Goal: Information Seeking & Learning: Find specific fact

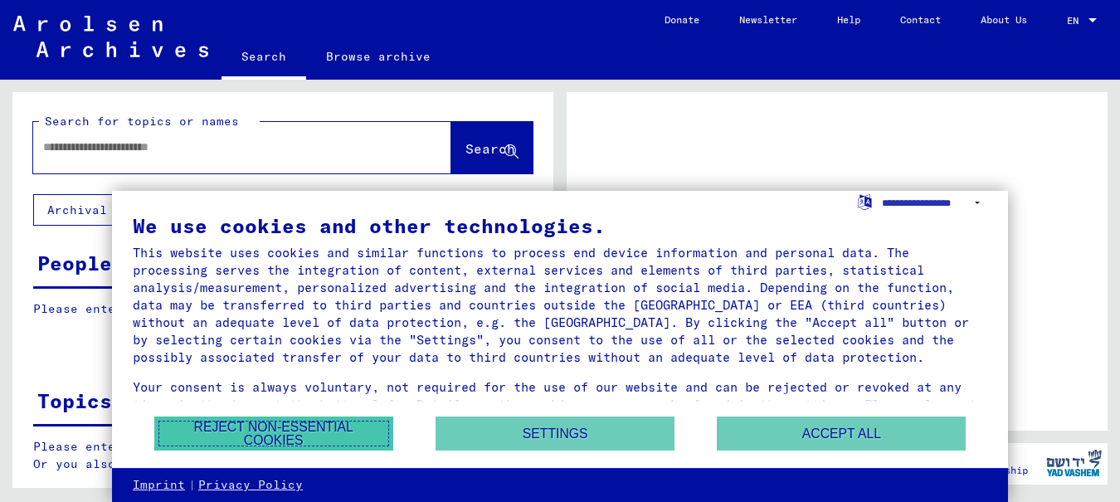
click at [260, 428] on button "Reject non-essential cookies" at bounding box center [273, 433] width 239 height 34
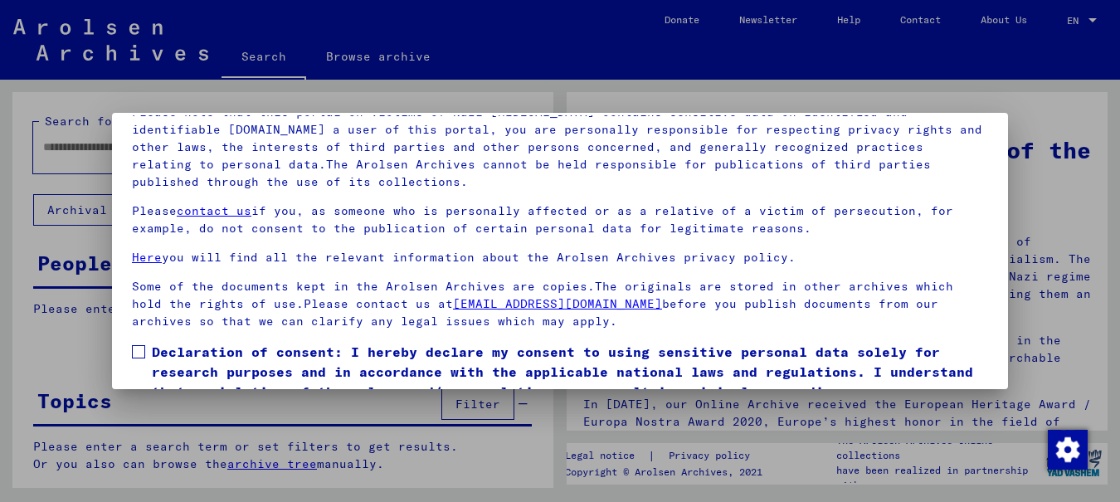
scroll to position [133, 0]
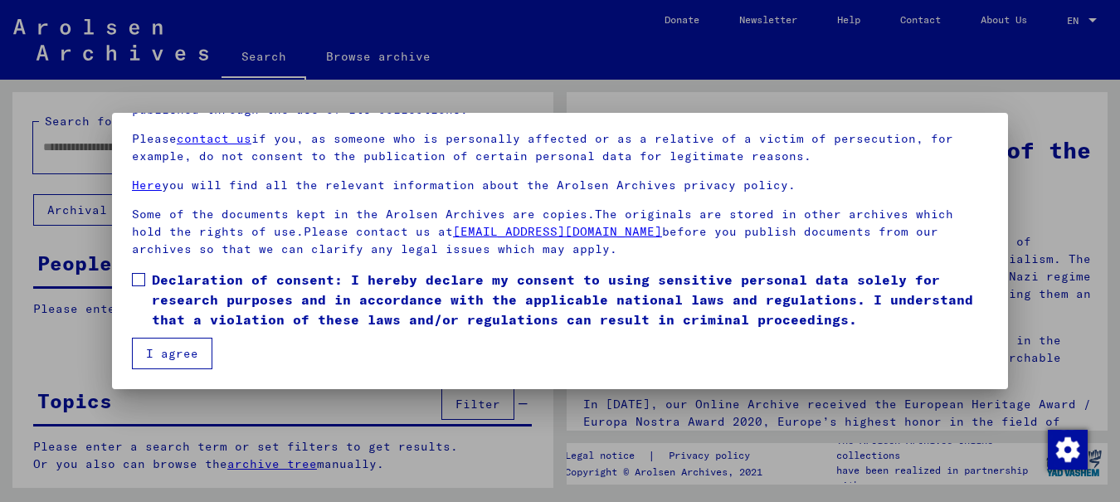
click at [178, 344] on button "I agree" at bounding box center [172, 354] width 80 height 32
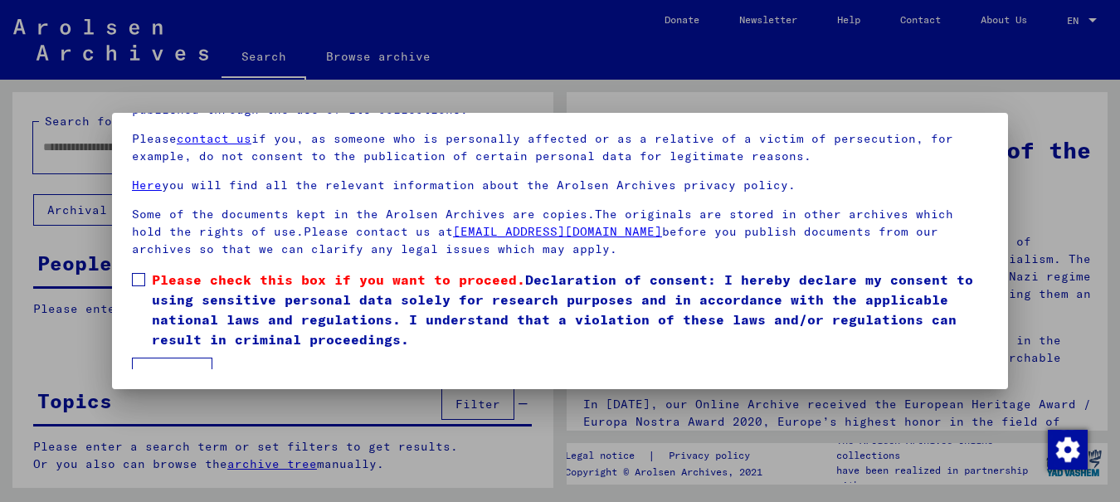
click at [139, 281] on span at bounding box center [138, 279] width 13 height 13
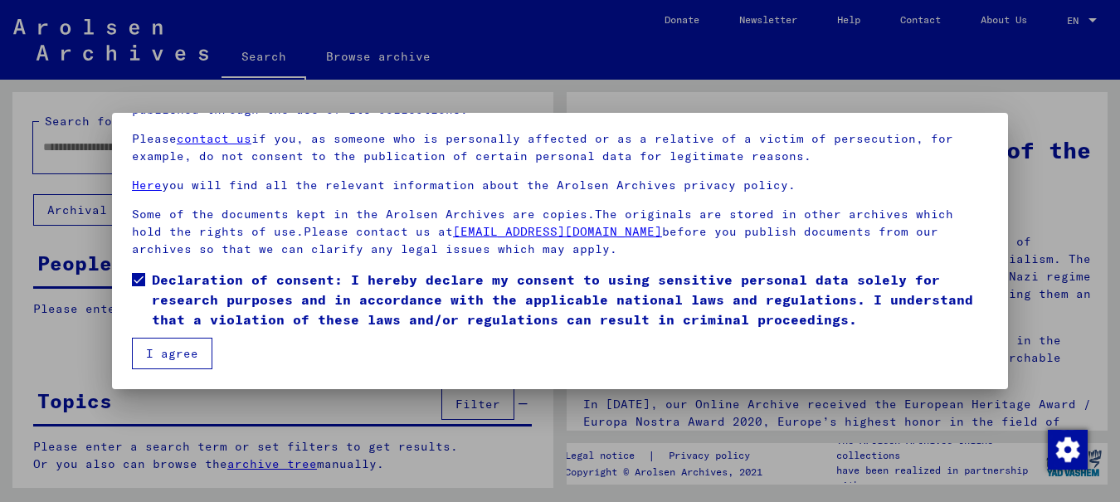
click at [145, 353] on button "I agree" at bounding box center [172, 354] width 80 height 32
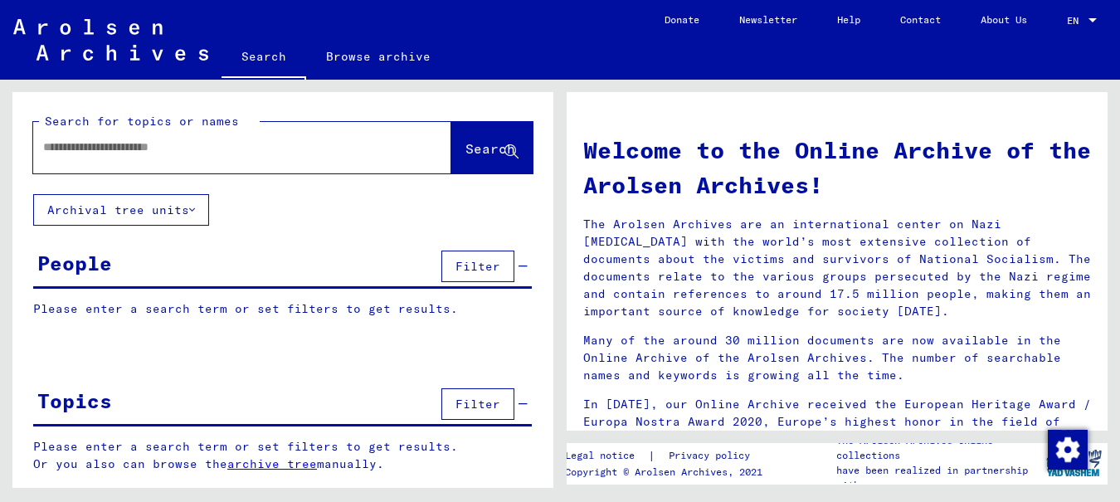
click at [168, 151] on input "text" at bounding box center [222, 146] width 358 height 17
type input "**********"
click at [481, 141] on span "Search" at bounding box center [490, 148] width 50 height 17
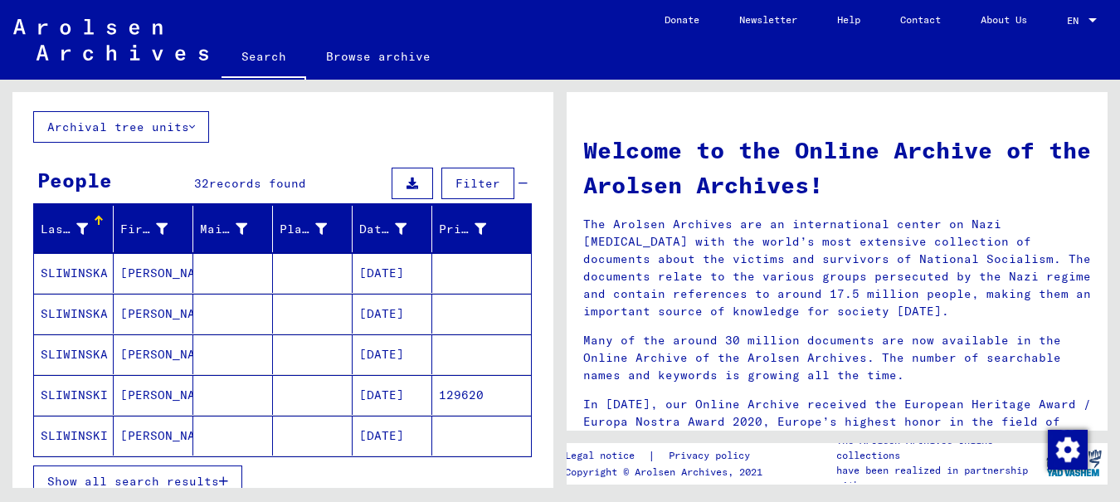
scroll to position [166, 0]
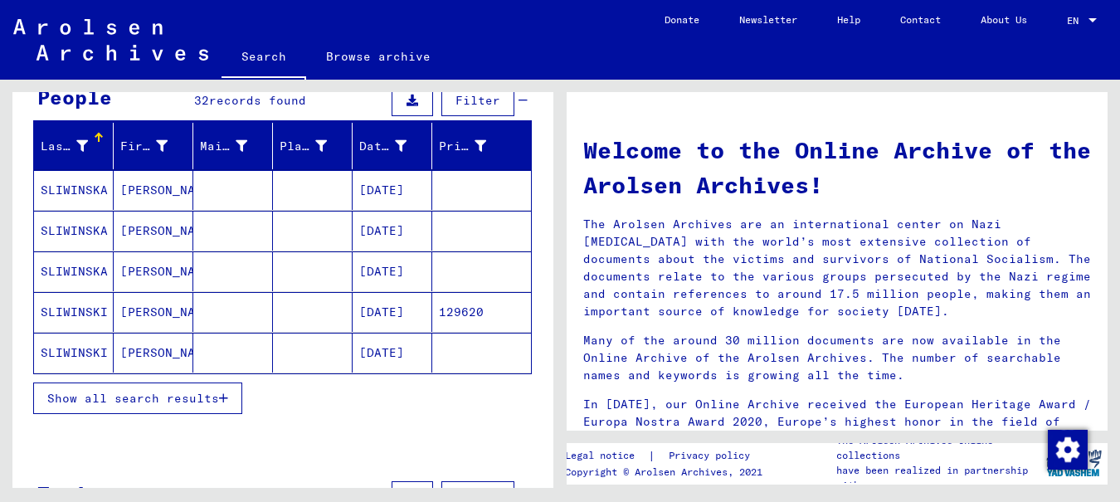
click at [187, 395] on span "Show all search results" at bounding box center [133, 398] width 172 height 15
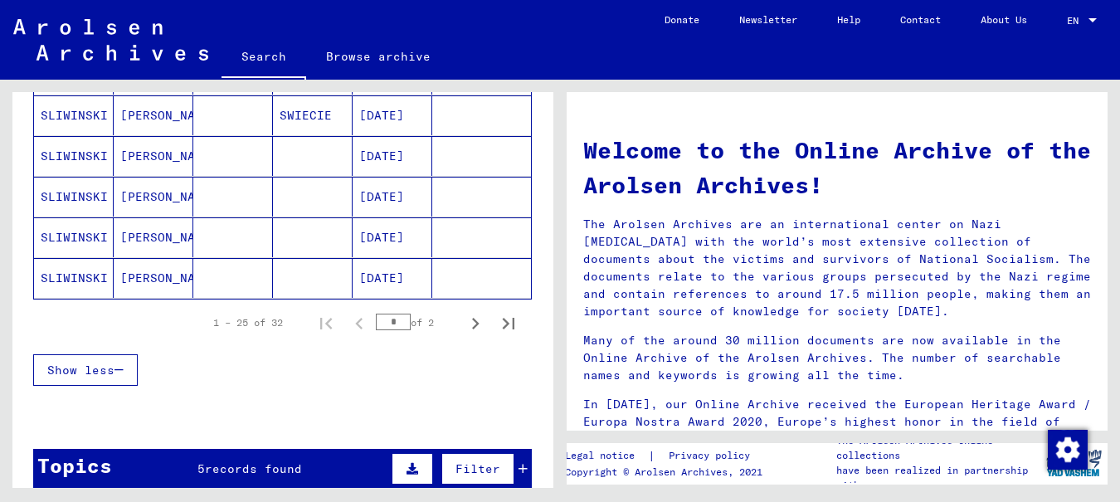
scroll to position [1078, 0]
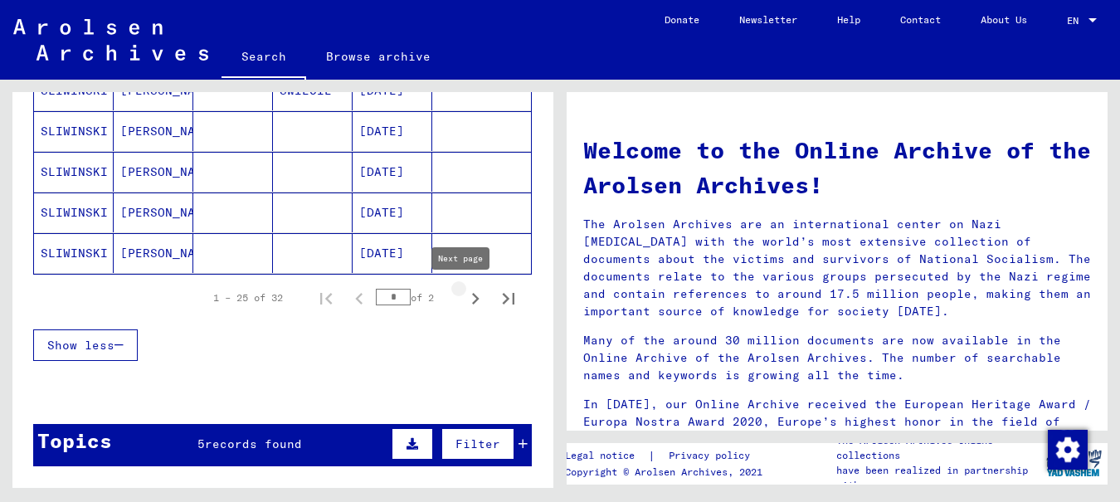
click at [472, 298] on icon "Next page" at bounding box center [475, 299] width 7 height 12
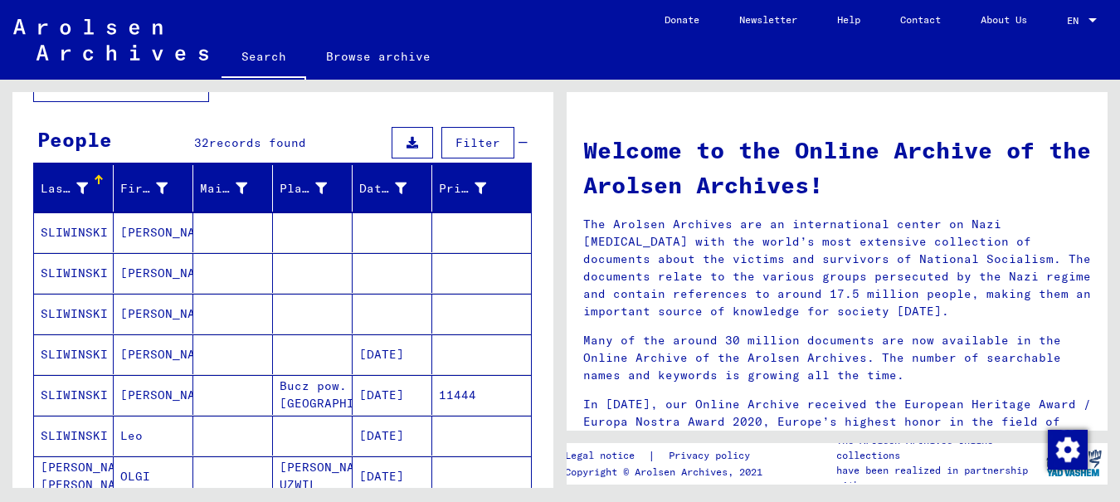
scroll to position [166, 0]
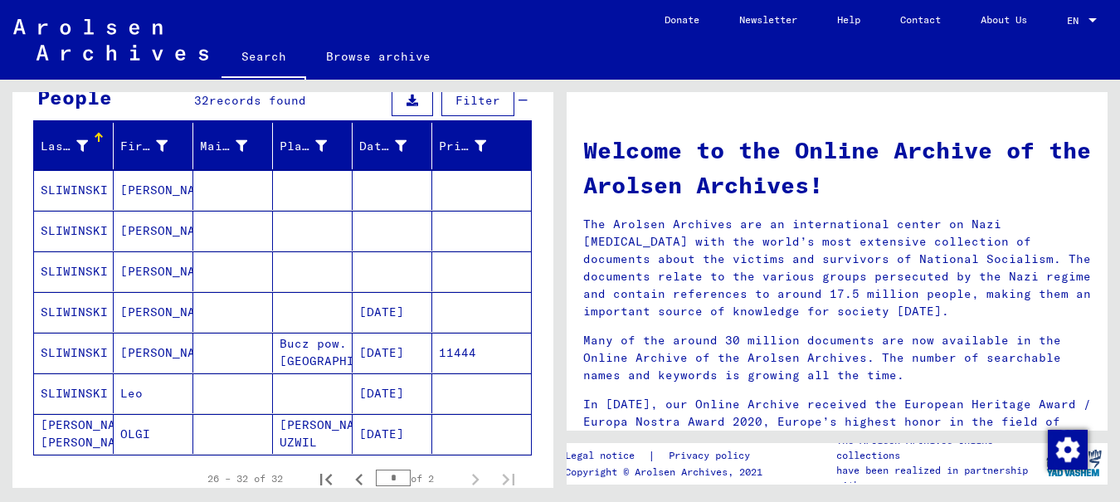
click at [78, 192] on mat-cell "SLIWINSKI" at bounding box center [74, 190] width 80 height 40
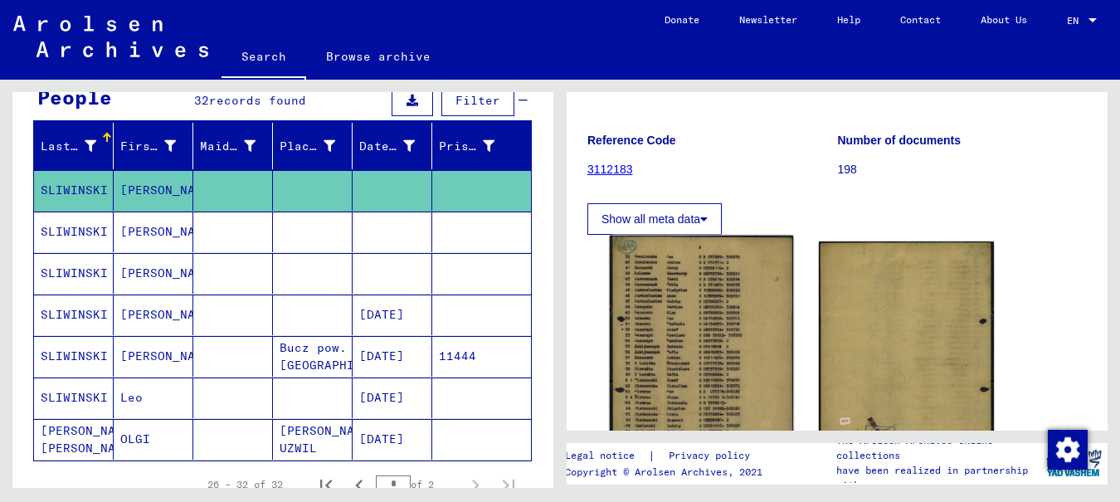
scroll to position [166, 0]
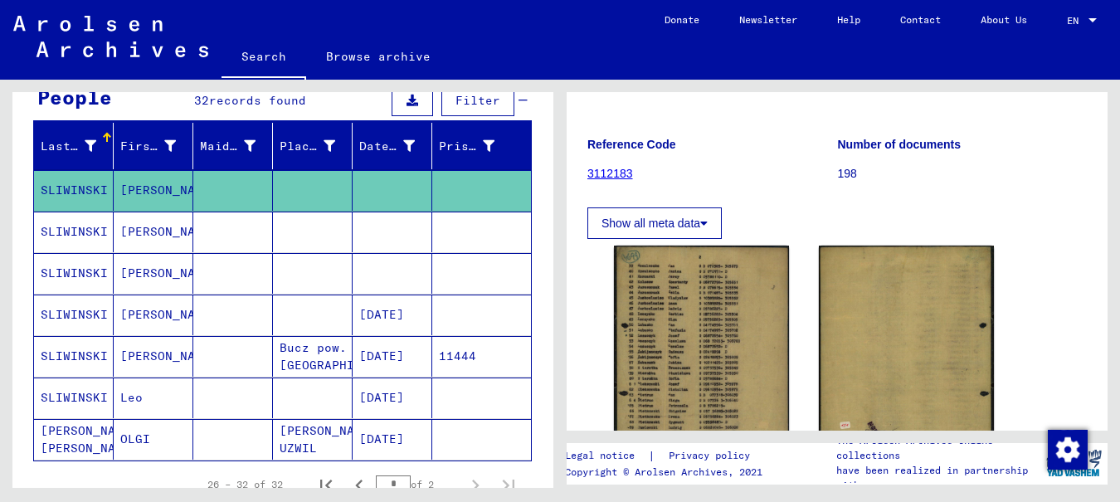
click at [66, 231] on mat-cell "SLIWINSKI" at bounding box center [74, 231] width 80 height 41
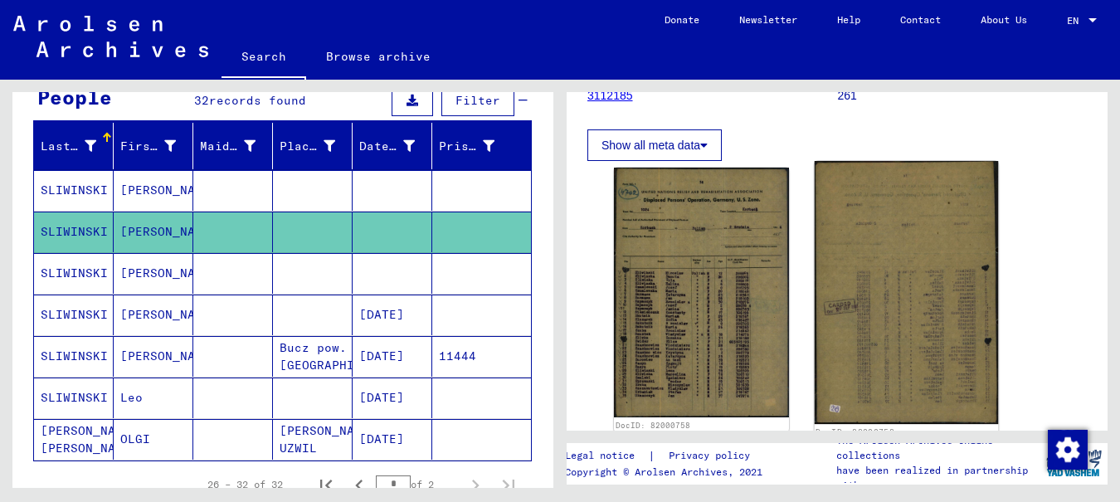
scroll to position [249, 0]
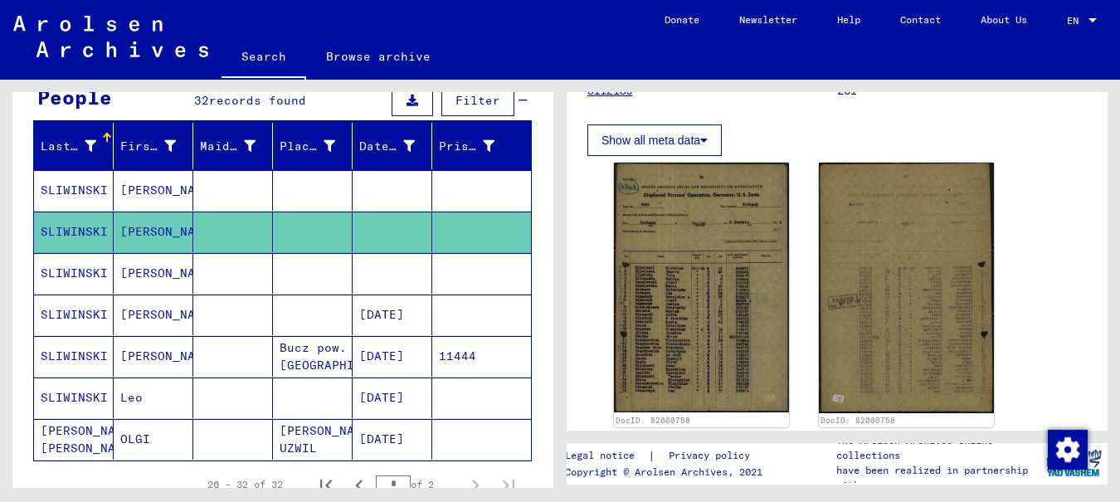
click at [59, 272] on mat-cell "SLIWINSKI" at bounding box center [74, 273] width 80 height 41
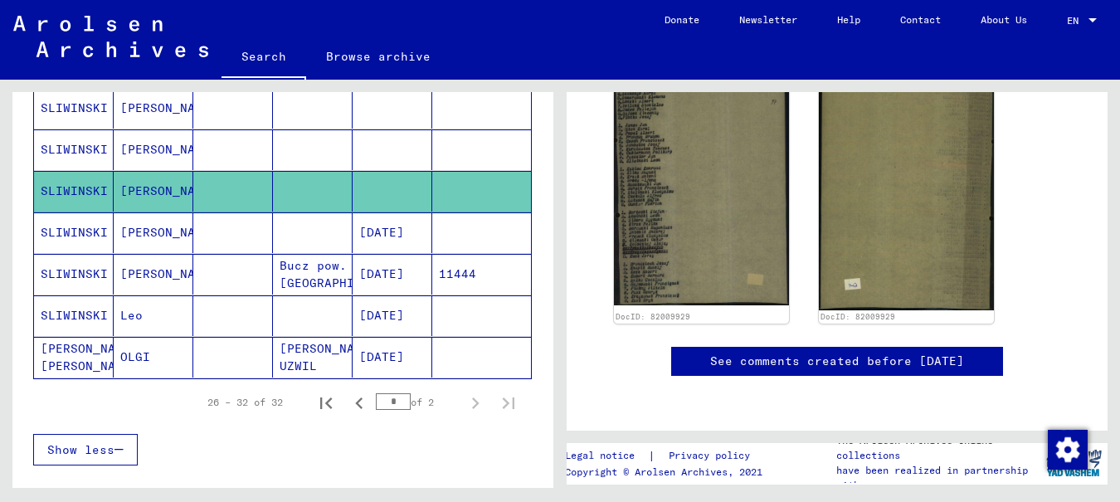
scroll to position [249, 0]
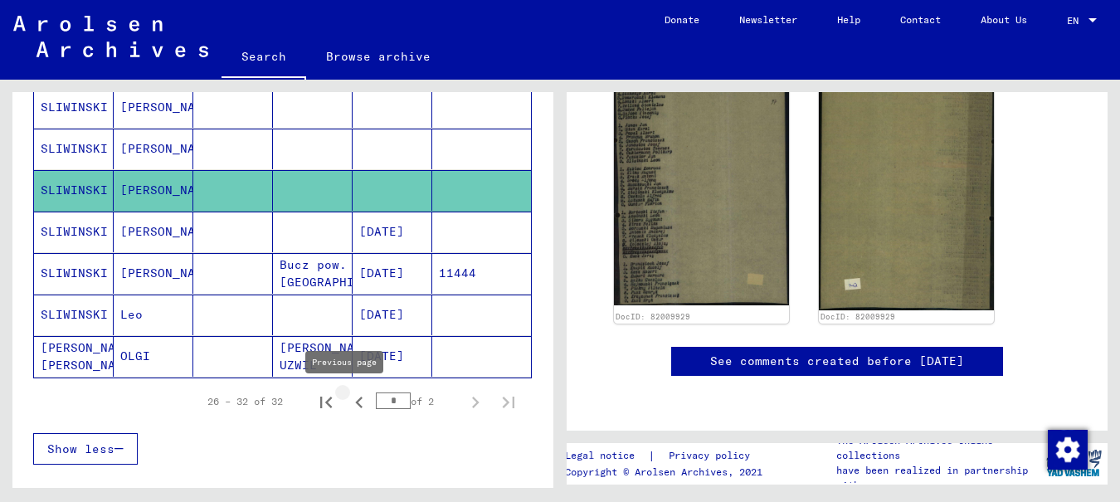
click at [347, 403] on icon "Previous page" at bounding box center [358, 402] width 23 height 23
type input "*"
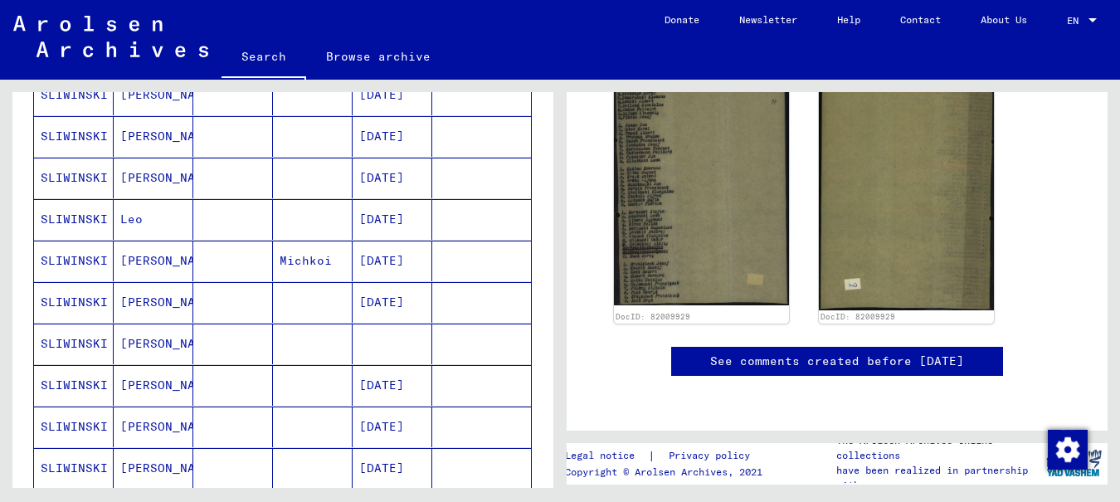
scroll to position [498, 0]
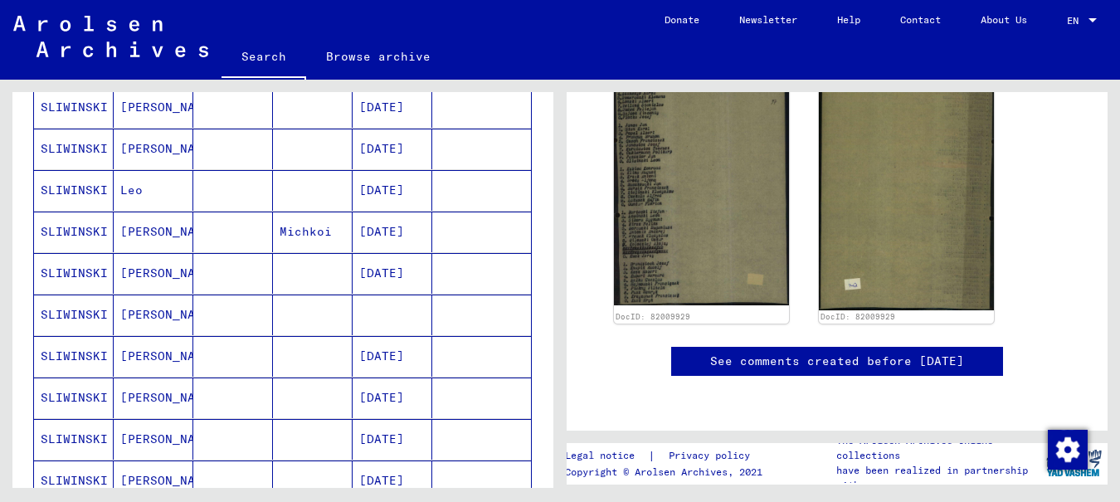
click at [70, 308] on mat-cell "SLIWINSKI" at bounding box center [74, 314] width 80 height 41
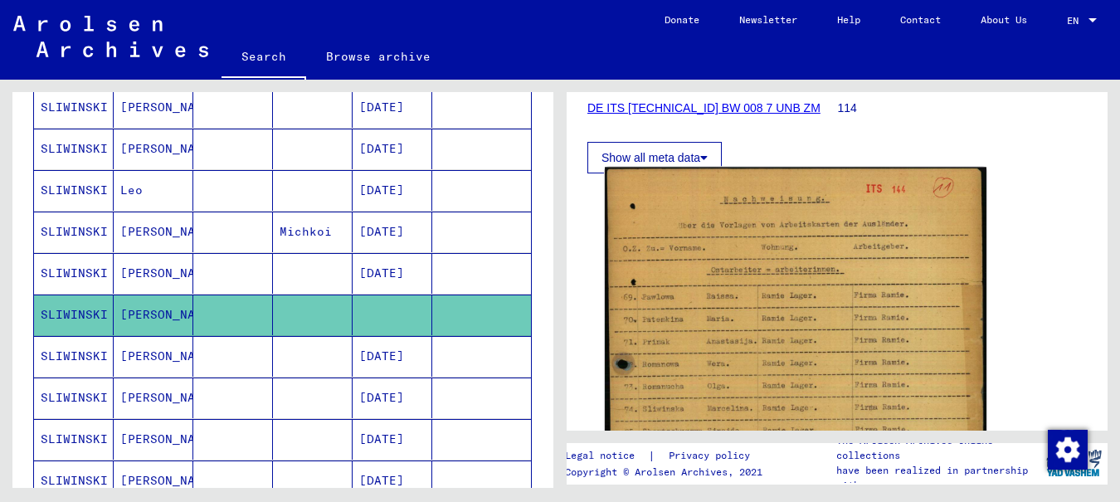
scroll to position [332, 0]
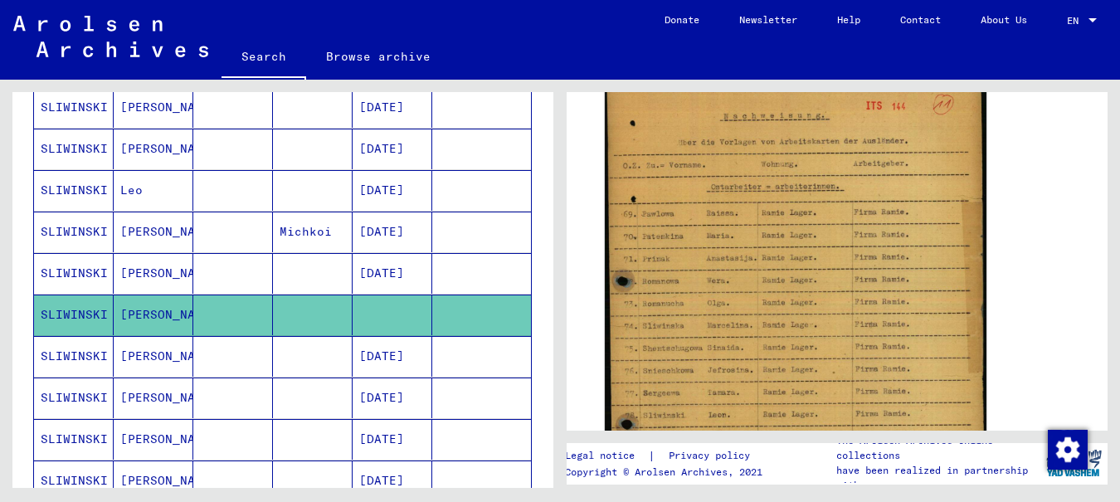
click at [748, 272] on img at bounding box center [795, 351] width 381 height 532
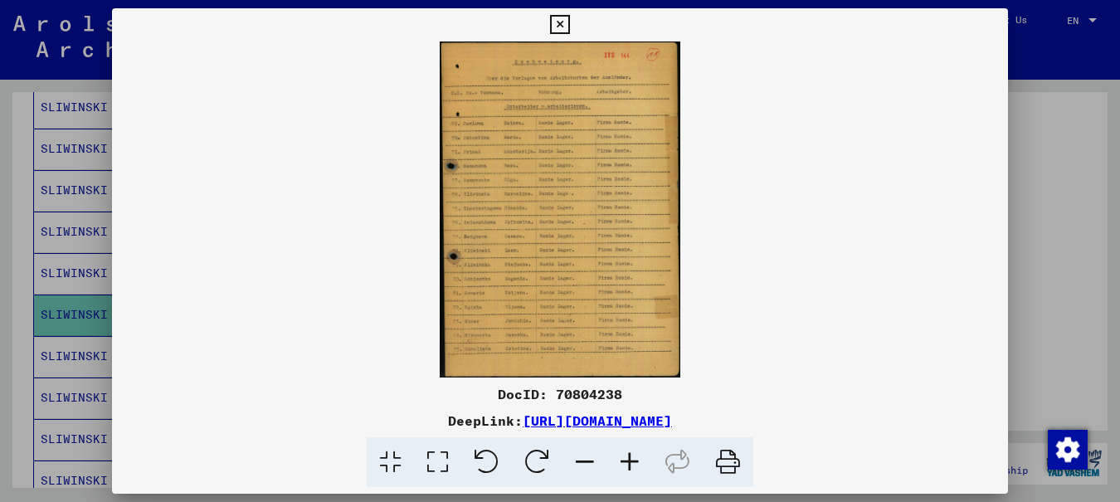
click at [624, 459] on icon at bounding box center [629, 462] width 45 height 51
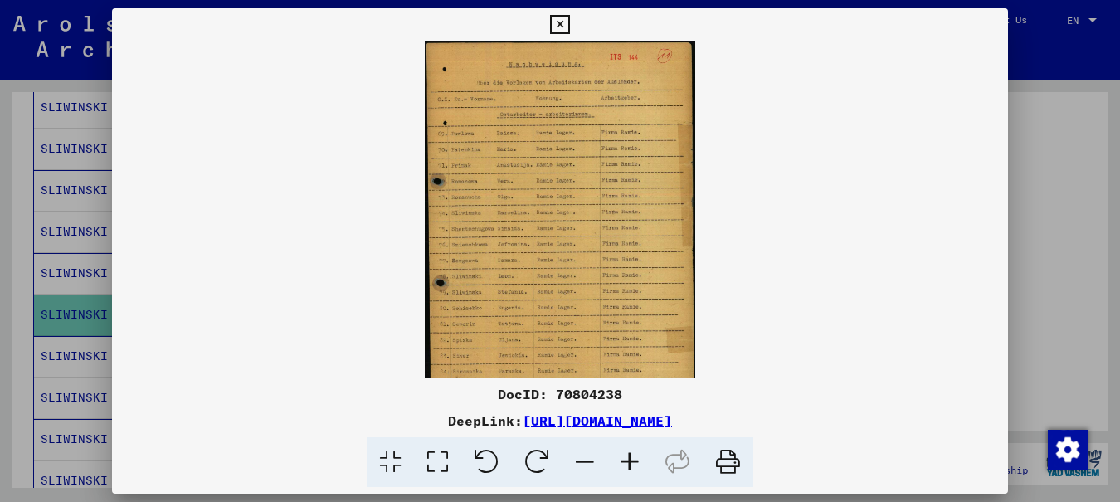
click at [628, 457] on icon at bounding box center [629, 462] width 45 height 51
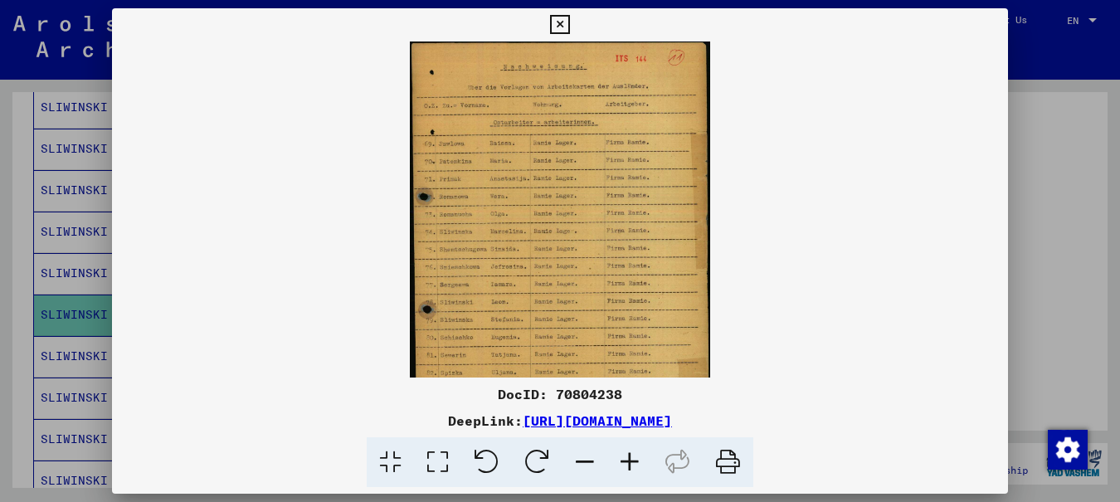
click at [628, 457] on icon at bounding box center [629, 462] width 45 height 51
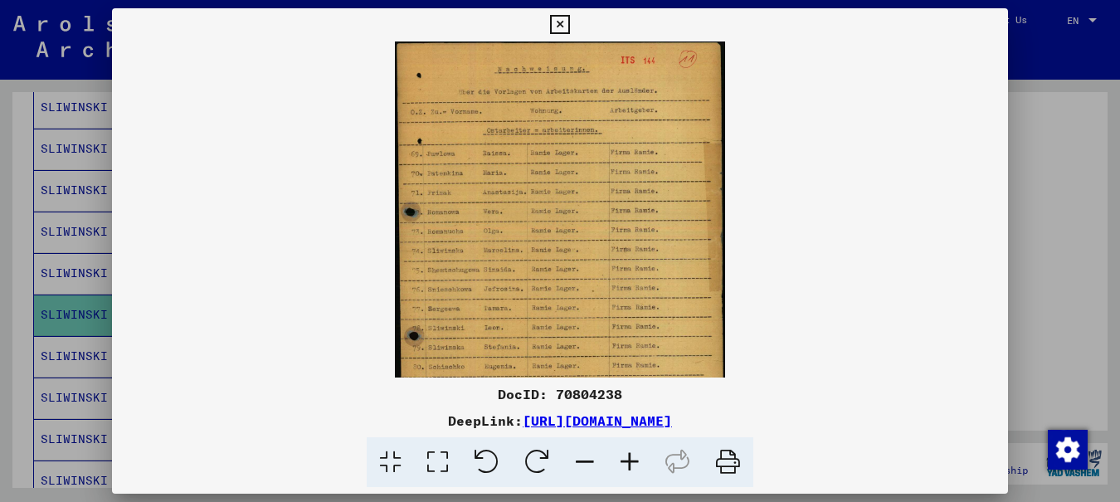
click at [628, 457] on icon at bounding box center [629, 462] width 45 height 51
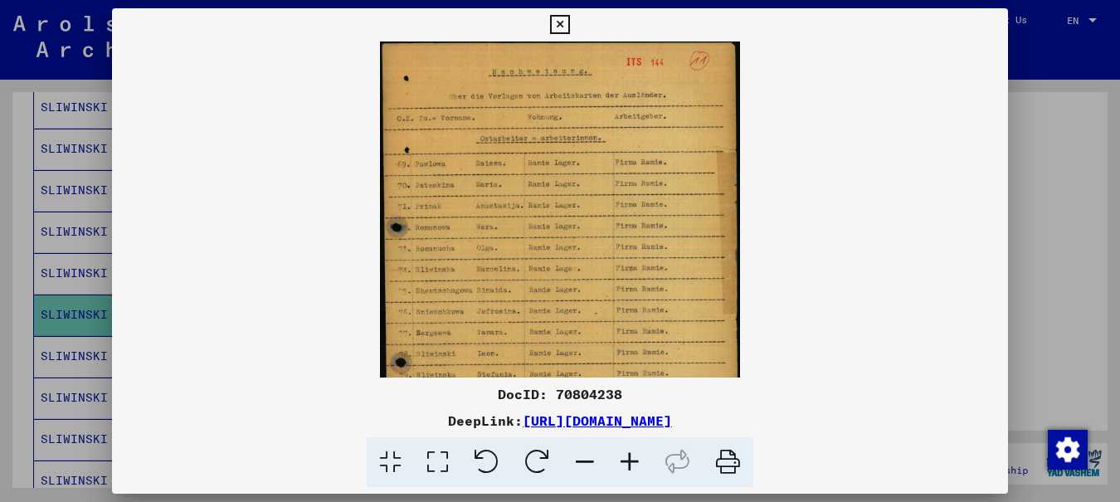
click at [629, 457] on icon at bounding box center [629, 462] width 45 height 51
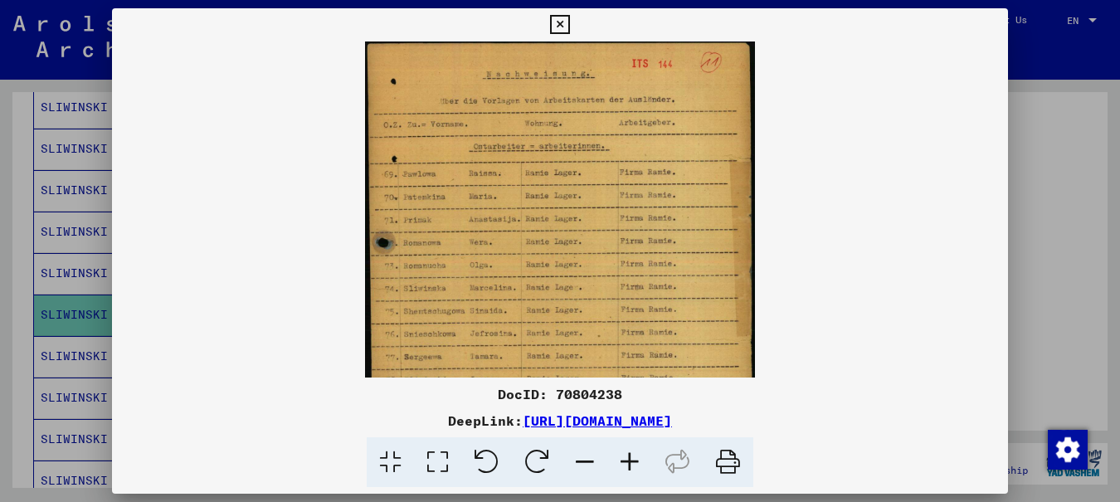
click at [630, 457] on icon at bounding box center [629, 462] width 45 height 51
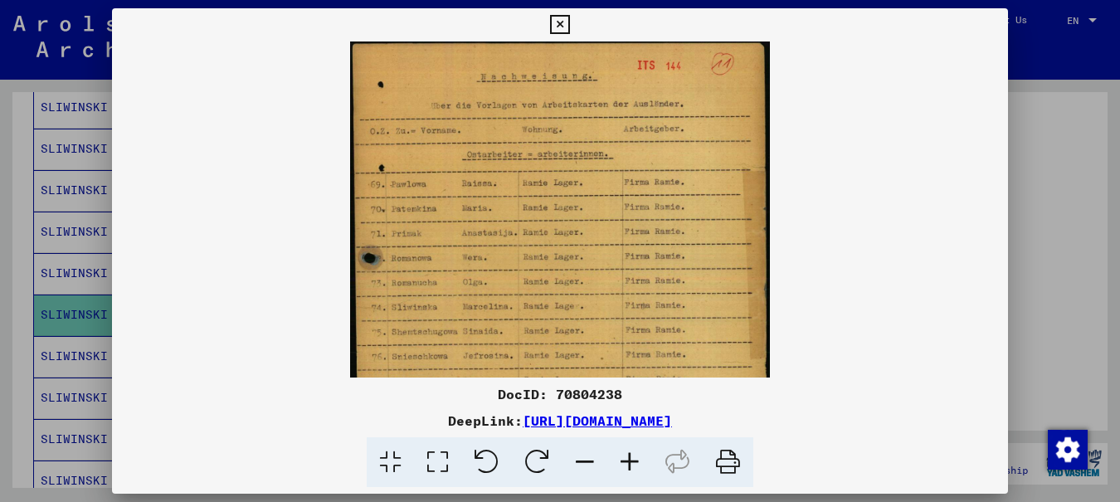
click at [630, 457] on icon at bounding box center [629, 462] width 45 height 51
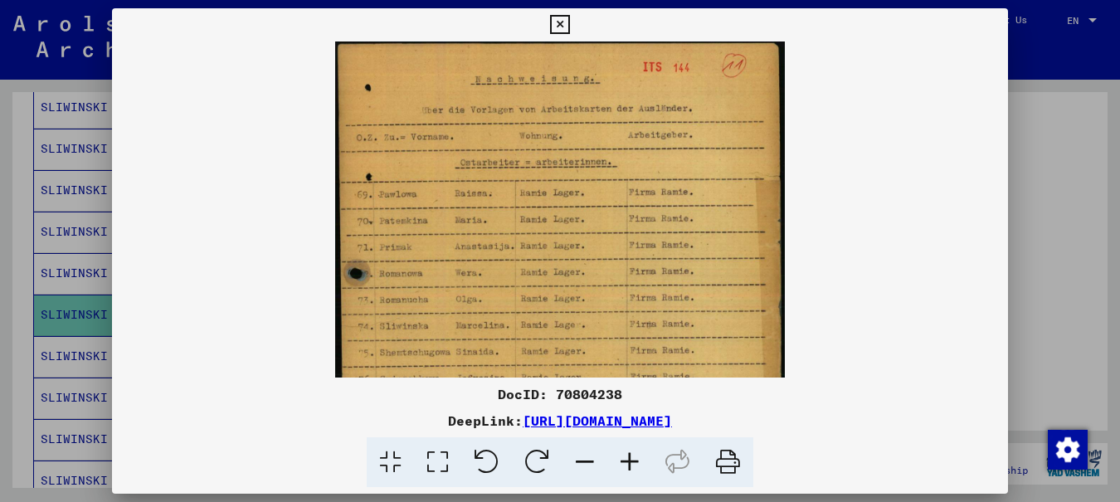
click at [631, 457] on icon at bounding box center [629, 462] width 45 height 51
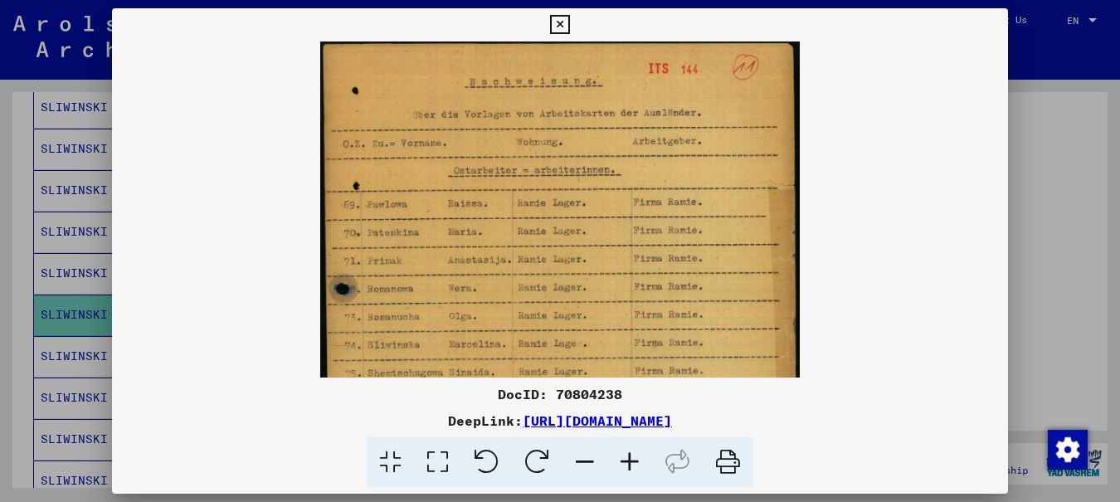
click at [631, 457] on icon at bounding box center [629, 462] width 45 height 51
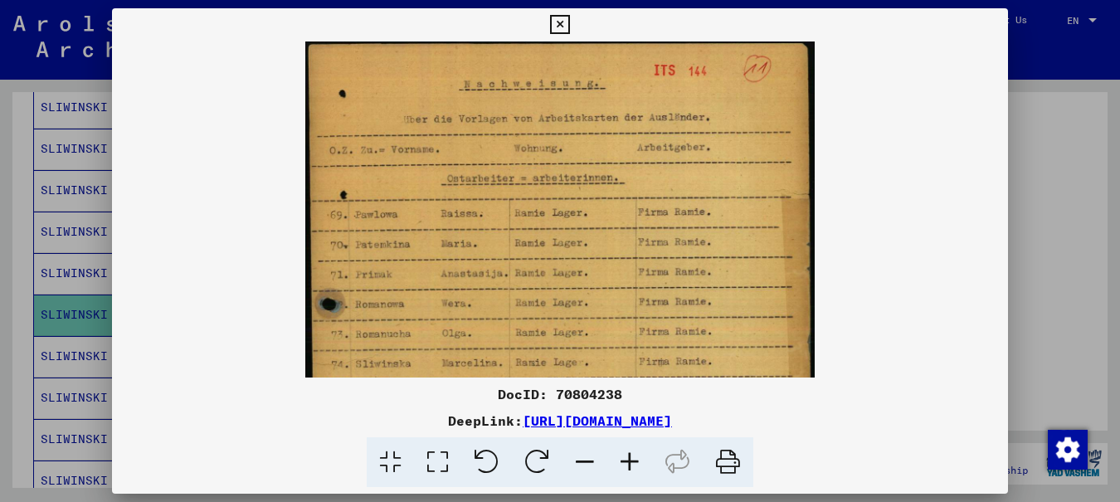
click at [631, 458] on icon at bounding box center [629, 462] width 45 height 51
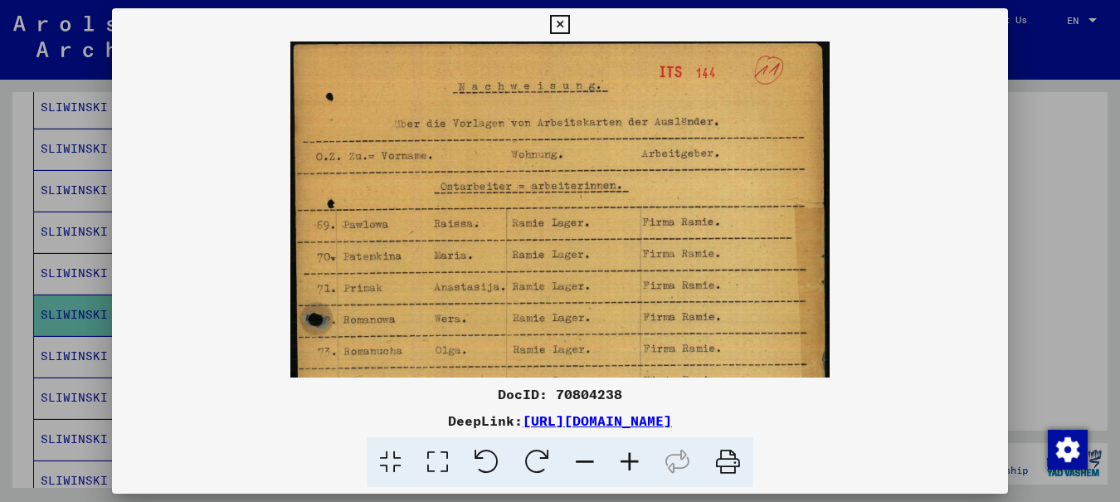
click at [631, 458] on icon at bounding box center [629, 462] width 45 height 51
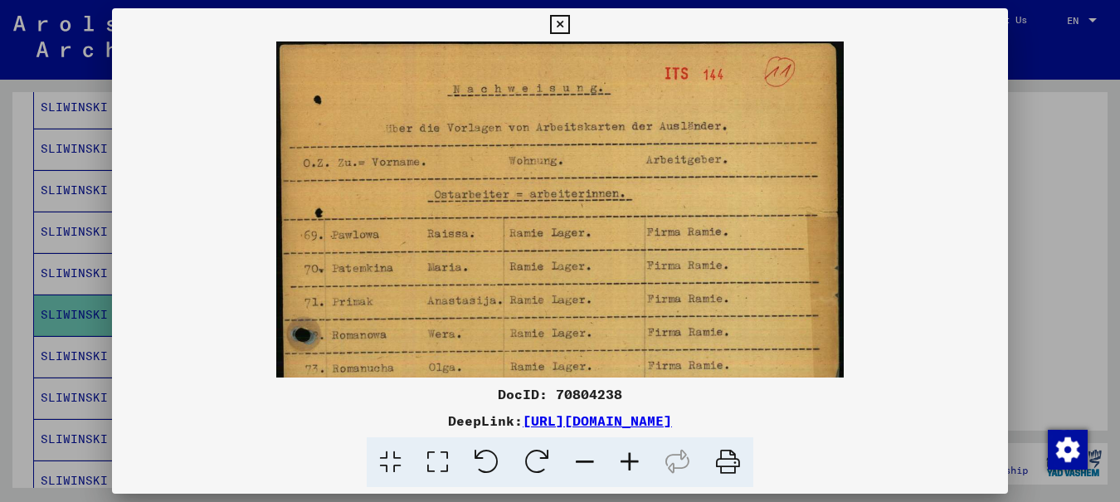
click at [631, 458] on icon at bounding box center [629, 462] width 45 height 51
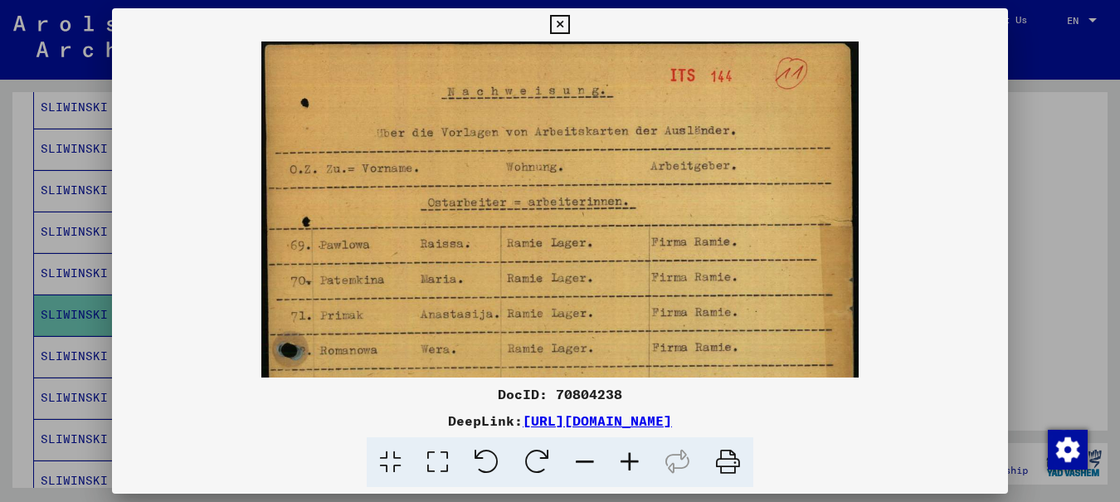
click at [631, 458] on icon at bounding box center [629, 462] width 45 height 51
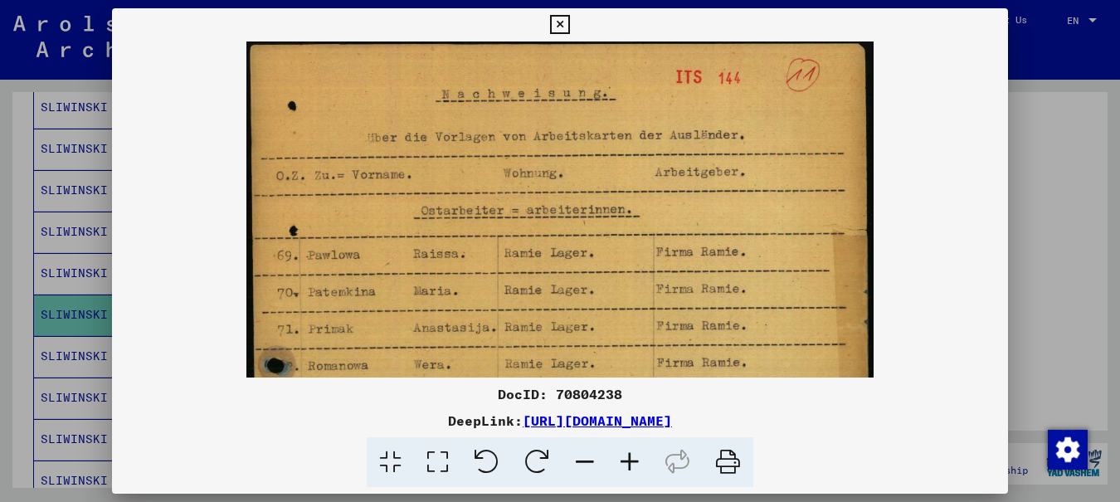
click at [631, 458] on icon at bounding box center [629, 462] width 45 height 51
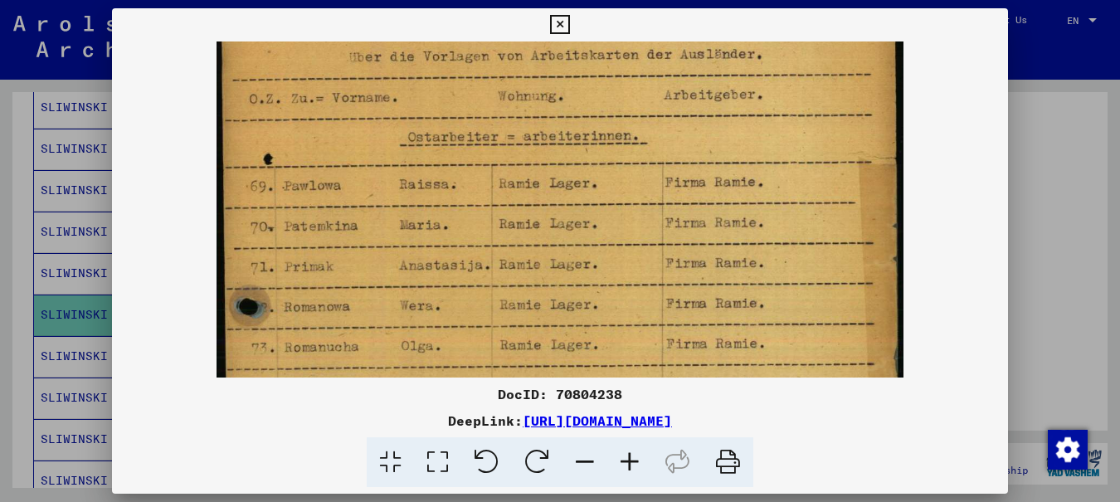
scroll to position [140, 0]
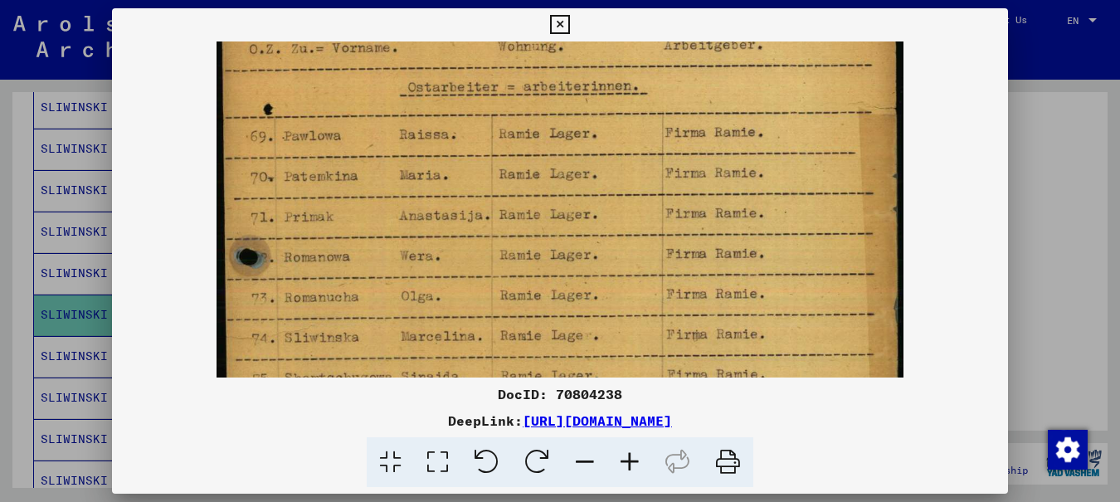
drag, startPoint x: 601, startPoint y: 308, endPoint x: 623, endPoint y: 168, distance: 141.8
click at [623, 168] on img at bounding box center [559, 381] width 687 height 958
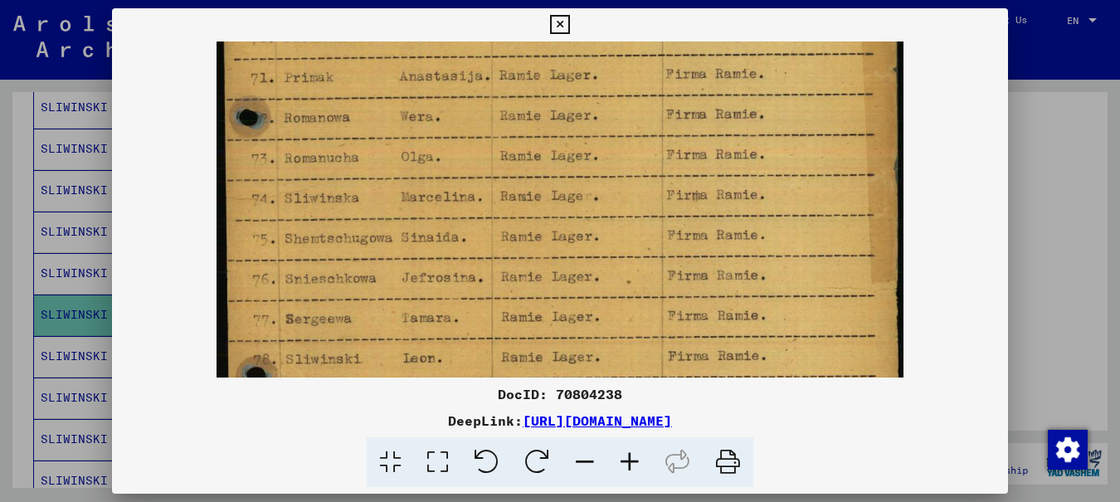
scroll to position [283, 0]
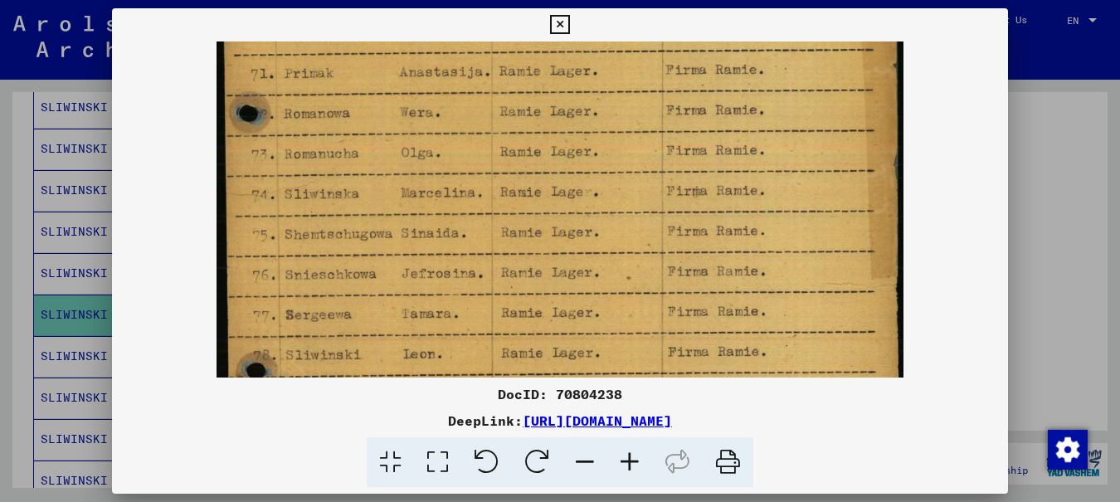
drag, startPoint x: 573, startPoint y: 286, endPoint x: 613, endPoint y: 143, distance: 148.1
click at [613, 143] on img at bounding box center [559, 238] width 687 height 958
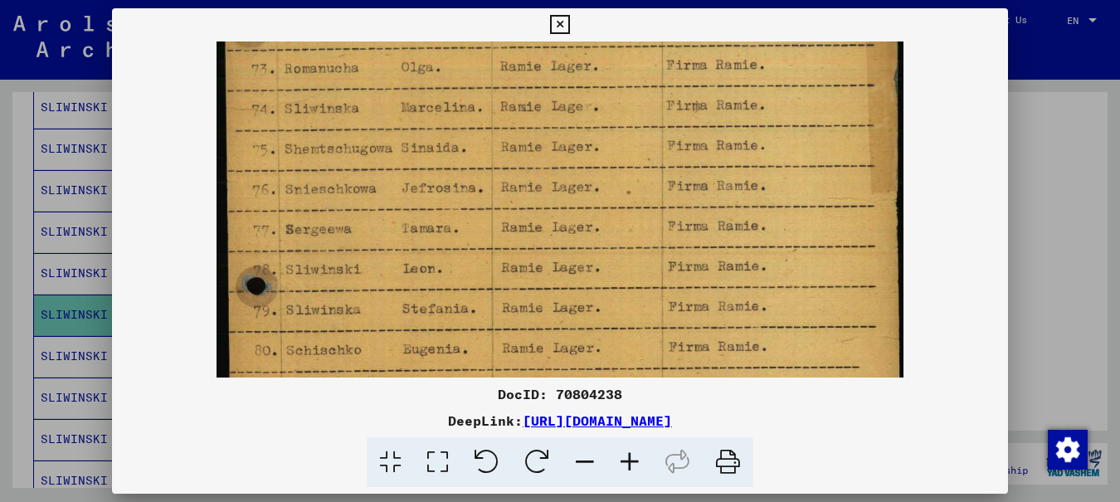
scroll to position [445, 0]
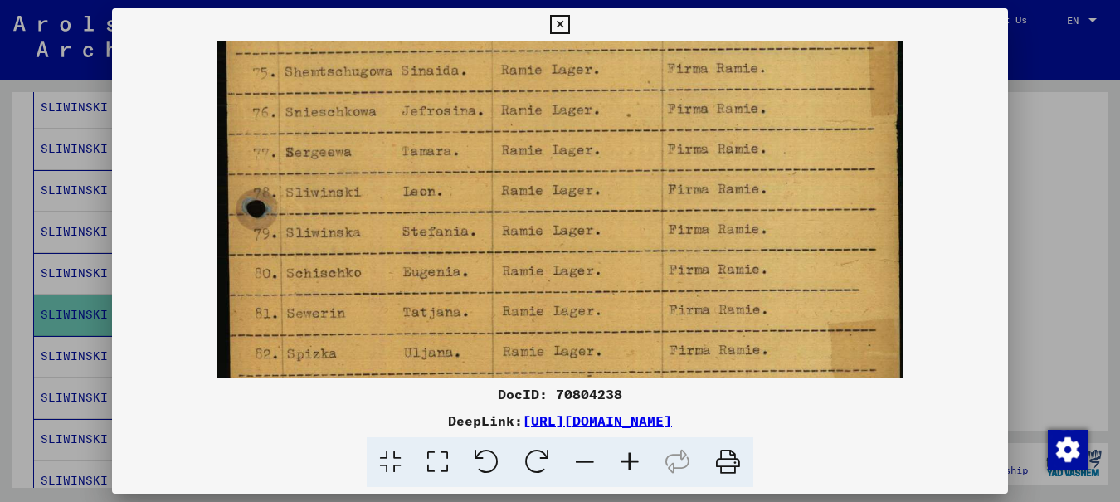
drag, startPoint x: 639, startPoint y: 293, endPoint x: 663, endPoint y: 130, distance: 164.3
click at [663, 130] on img at bounding box center [559, 75] width 687 height 958
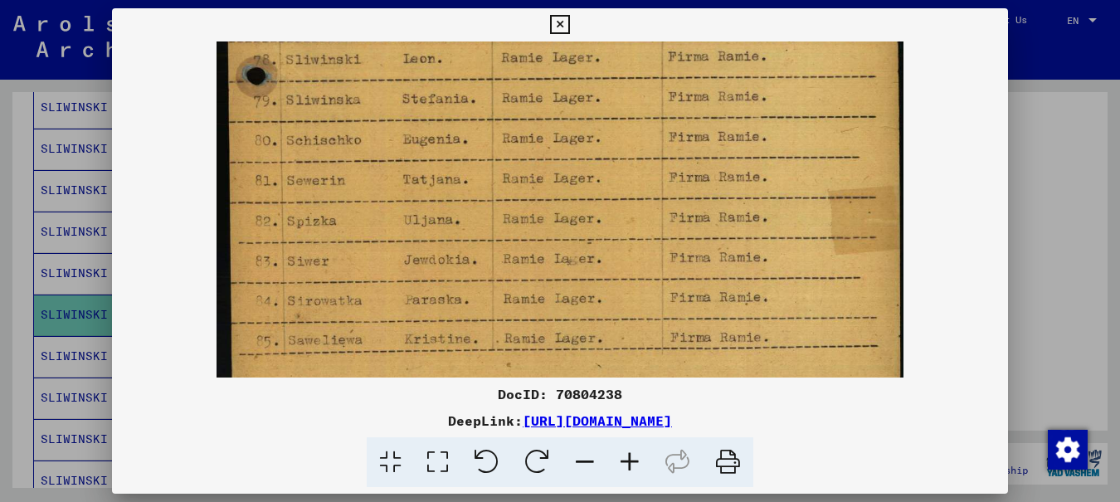
scroll to position [622, 0]
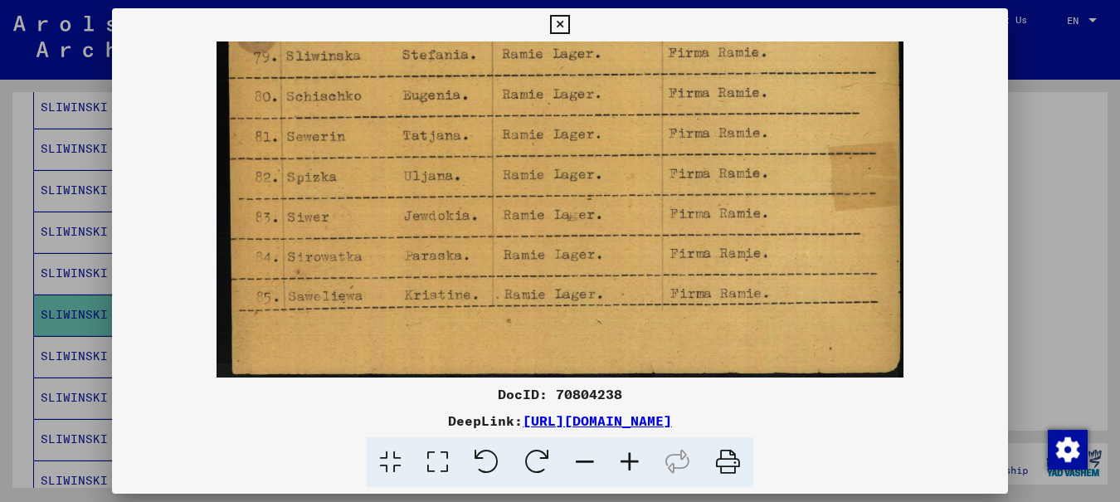
drag, startPoint x: 669, startPoint y: 307, endPoint x: 684, endPoint y: 107, distance: 200.4
click at [569, 22] on icon at bounding box center [559, 25] width 19 height 20
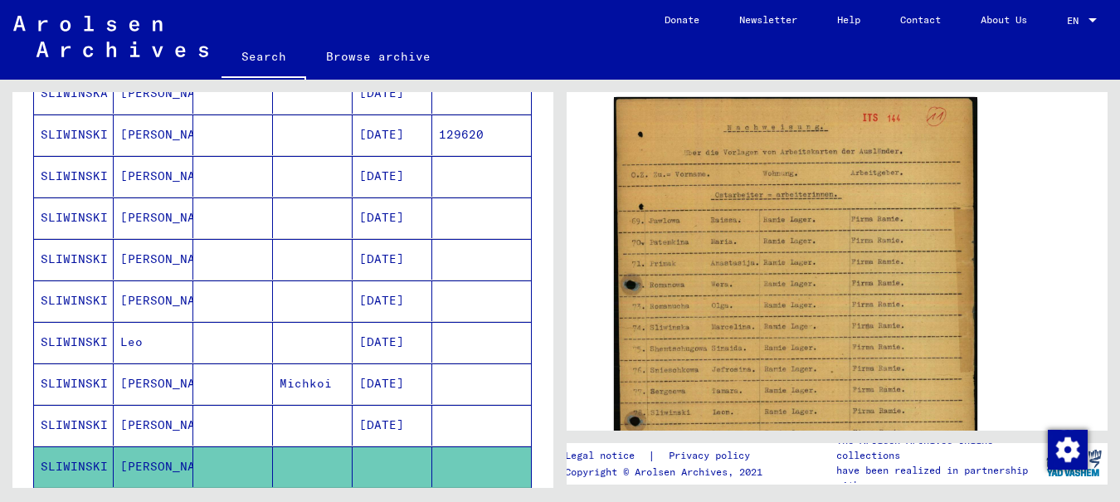
scroll to position [0, 0]
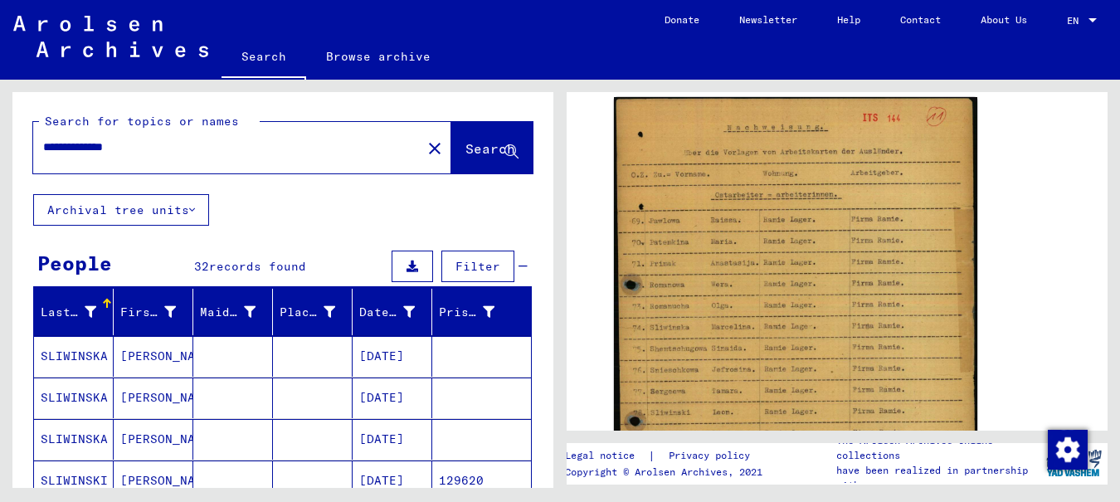
click at [149, 144] on input "**********" at bounding box center [227, 146] width 368 height 17
click at [457, 159] on button "Search" at bounding box center [491, 147] width 81 height 51
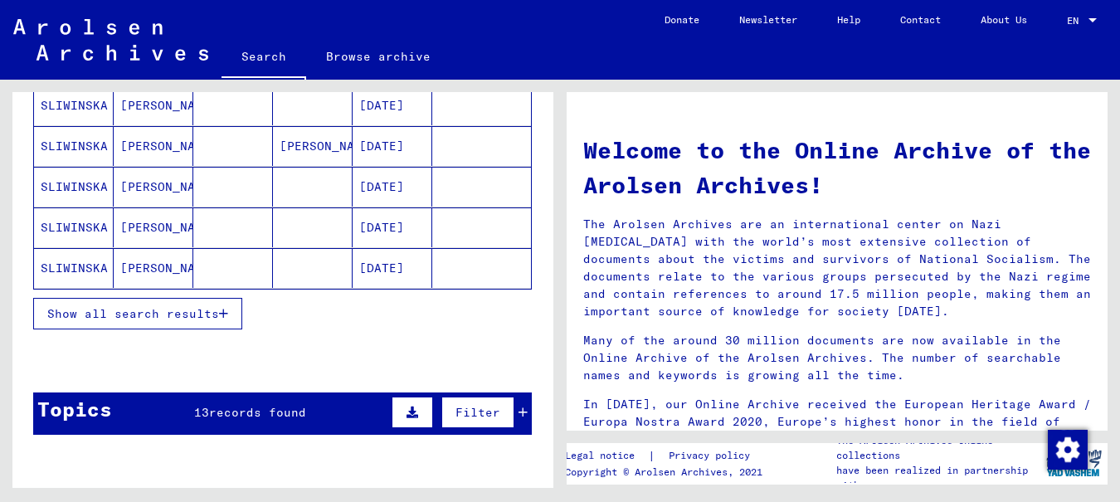
scroll to position [249, 0]
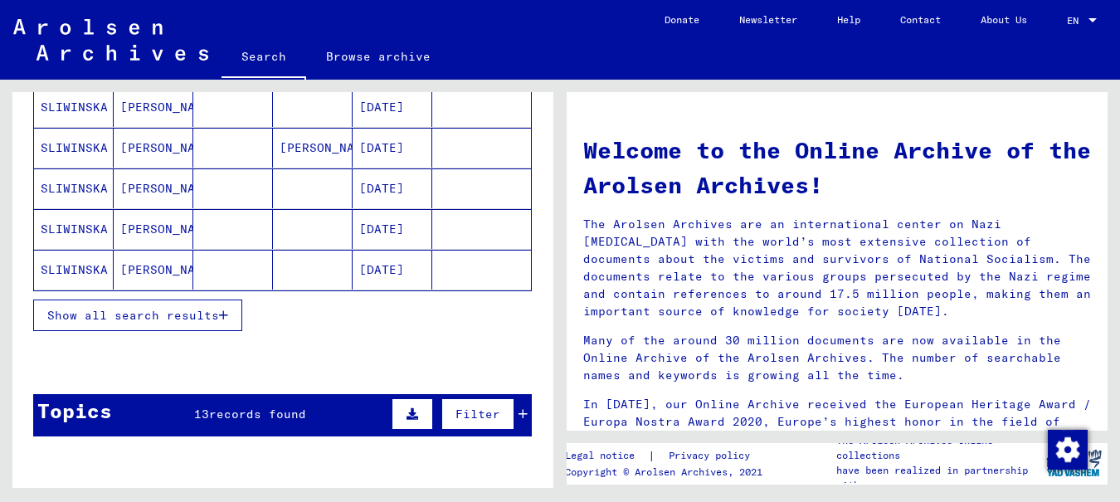
click at [226, 313] on icon "button" at bounding box center [223, 315] width 9 height 12
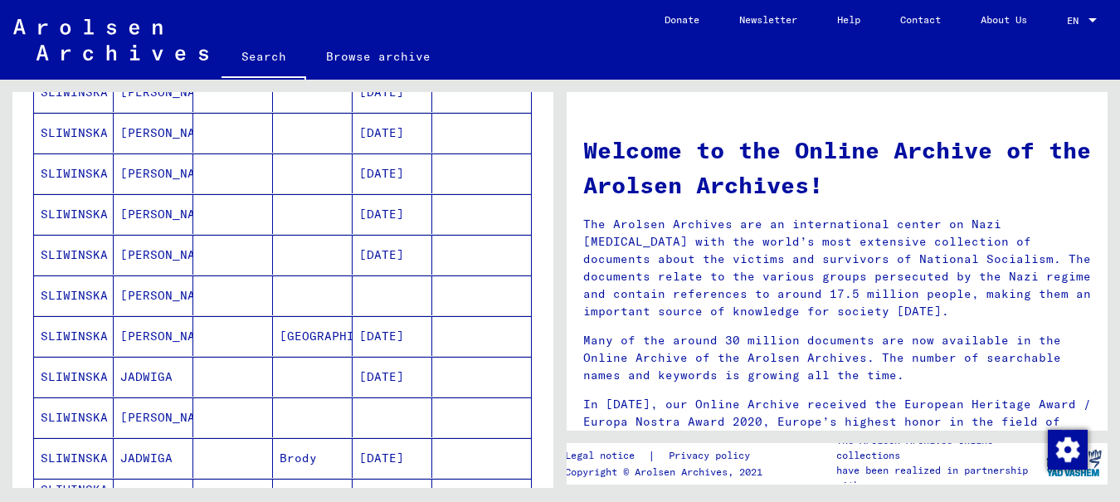
scroll to position [415, 0]
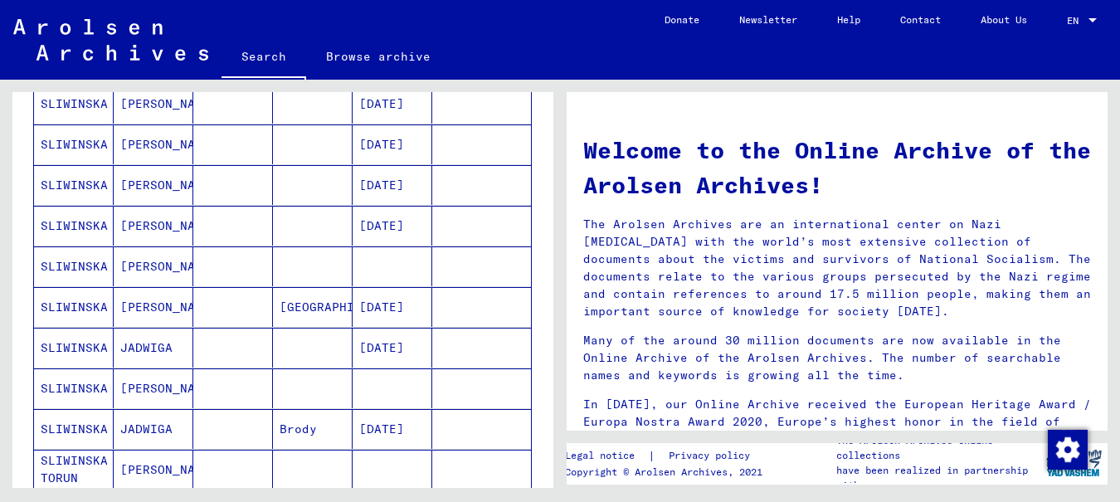
click at [84, 351] on mat-cell "SLIWINSKA" at bounding box center [74, 348] width 80 height 40
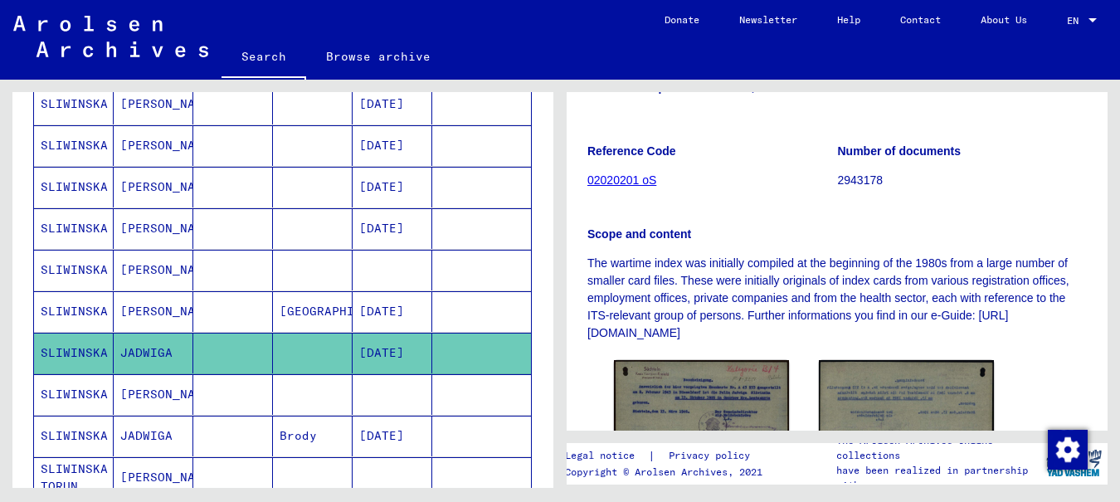
scroll to position [332, 0]
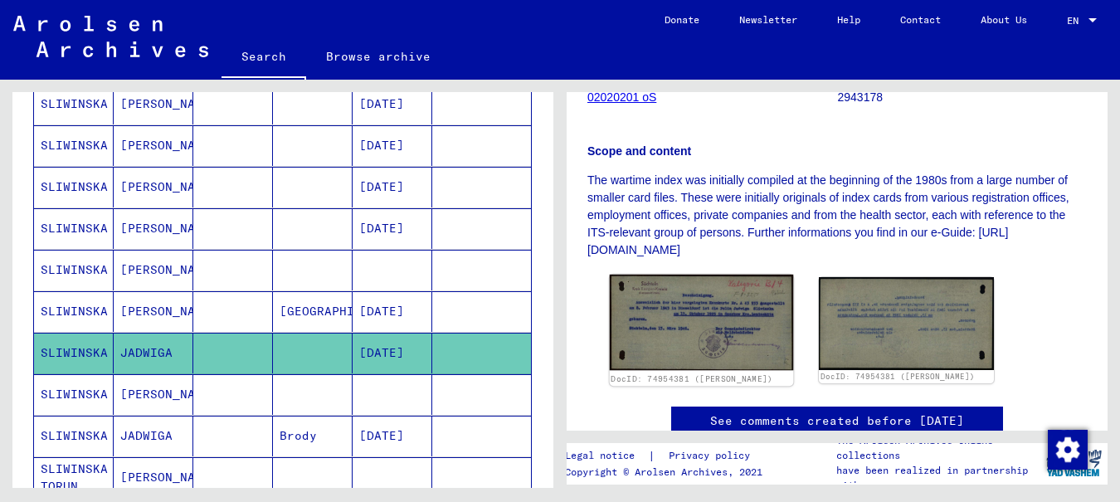
click at [691, 309] on img at bounding box center [702, 322] width 184 height 96
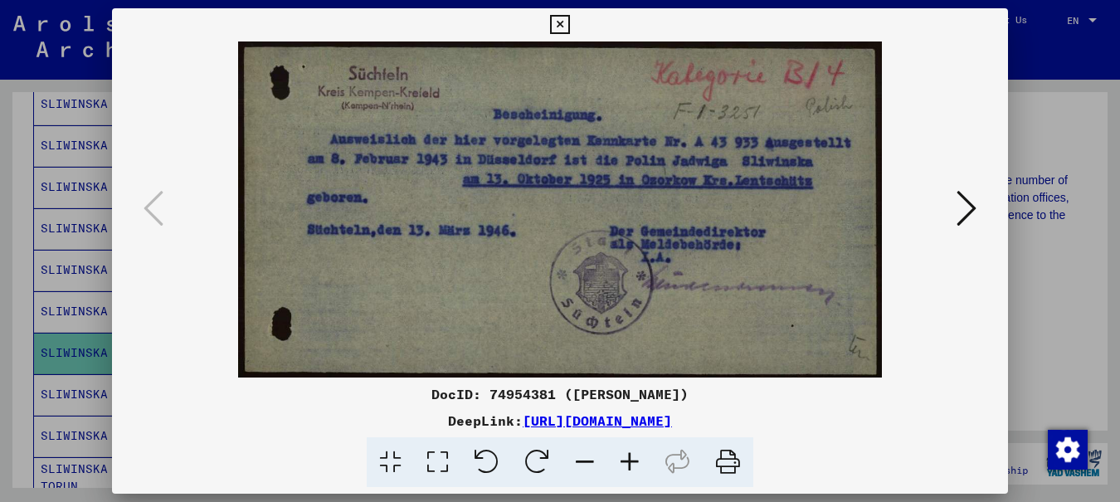
click at [569, 22] on icon at bounding box center [559, 25] width 19 height 20
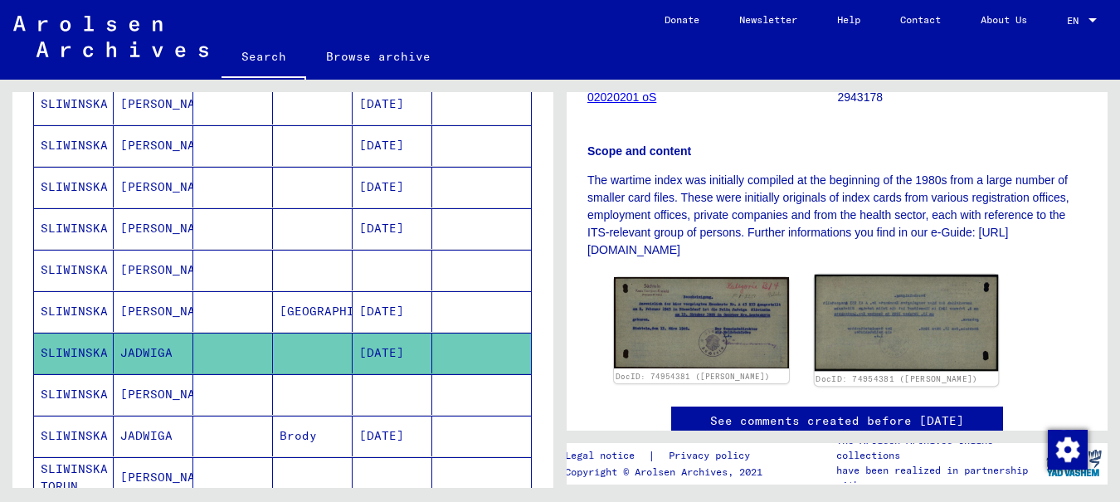
click at [917, 311] on img at bounding box center [906, 322] width 184 height 97
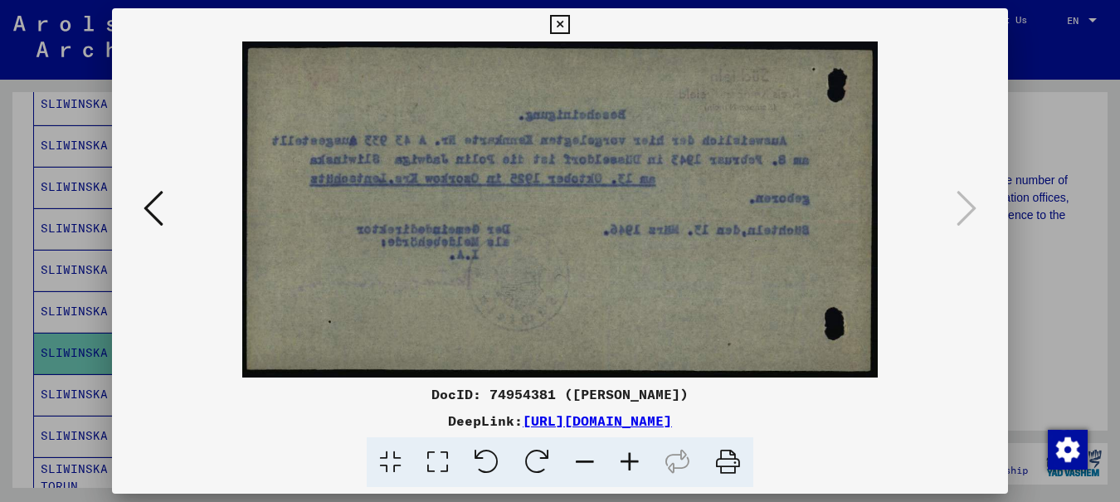
click at [569, 27] on icon at bounding box center [559, 25] width 19 height 20
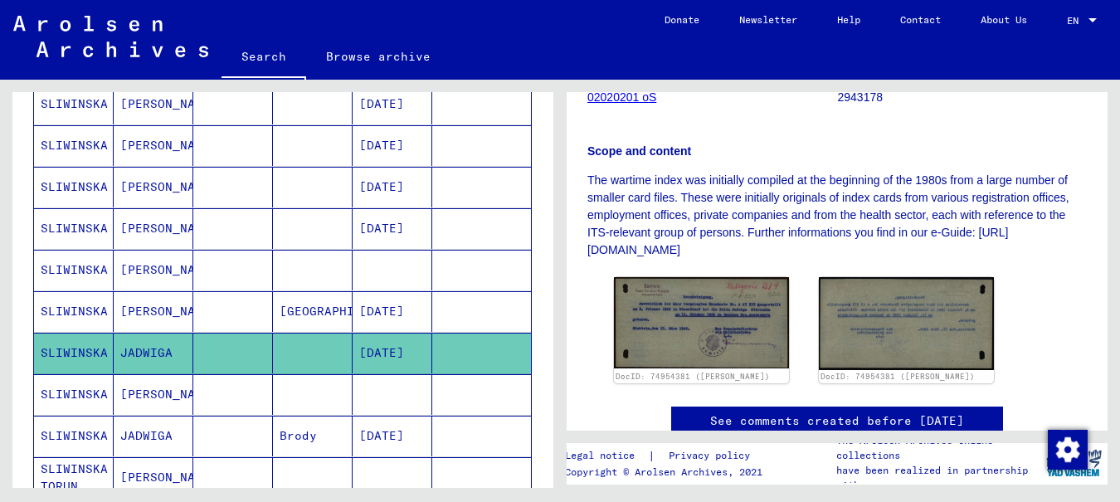
click at [88, 268] on mat-cell "SLIWINSKA" at bounding box center [74, 270] width 80 height 41
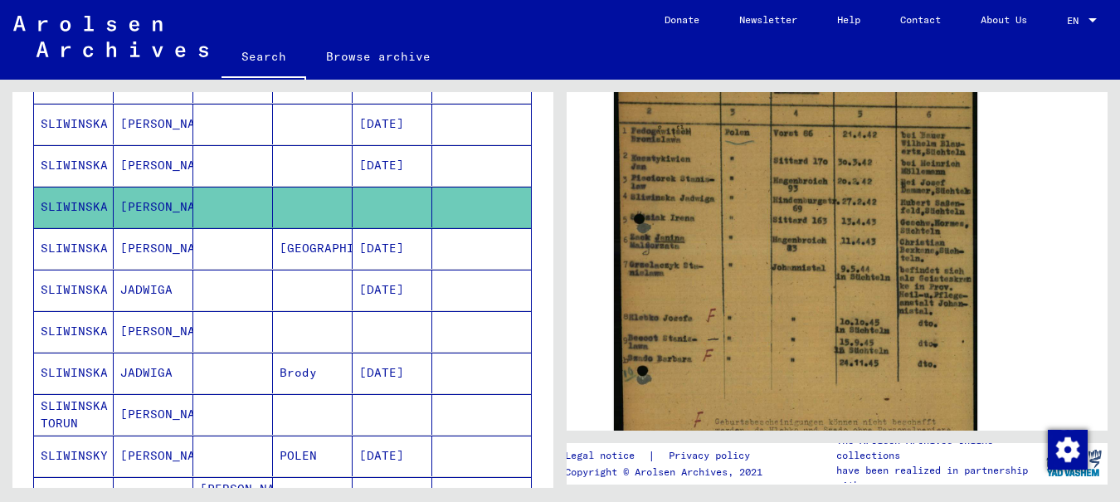
scroll to position [498, 0]
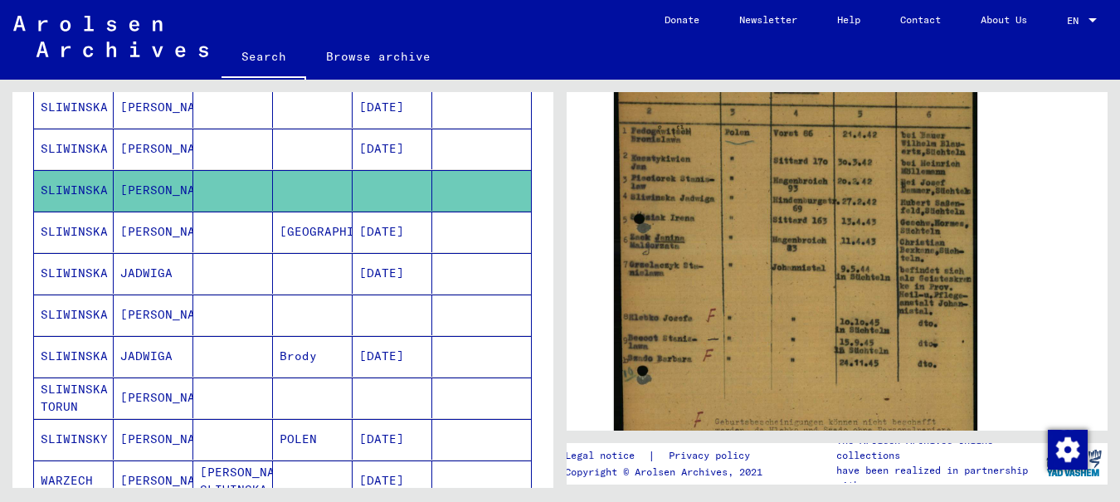
click at [62, 386] on mat-cell "SLIWINSKA TORUN" at bounding box center [74, 397] width 80 height 41
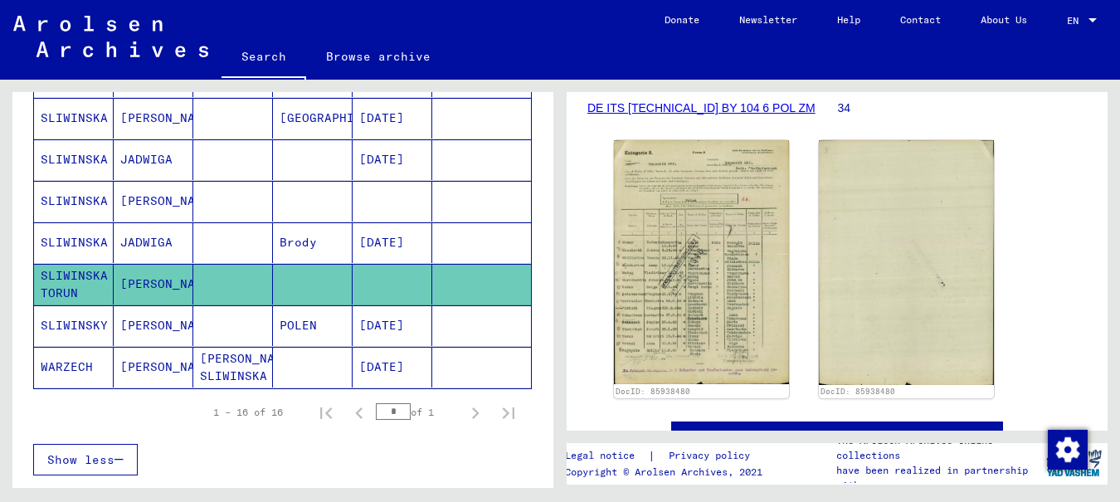
scroll to position [663, 0]
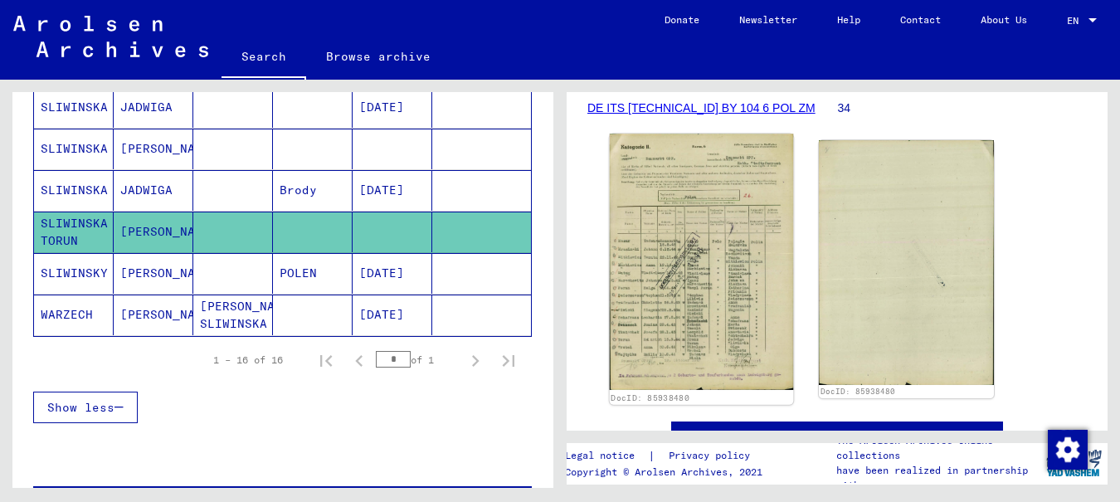
click at [694, 260] on img at bounding box center [702, 262] width 184 height 256
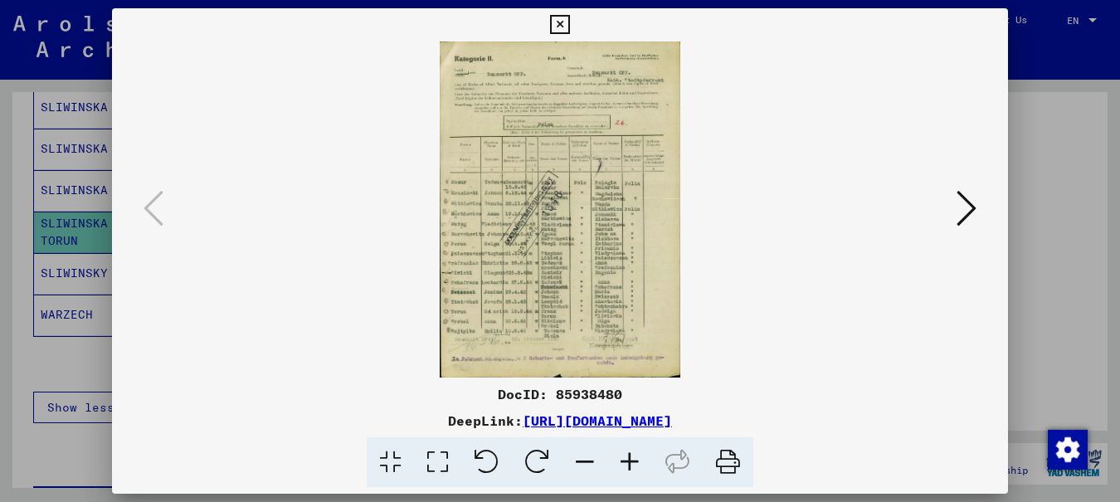
click at [631, 460] on icon at bounding box center [629, 462] width 45 height 51
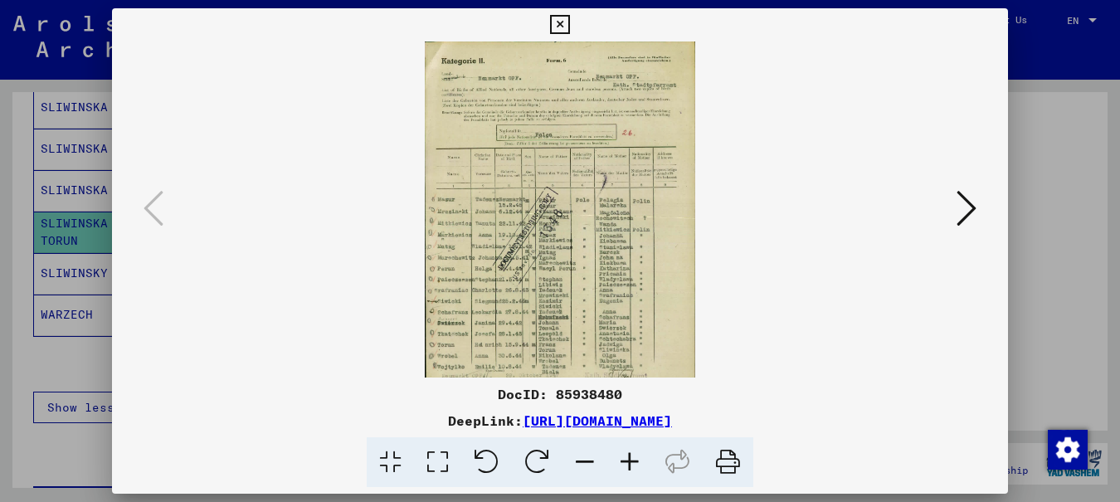
click at [631, 460] on icon at bounding box center [629, 462] width 45 height 51
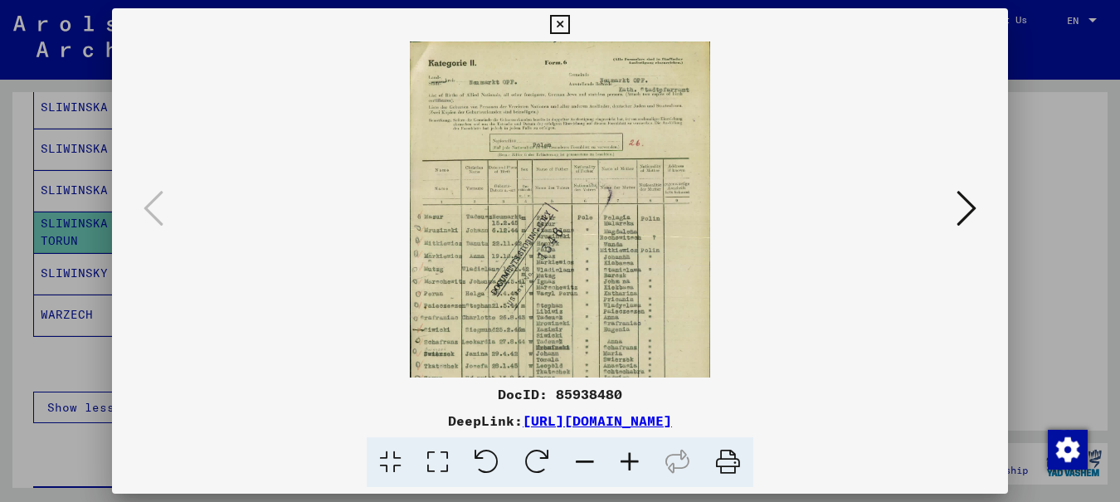
click at [629, 464] on icon at bounding box center [629, 462] width 45 height 51
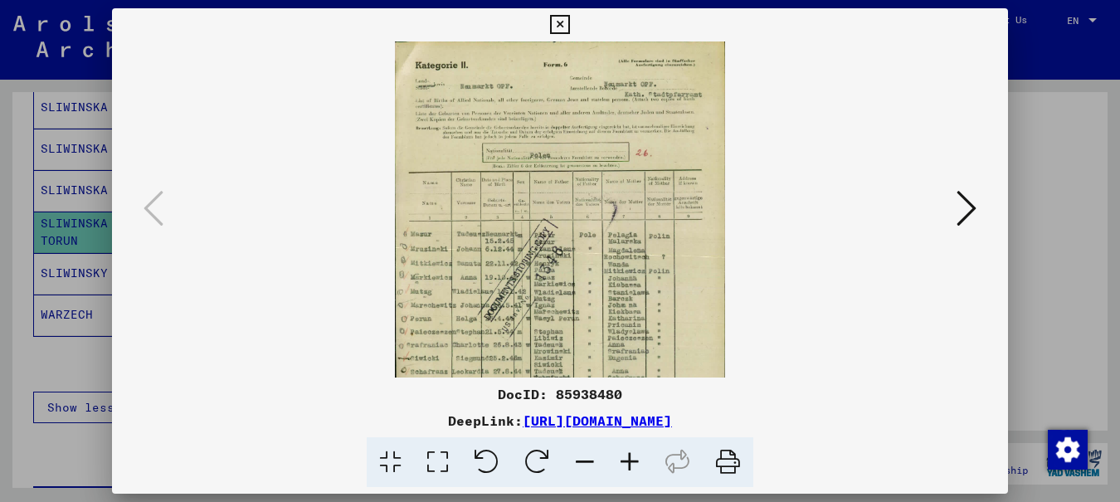
click at [629, 464] on icon at bounding box center [629, 462] width 45 height 51
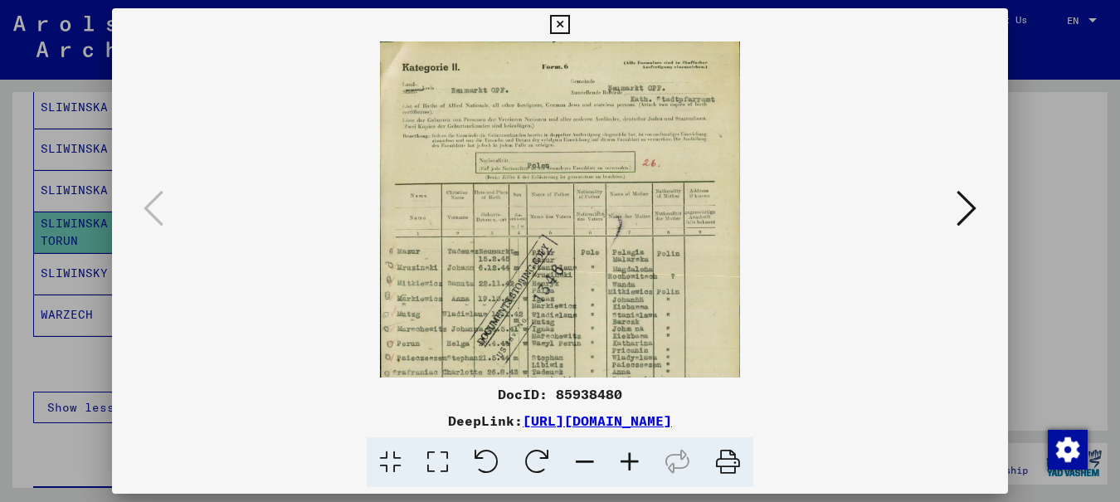
click at [629, 464] on icon at bounding box center [629, 462] width 45 height 51
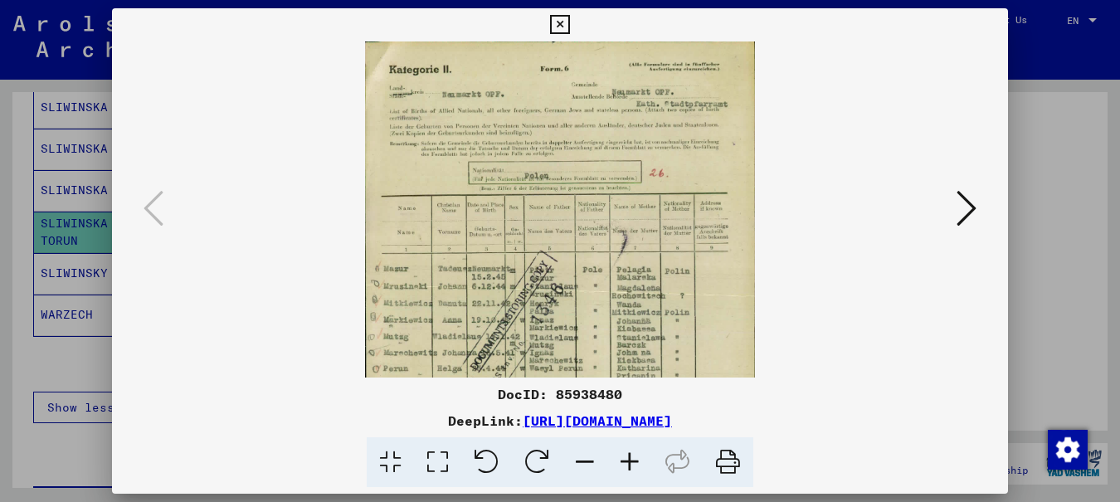
click at [629, 464] on icon at bounding box center [629, 462] width 45 height 51
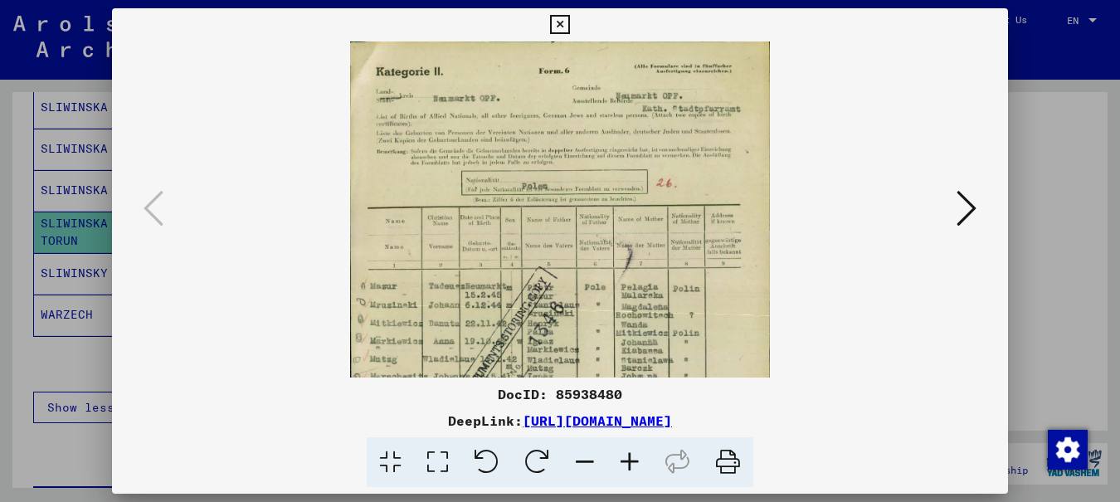
click at [629, 464] on icon at bounding box center [629, 462] width 45 height 51
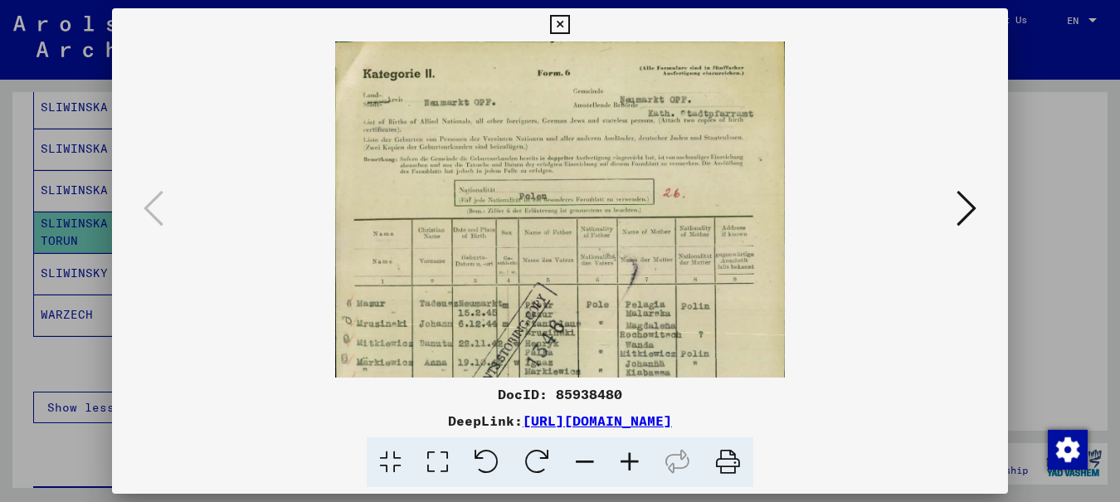
click at [629, 464] on icon at bounding box center [629, 462] width 45 height 51
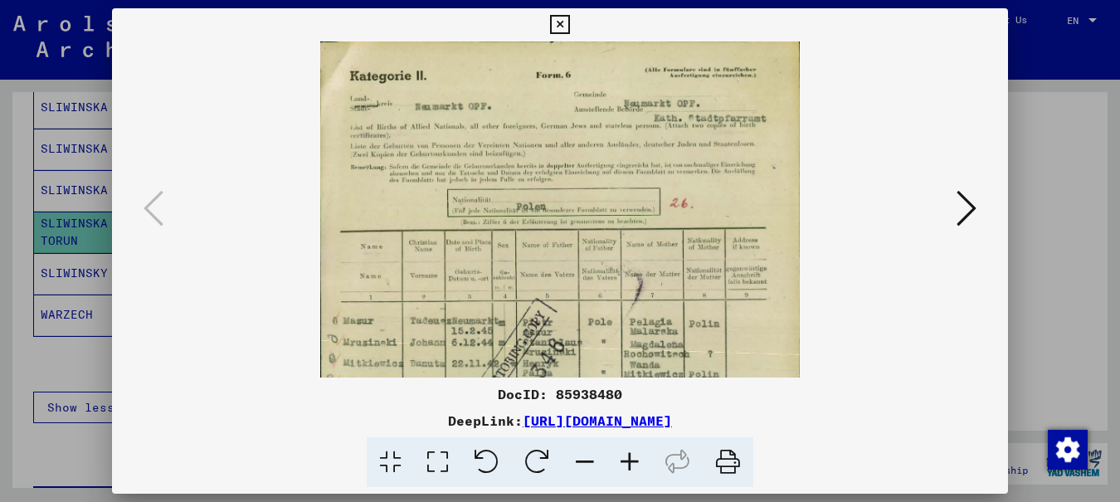
click at [629, 464] on icon at bounding box center [629, 462] width 45 height 51
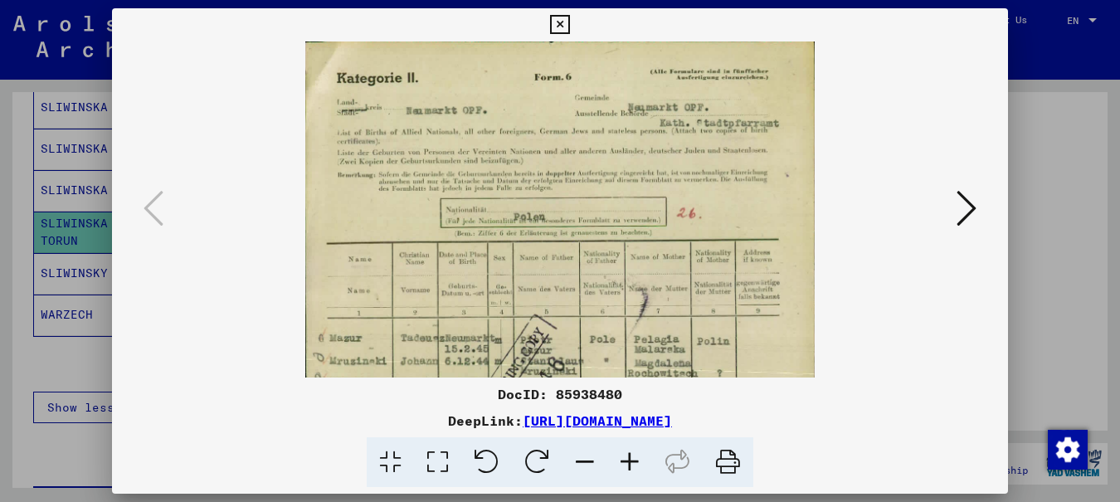
click at [629, 460] on icon at bounding box center [629, 462] width 45 height 51
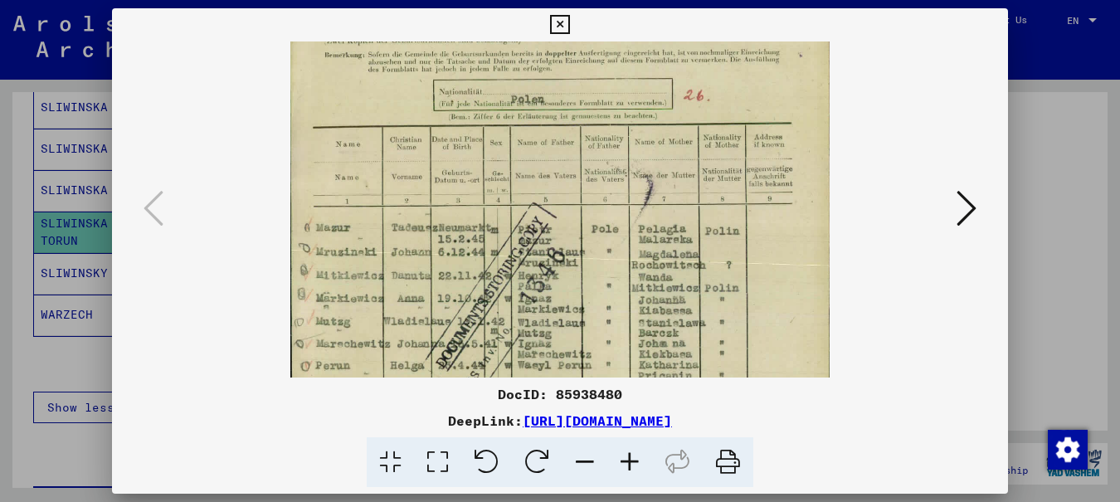
drag, startPoint x: 561, startPoint y: 267, endPoint x: 604, endPoint y: 137, distance: 136.9
click at [602, 138] on img at bounding box center [559, 289] width 538 height 750
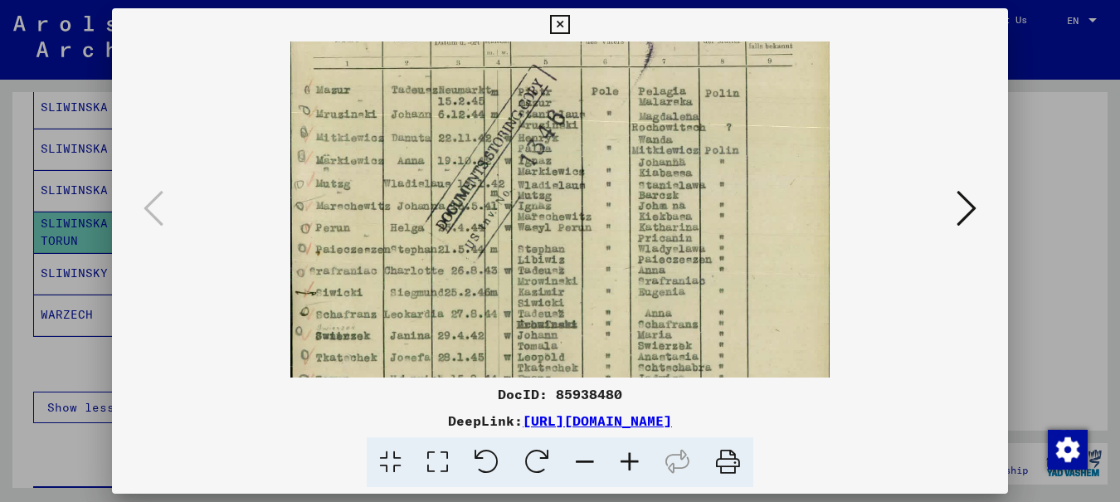
drag, startPoint x: 523, startPoint y: 294, endPoint x: 553, endPoint y: 133, distance: 163.6
click at [552, 134] on img at bounding box center [559, 151] width 538 height 750
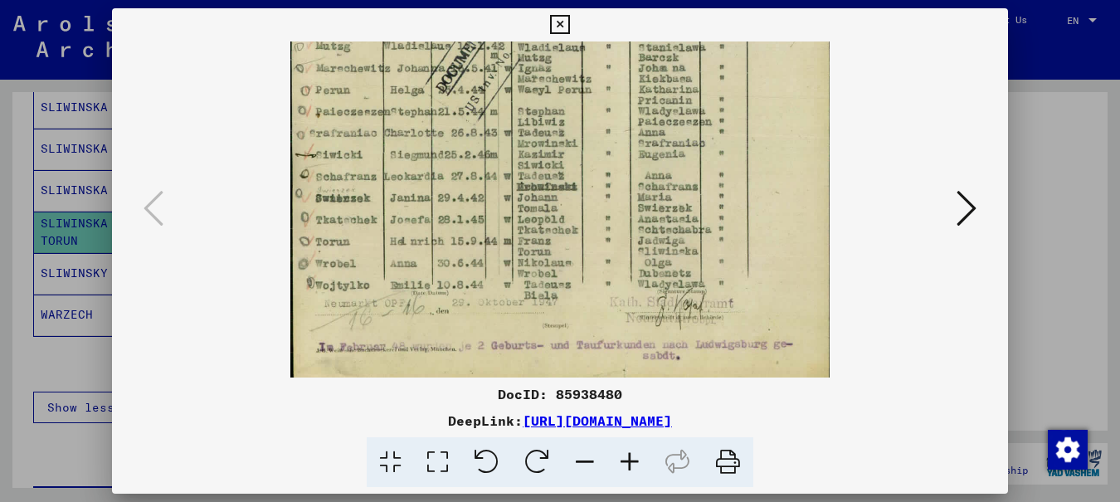
scroll to position [415, 0]
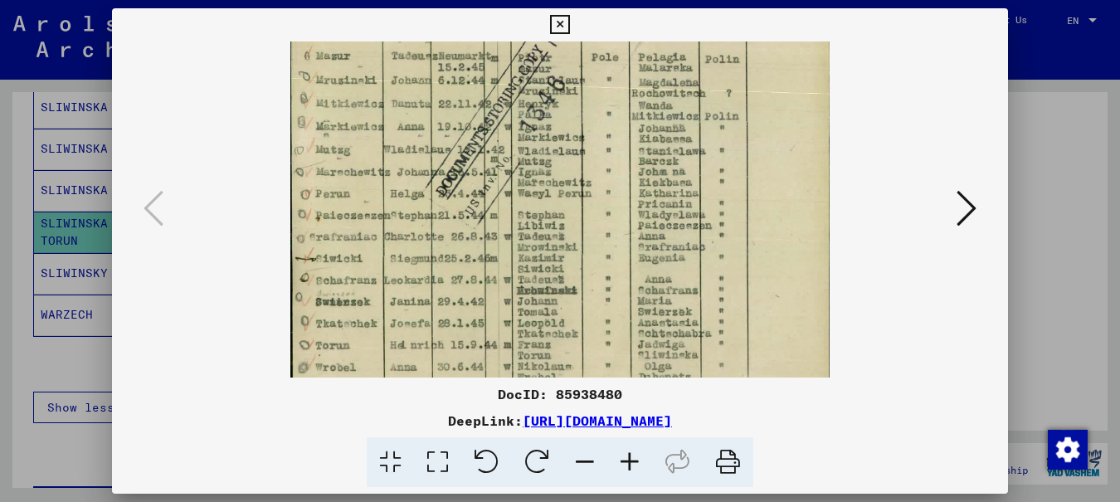
drag, startPoint x: 561, startPoint y: 279, endPoint x: 562, endPoint y: 255, distance: 23.3
click at [574, 273] on img at bounding box center [559, 117] width 538 height 750
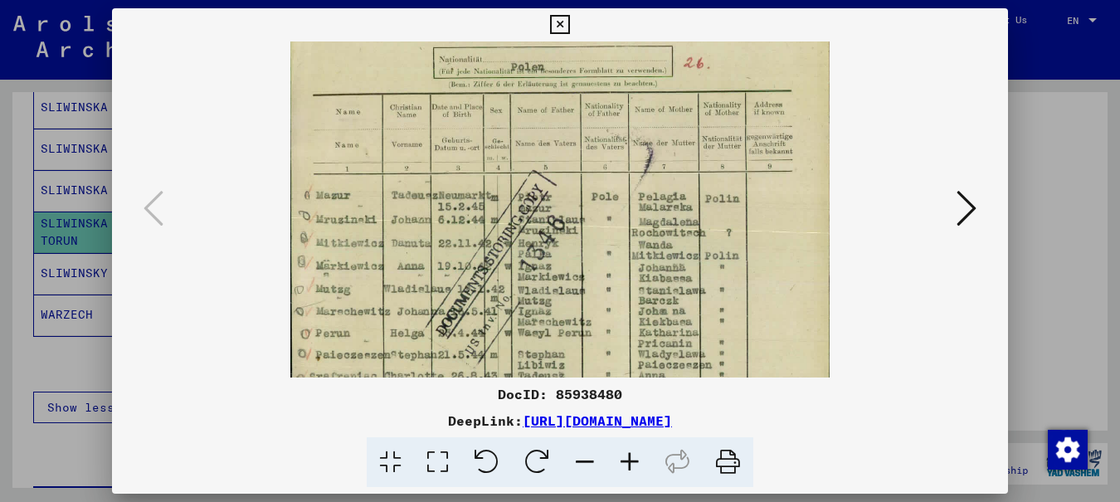
click at [647, 238] on img at bounding box center [559, 256] width 538 height 750
drag, startPoint x: 577, startPoint y: 262, endPoint x: 575, endPoint y: 251, distance: 11.1
click at [575, 262] on img at bounding box center [559, 257] width 538 height 750
click at [569, 27] on icon at bounding box center [559, 25] width 19 height 20
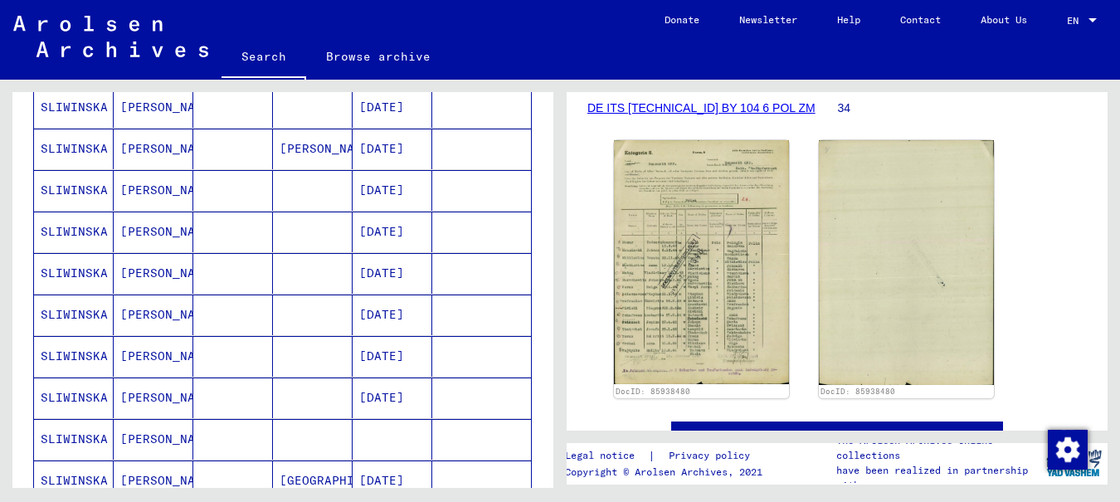
scroll to position [0, 0]
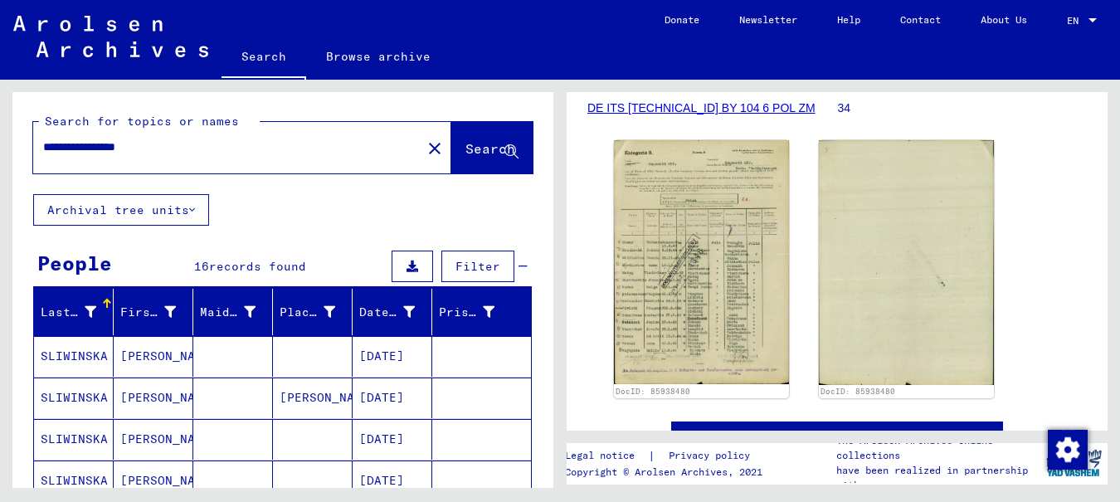
click at [193, 148] on input "**********" at bounding box center [227, 146] width 368 height 17
type input "**********"
click at [481, 157] on span "Search" at bounding box center [491, 149] width 53 height 17
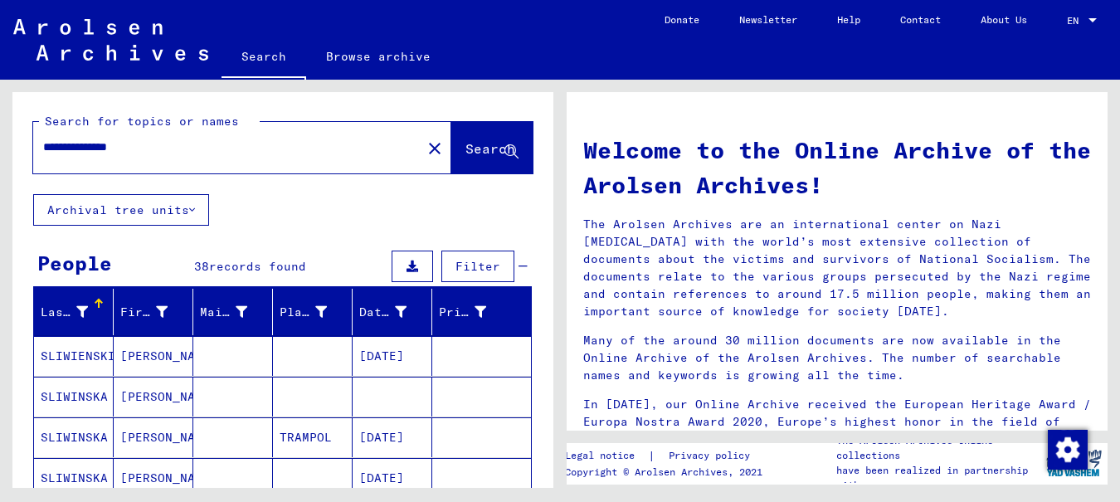
scroll to position [83, 0]
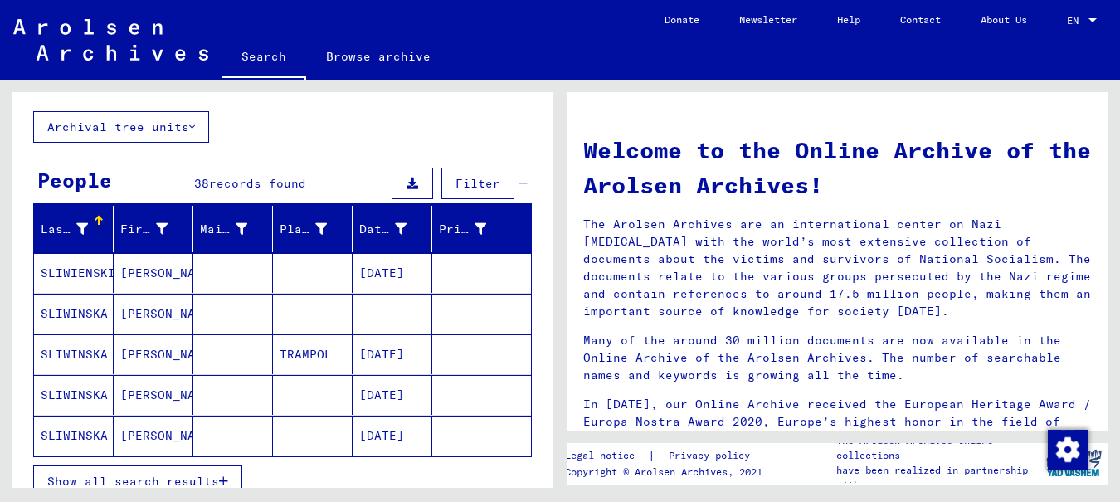
click at [69, 390] on mat-cell "SLIWINSKA" at bounding box center [74, 395] width 80 height 40
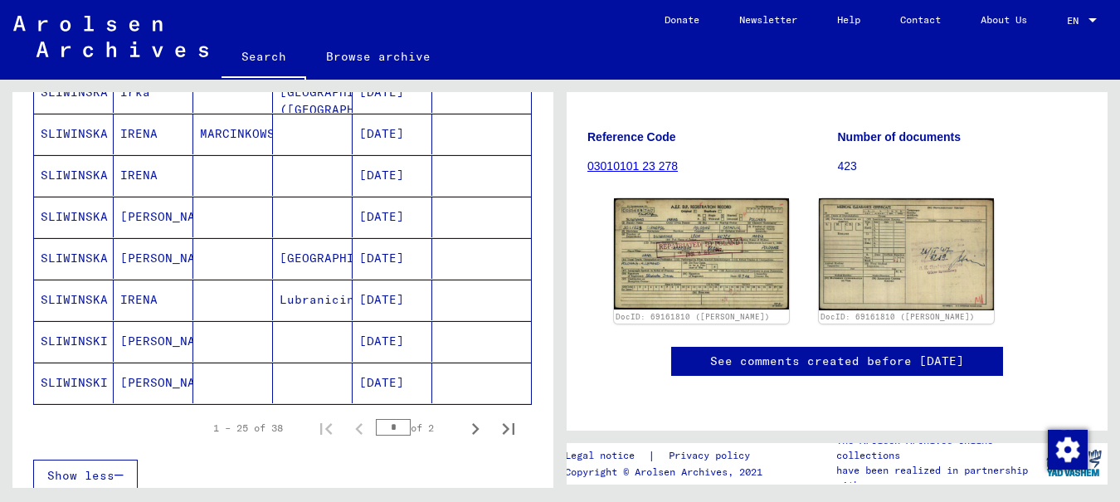
scroll to position [995, 0]
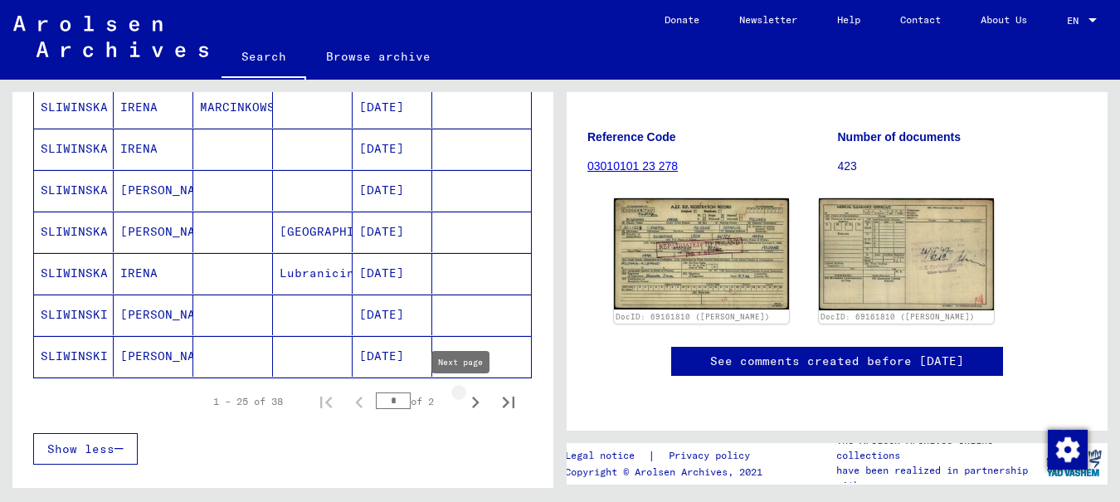
click at [472, 404] on icon "Next page" at bounding box center [475, 402] width 7 height 12
type input "*"
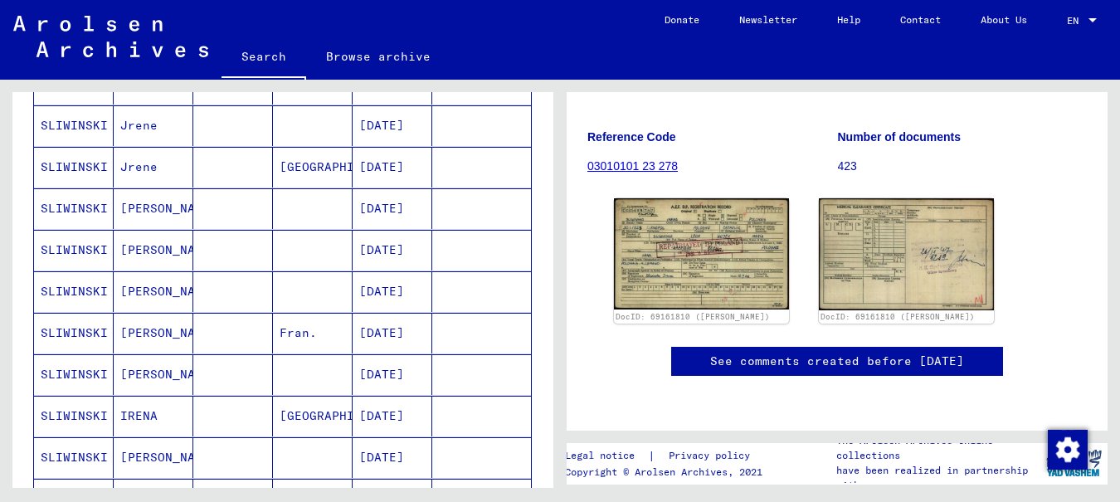
scroll to position [415, 0]
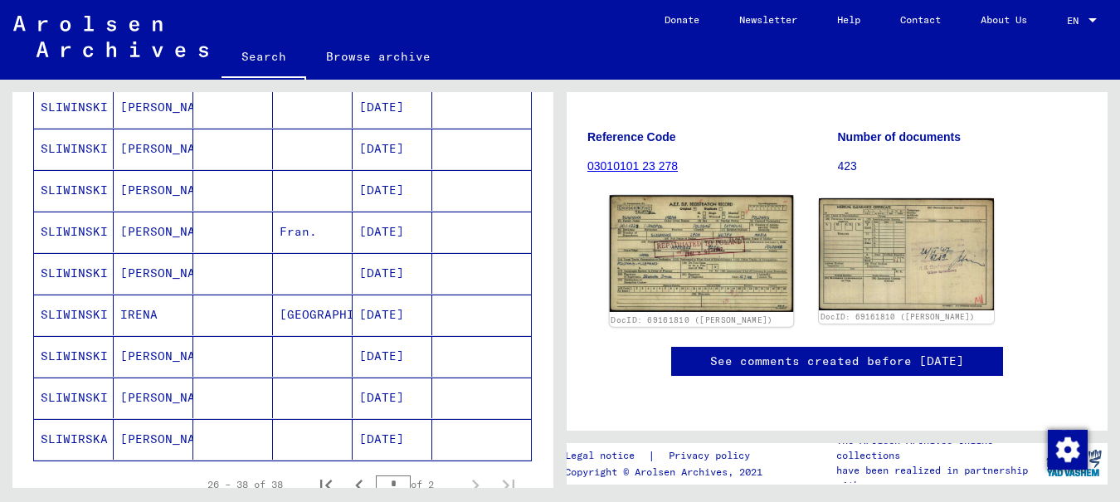
click at [705, 195] on img at bounding box center [702, 253] width 184 height 116
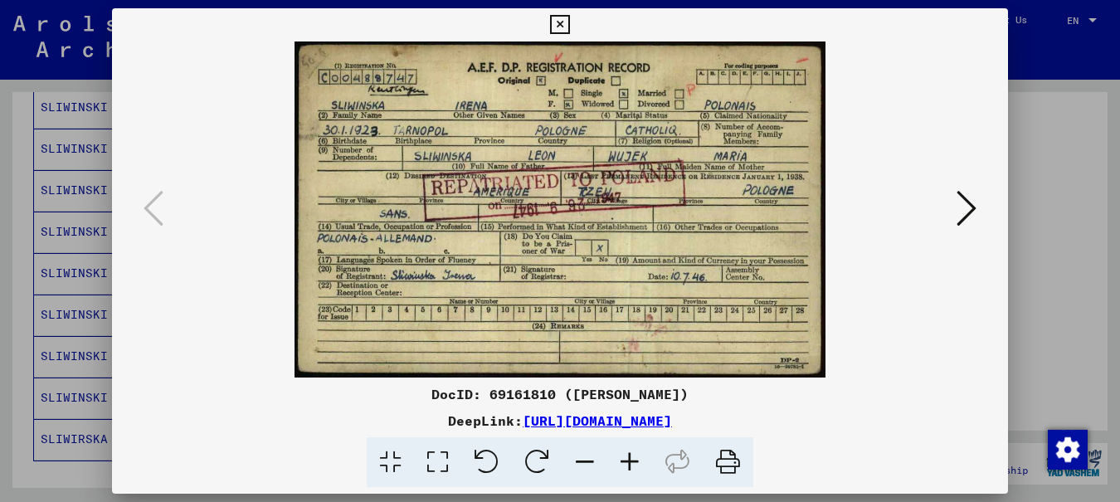
click at [580, 419] on link "[URL][DOMAIN_NAME]" at bounding box center [596, 420] width 149 height 17
click at [569, 18] on icon at bounding box center [559, 25] width 19 height 20
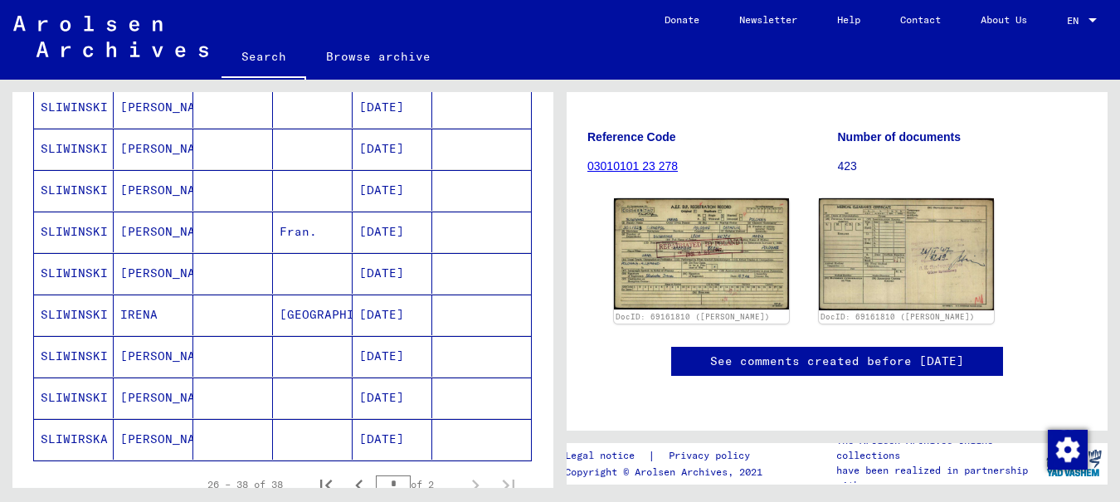
click at [74, 231] on mat-cell "SLIWINSKI" at bounding box center [74, 231] width 80 height 41
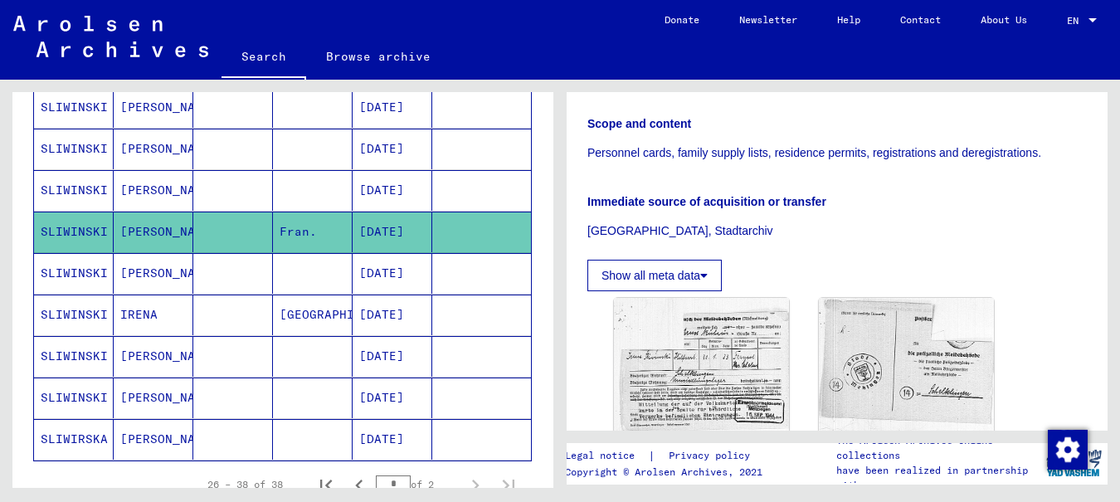
scroll to position [498, 0]
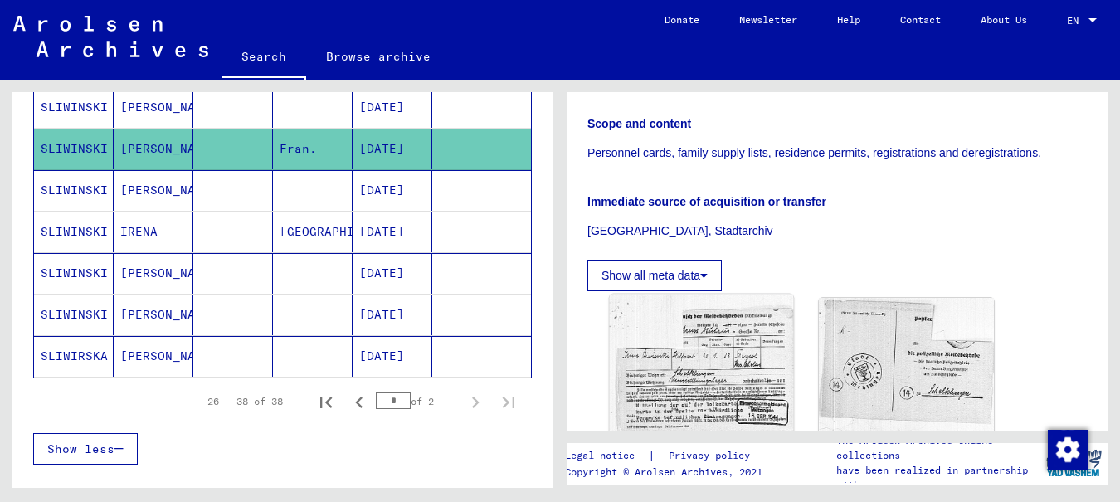
click at [723, 383] on img at bounding box center [702, 363] width 184 height 139
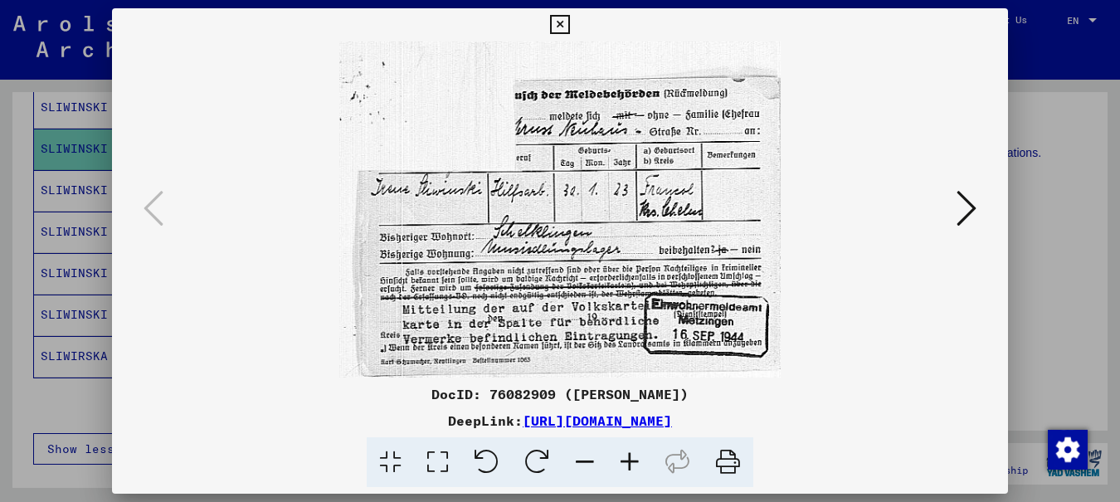
click at [969, 202] on icon at bounding box center [966, 208] width 20 height 40
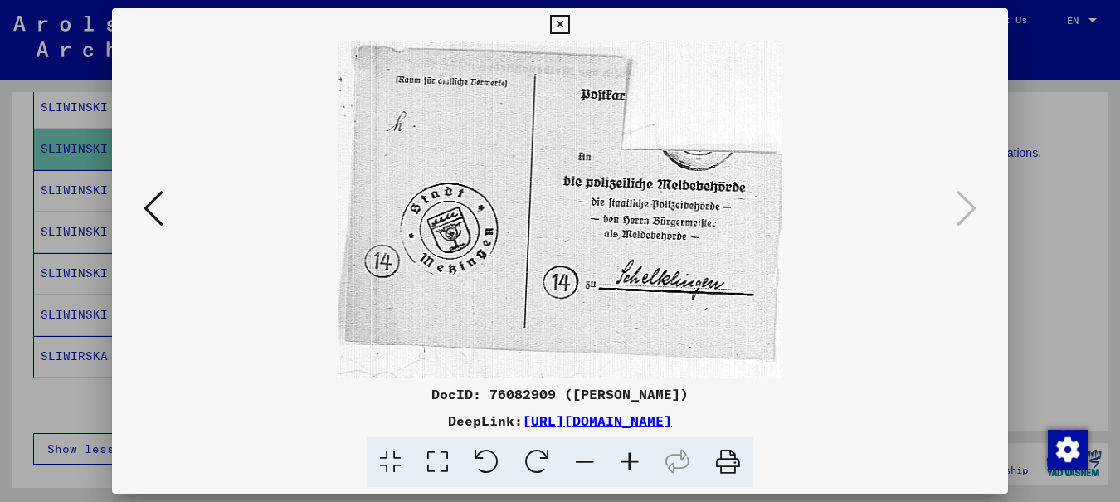
click at [569, 24] on icon at bounding box center [559, 25] width 19 height 20
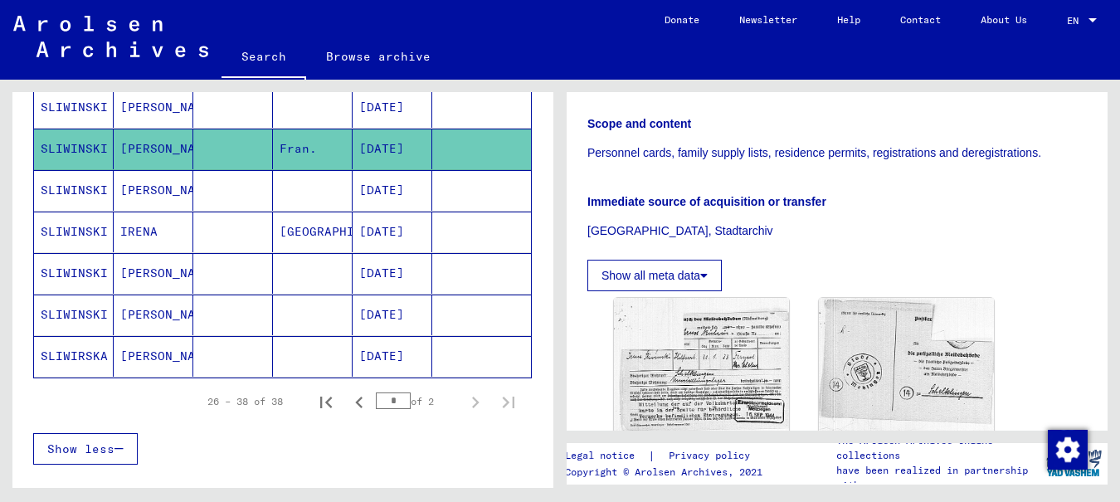
click at [76, 188] on mat-cell "SLIWINSKI" at bounding box center [74, 190] width 80 height 41
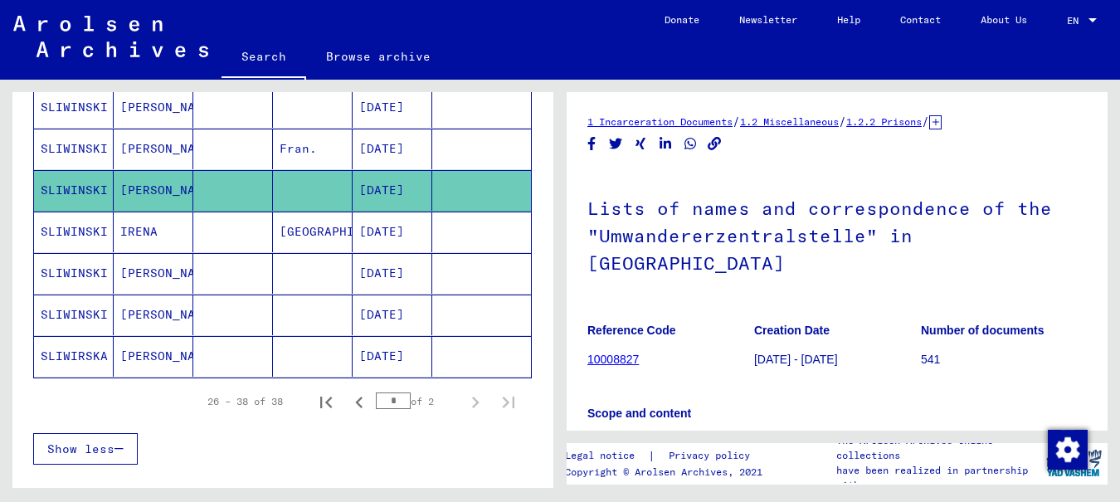
click at [87, 143] on mat-cell "SLIWINSKI" at bounding box center [74, 149] width 80 height 41
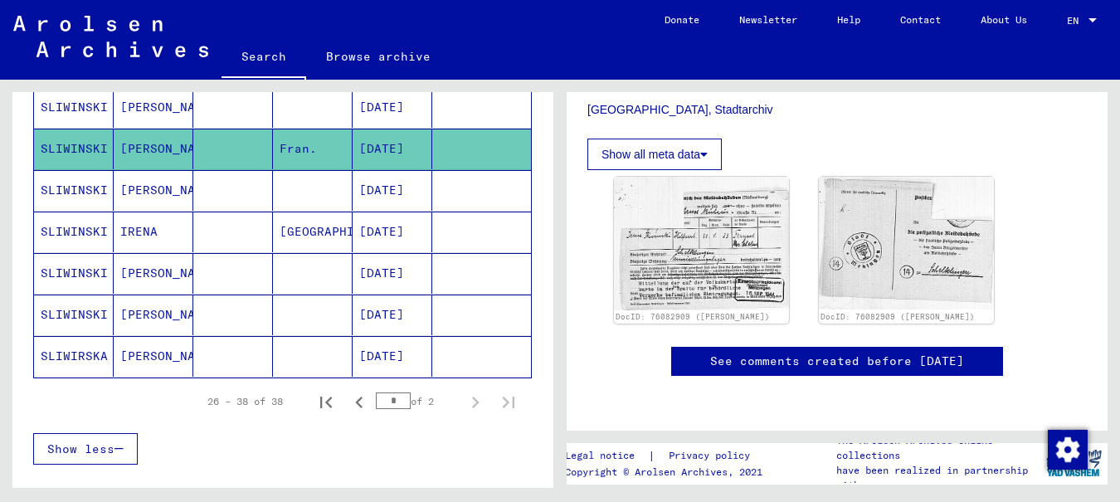
scroll to position [83, 0]
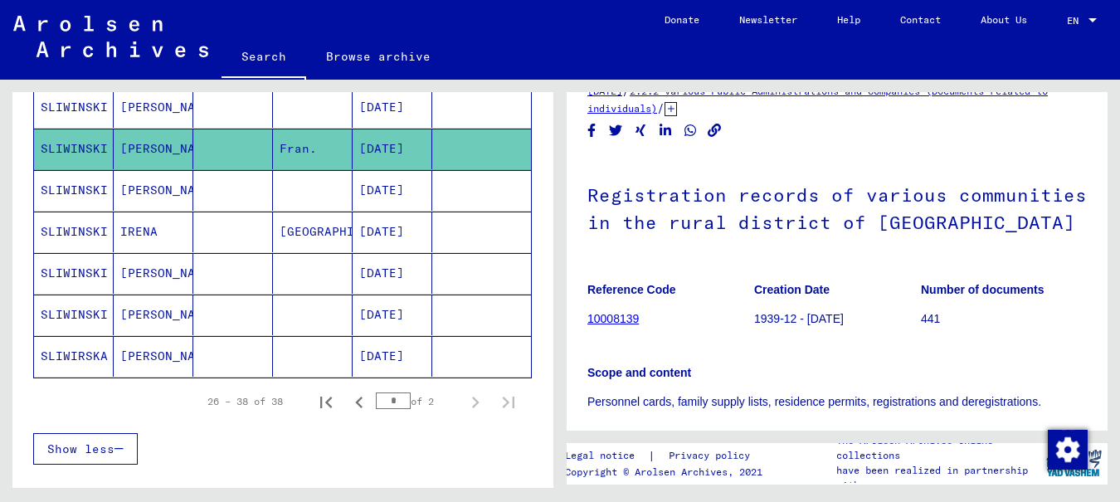
click at [56, 186] on mat-cell "SLIWINSKI" at bounding box center [74, 190] width 80 height 41
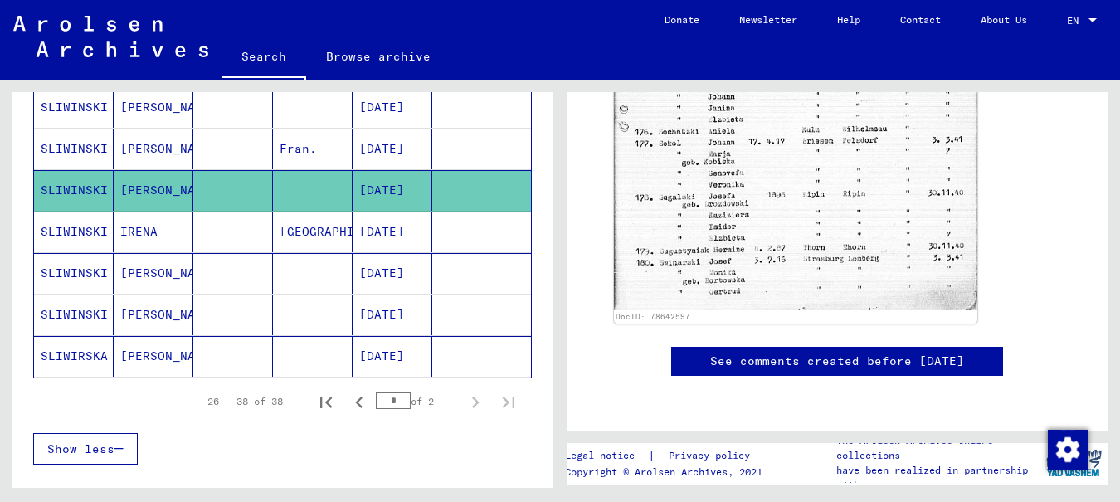
scroll to position [498, 0]
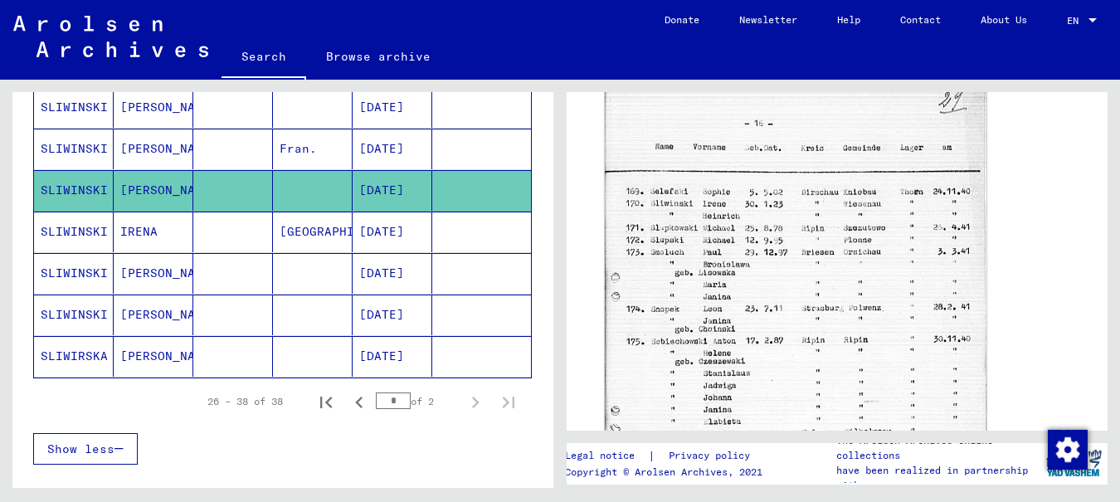
click at [731, 236] on img at bounding box center [795, 349] width 381 height 546
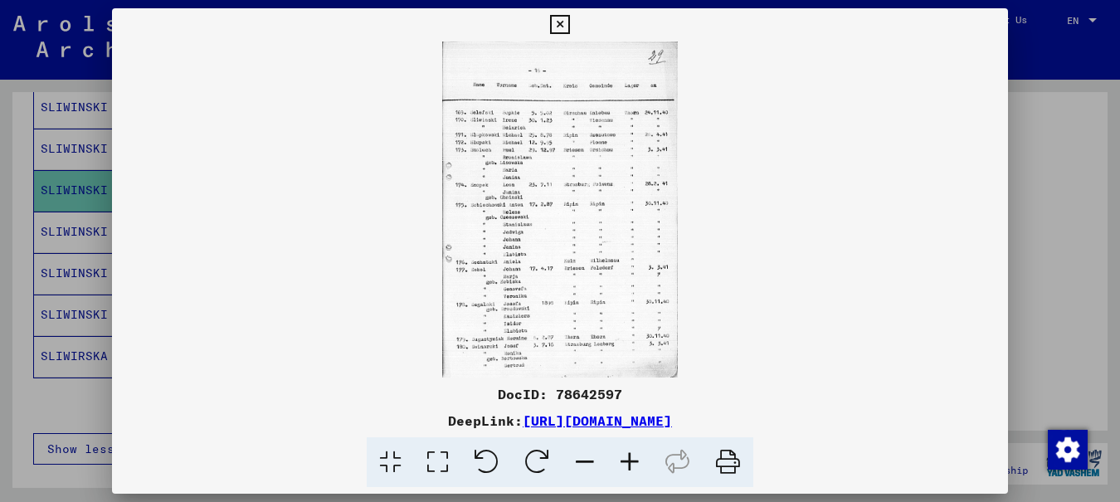
click at [628, 458] on icon at bounding box center [629, 462] width 45 height 51
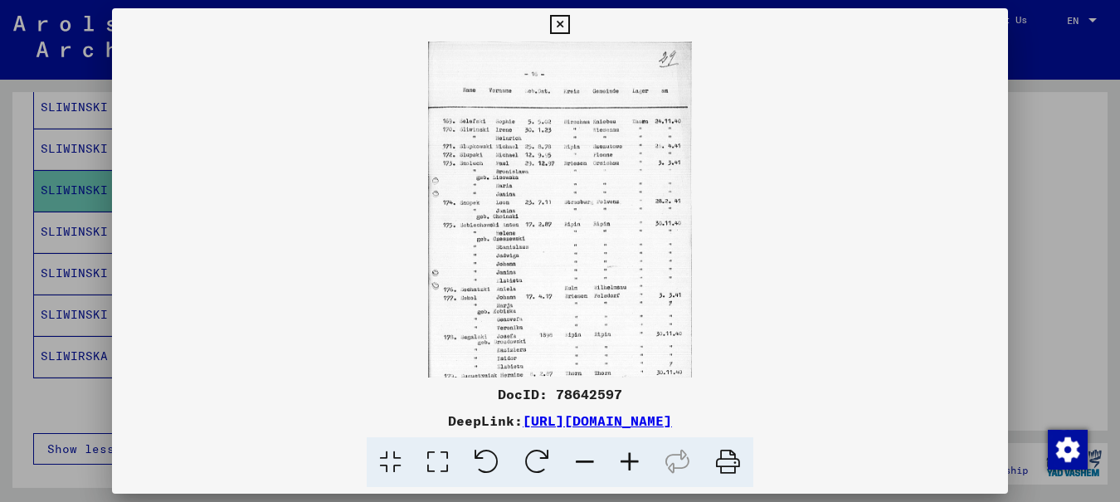
click at [628, 459] on icon at bounding box center [629, 462] width 45 height 51
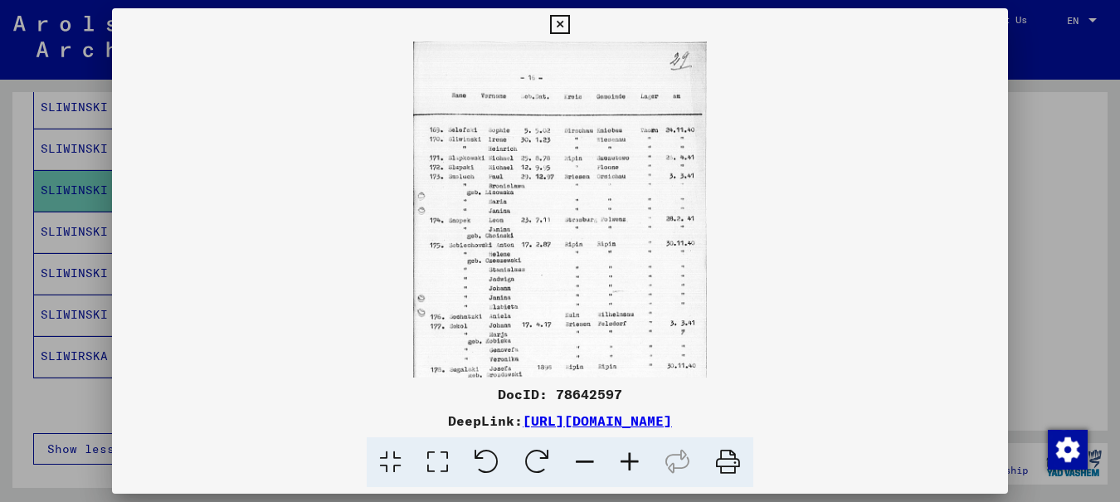
click at [628, 459] on icon at bounding box center [629, 462] width 45 height 51
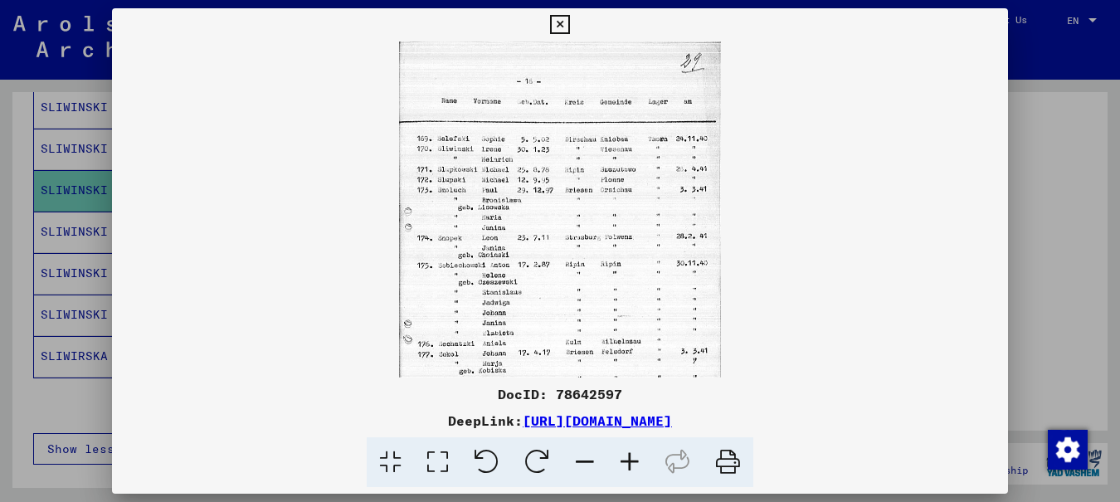
click at [628, 458] on icon at bounding box center [629, 462] width 45 height 51
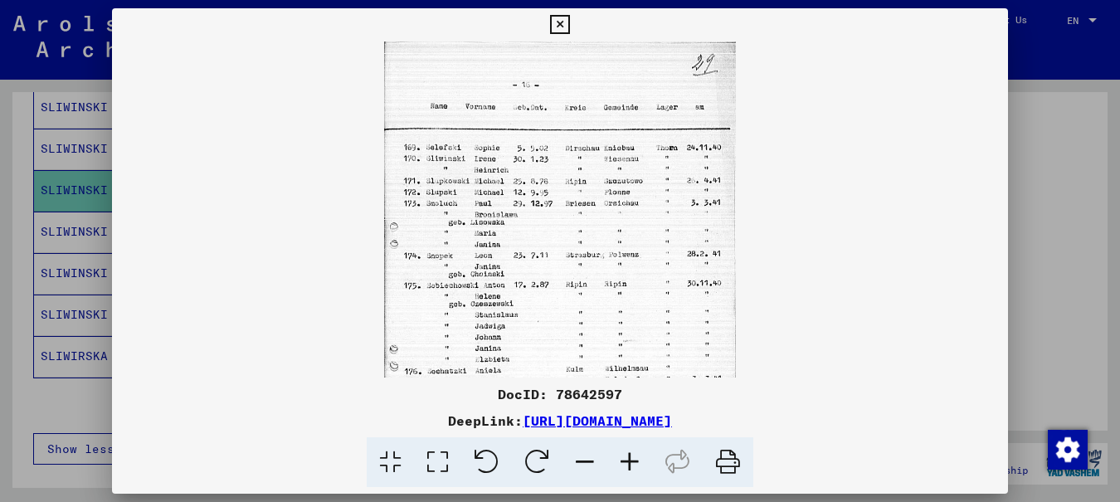
click at [628, 457] on icon at bounding box center [629, 462] width 45 height 51
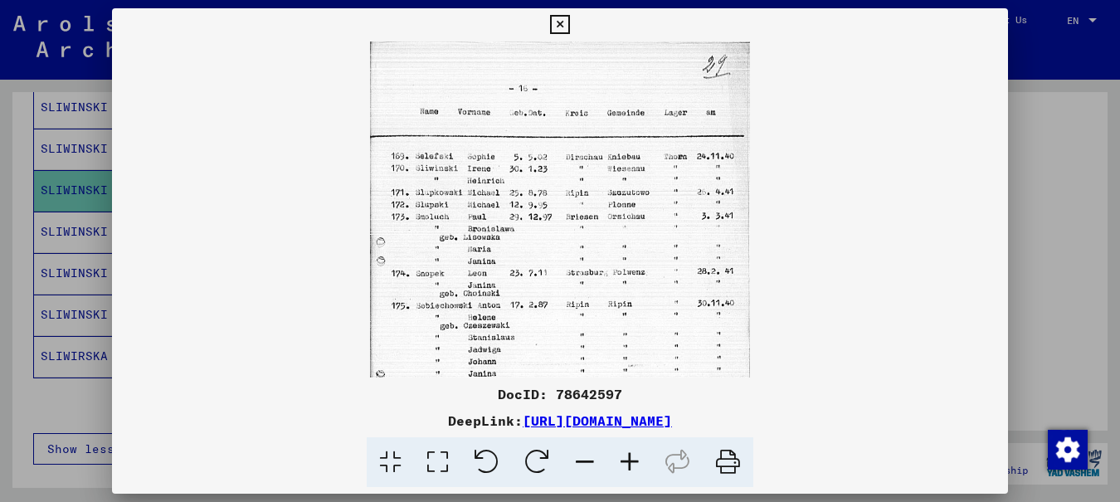
click at [629, 455] on icon at bounding box center [629, 462] width 45 height 51
click at [631, 453] on icon at bounding box center [629, 462] width 45 height 51
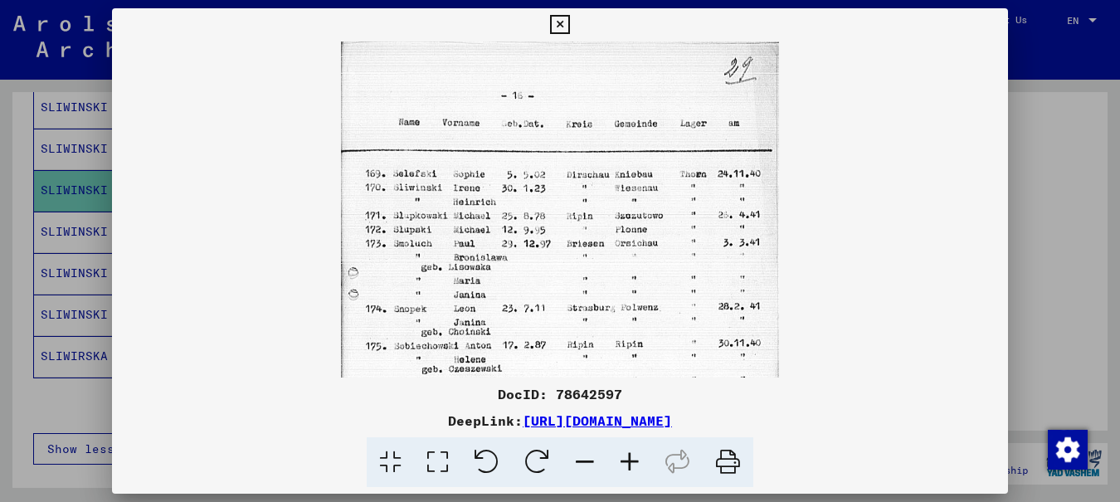
click at [631, 453] on icon at bounding box center [629, 462] width 45 height 51
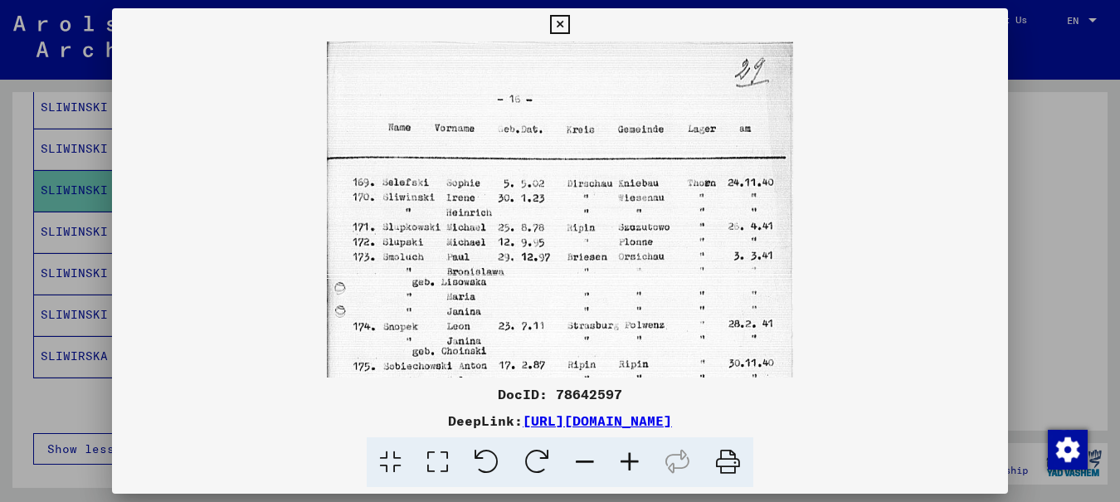
click at [632, 452] on icon at bounding box center [629, 462] width 45 height 51
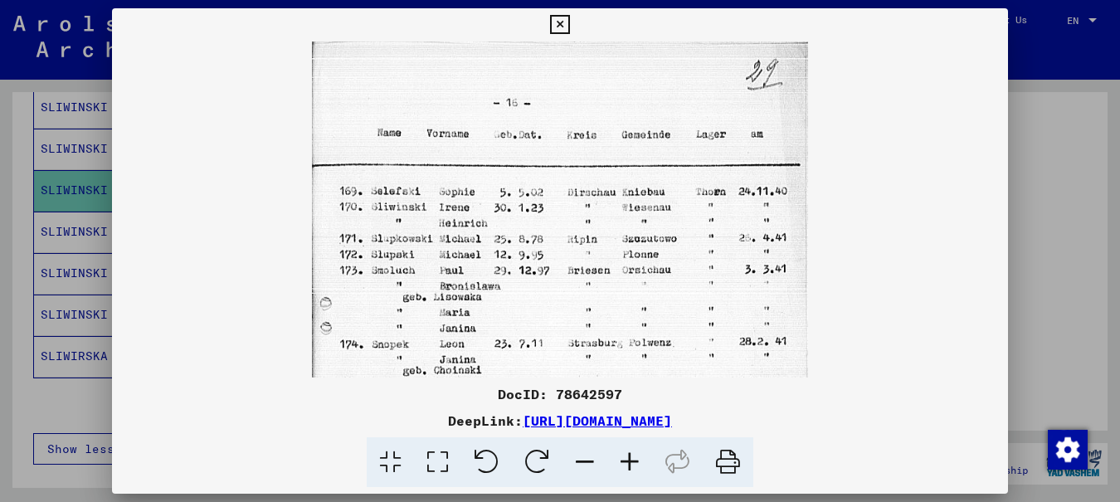
click at [632, 452] on icon at bounding box center [629, 462] width 45 height 51
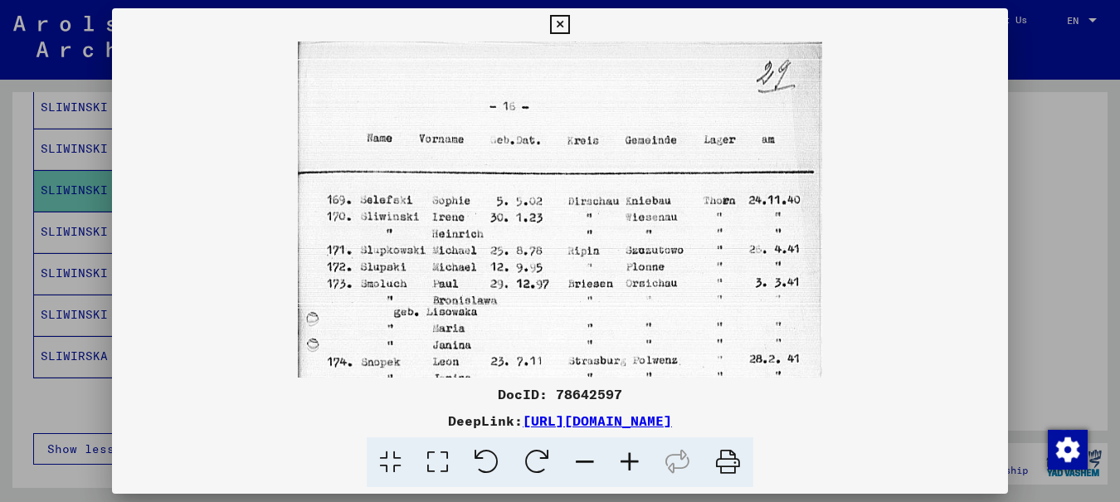
click at [631, 450] on icon at bounding box center [629, 462] width 45 height 51
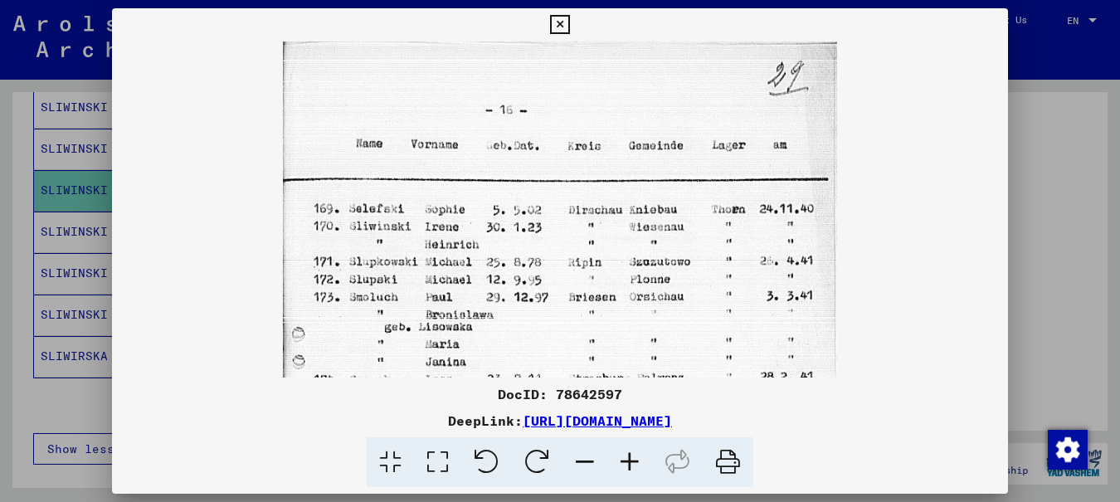
click at [630, 449] on icon at bounding box center [629, 462] width 45 height 51
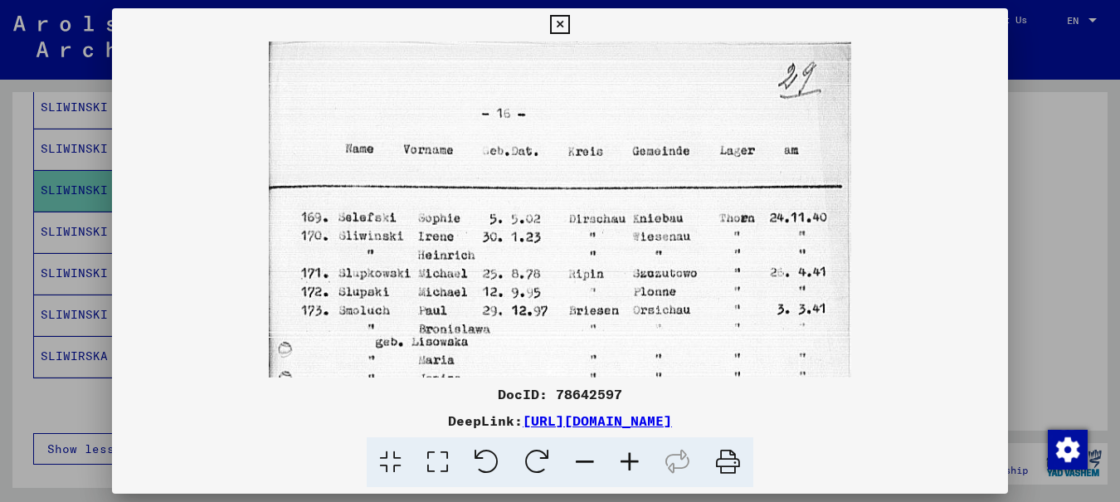
click at [630, 449] on icon at bounding box center [629, 462] width 45 height 51
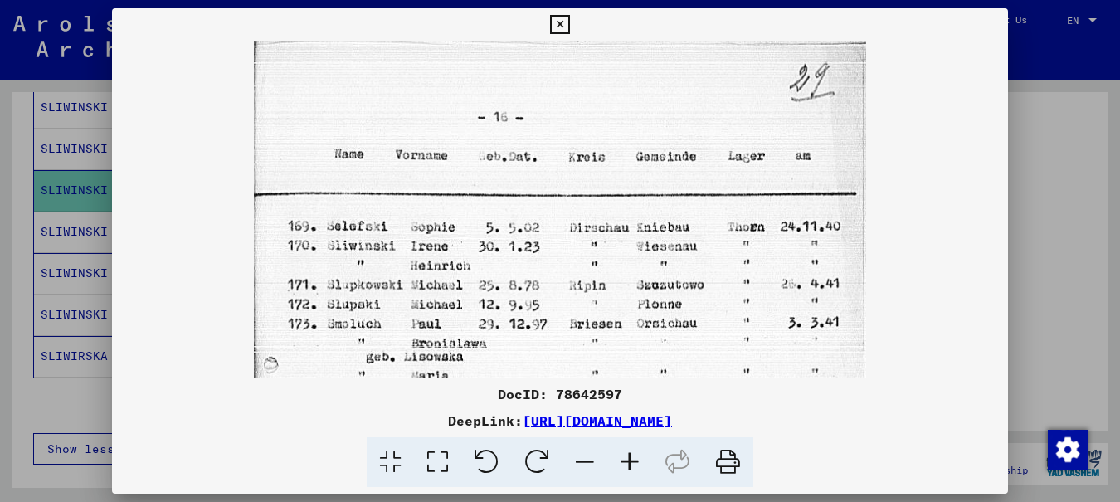
click at [630, 449] on icon at bounding box center [629, 462] width 45 height 51
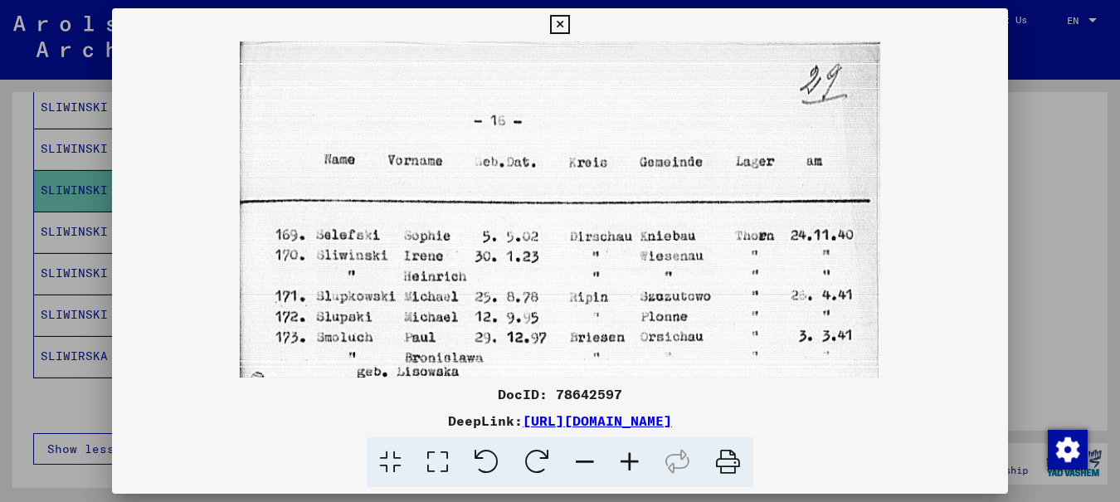
click at [629, 448] on icon at bounding box center [629, 462] width 45 height 51
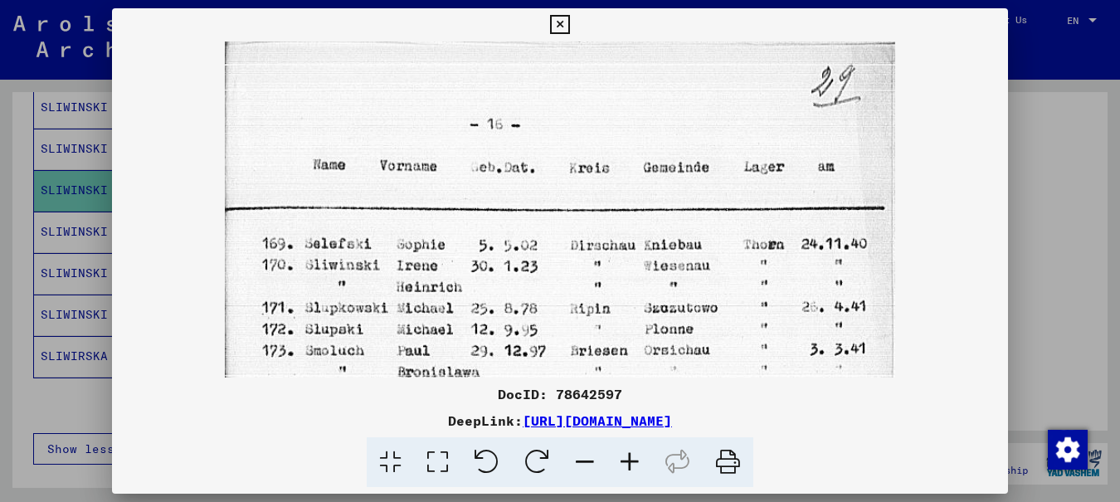
click at [569, 23] on icon at bounding box center [559, 25] width 19 height 20
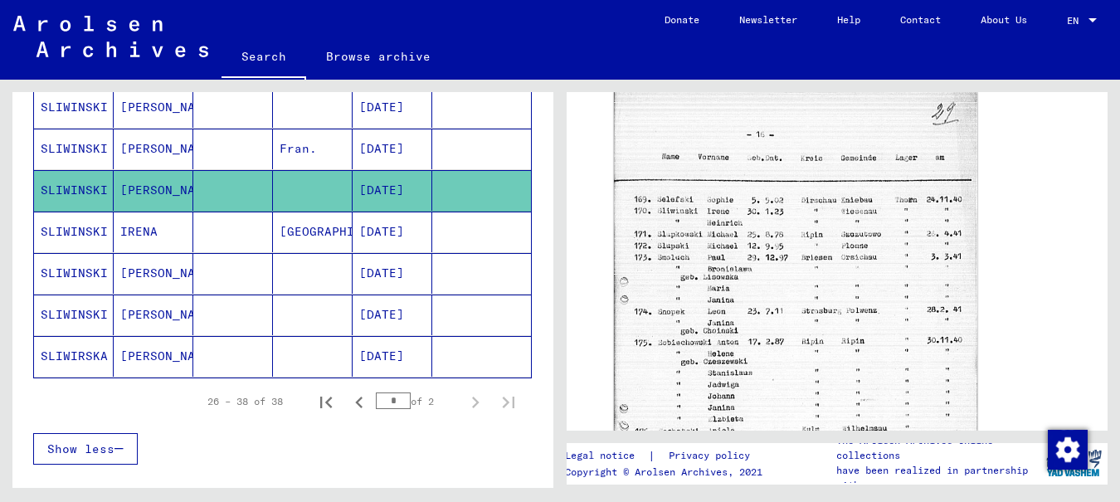
click at [79, 353] on mat-cell "SLIWIRSKA" at bounding box center [74, 356] width 80 height 41
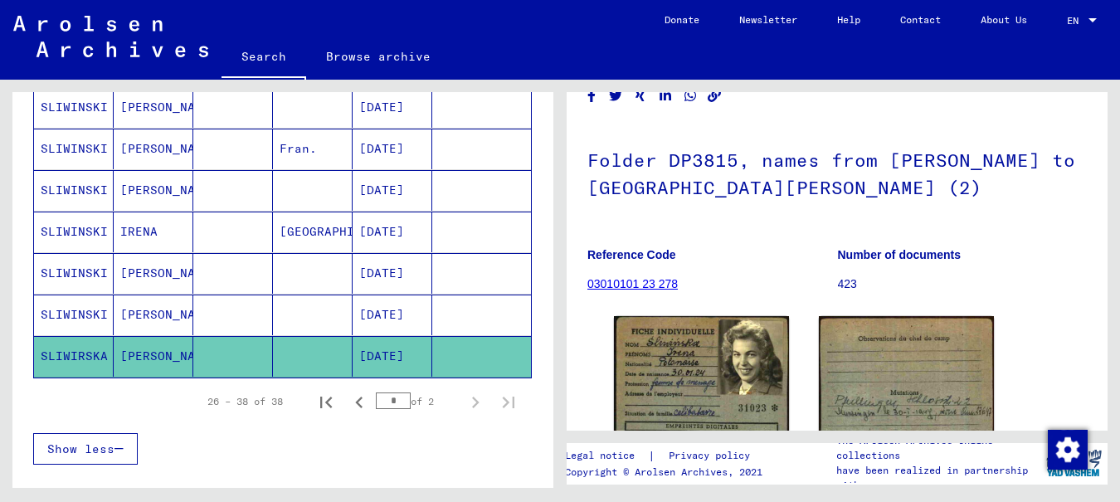
scroll to position [166, 0]
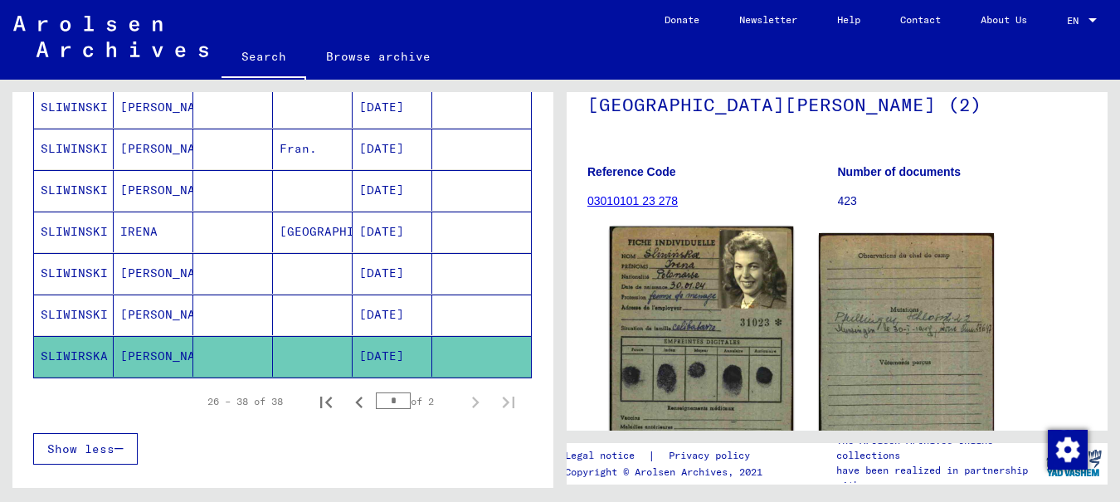
click at [691, 330] on img at bounding box center [702, 358] width 184 height 265
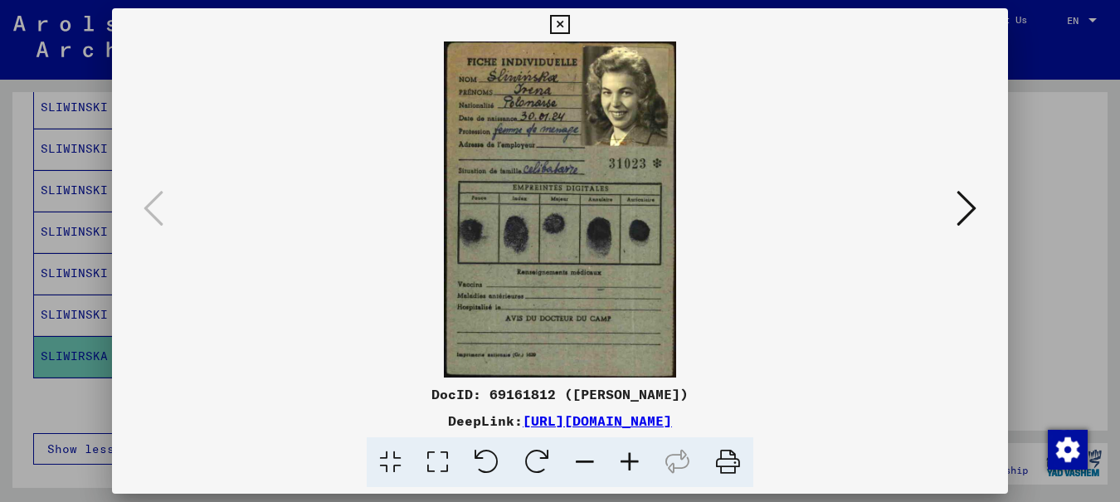
click at [440, 453] on icon at bounding box center [437, 462] width 47 height 51
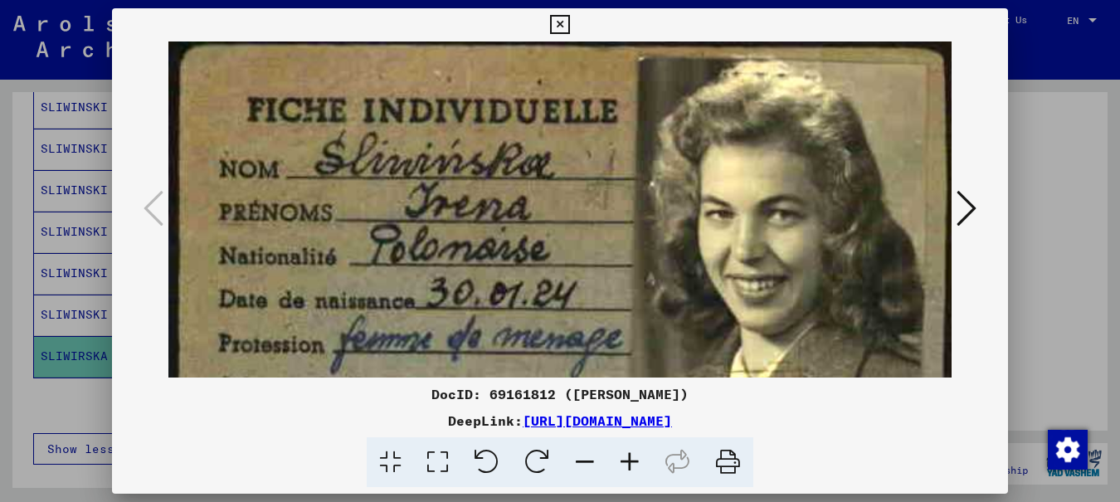
click at [389, 459] on icon at bounding box center [390, 462] width 47 height 51
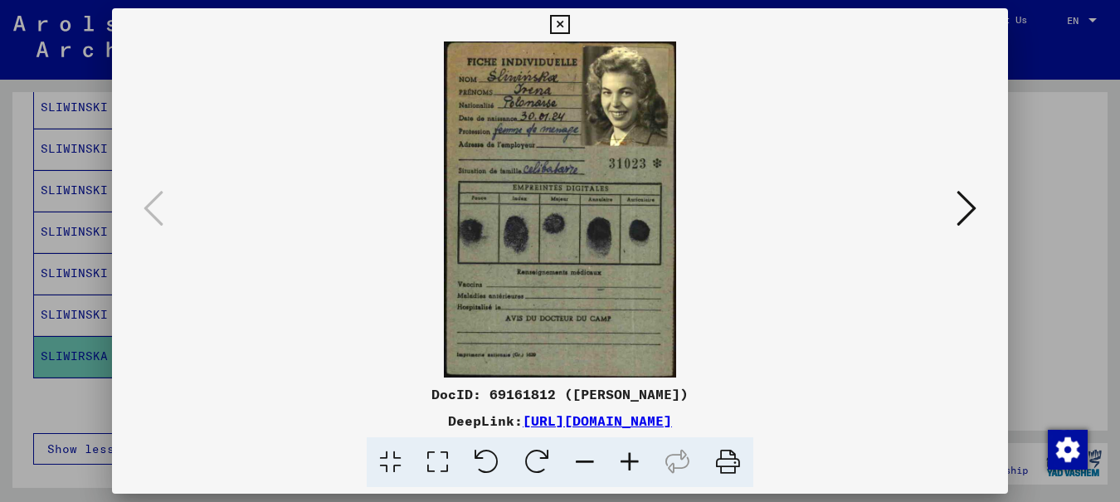
click at [962, 202] on icon at bounding box center [966, 208] width 20 height 40
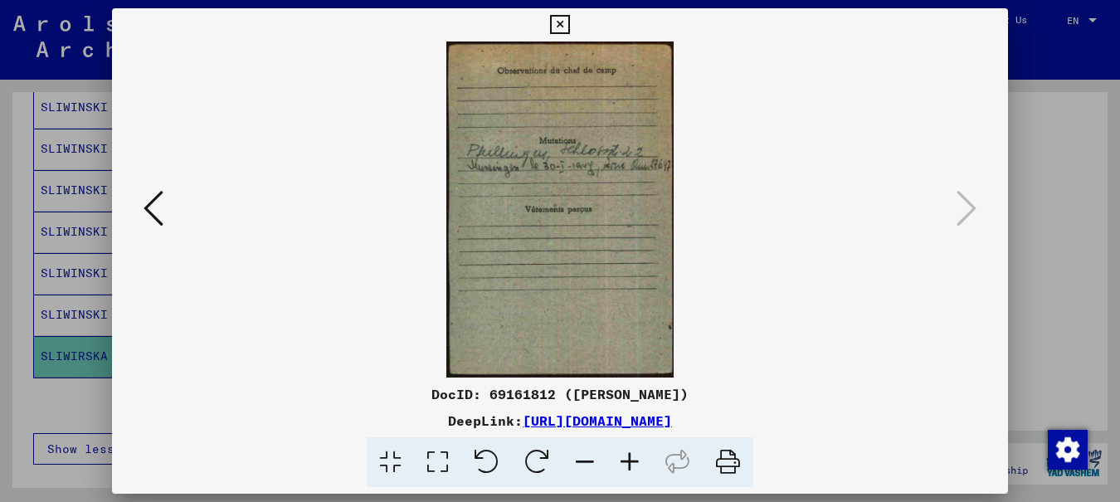
click at [149, 197] on icon at bounding box center [153, 208] width 20 height 40
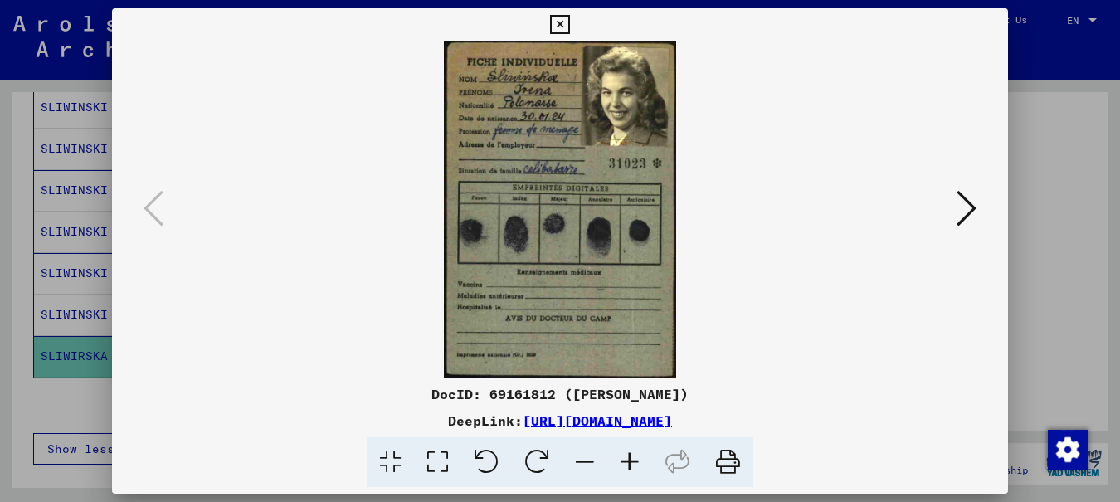
click at [569, 15] on icon at bounding box center [559, 25] width 19 height 20
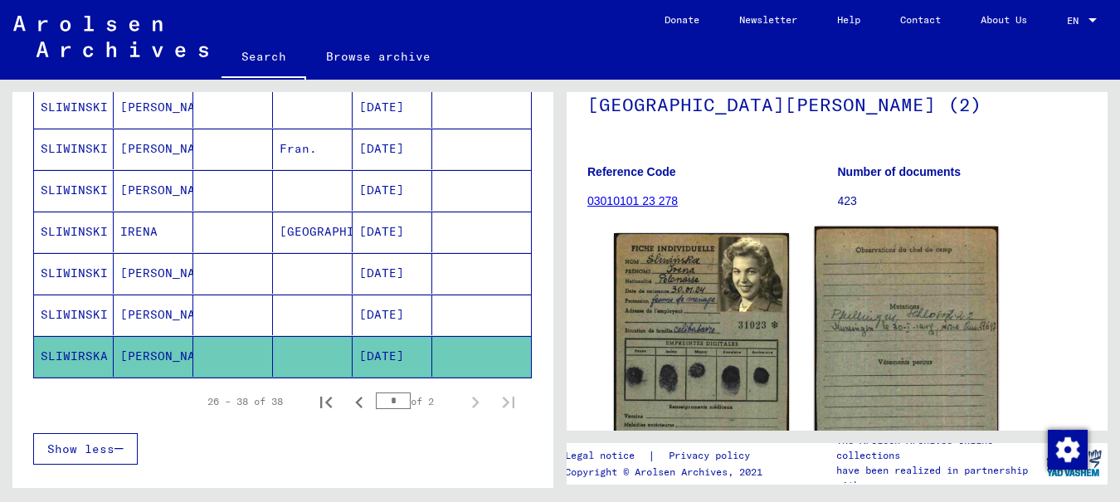
click at [903, 337] on img at bounding box center [906, 361] width 184 height 271
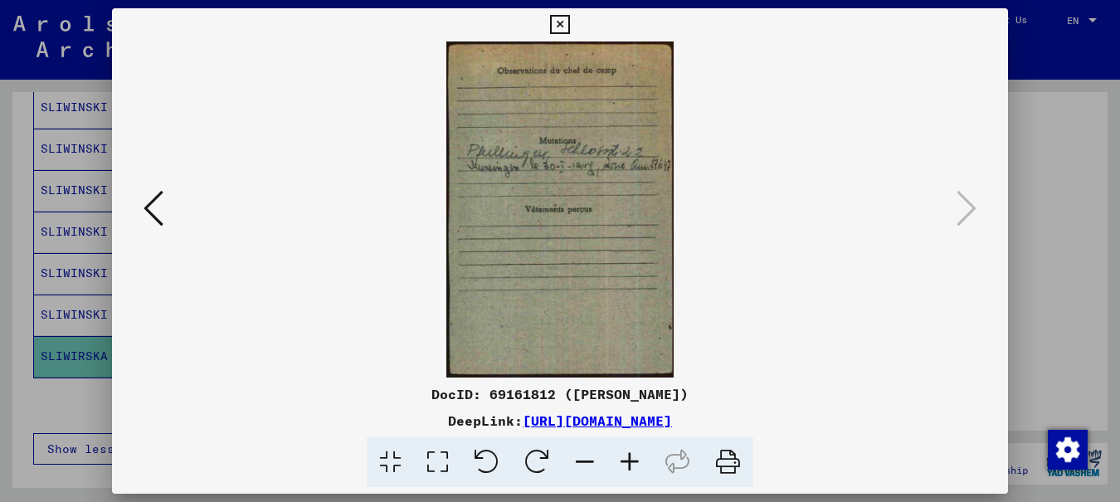
click at [569, 23] on icon at bounding box center [559, 25] width 19 height 20
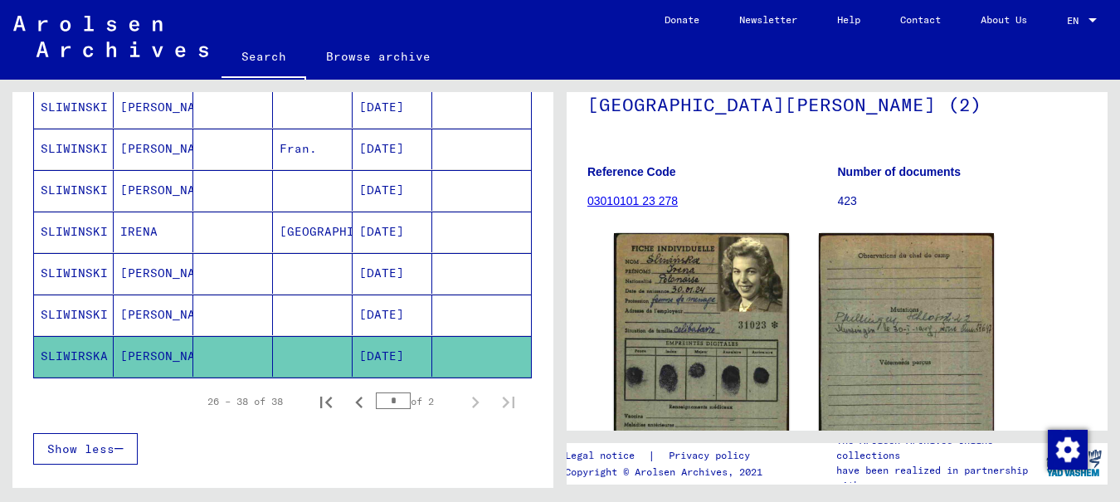
click at [68, 312] on mat-cell "SLIWINSKI" at bounding box center [74, 314] width 80 height 41
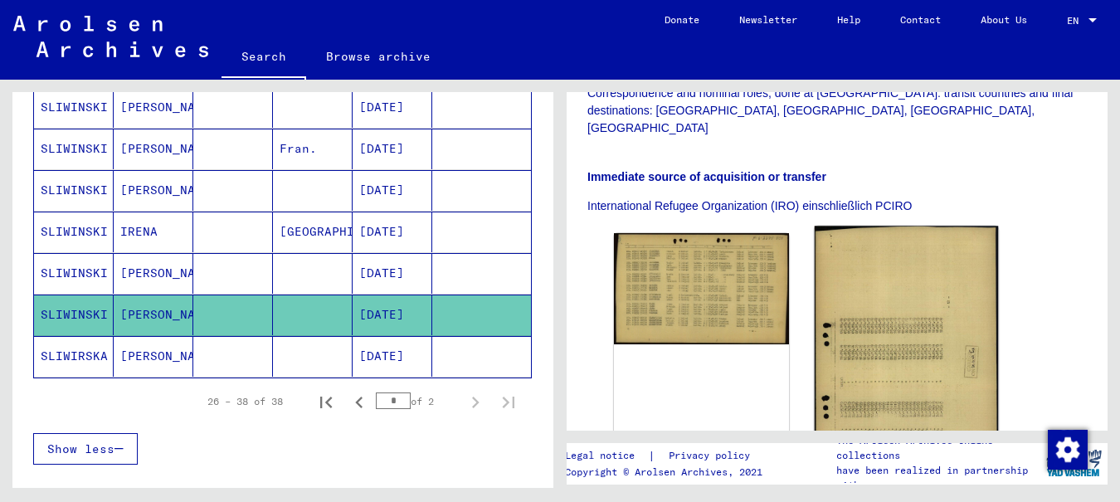
scroll to position [498, 0]
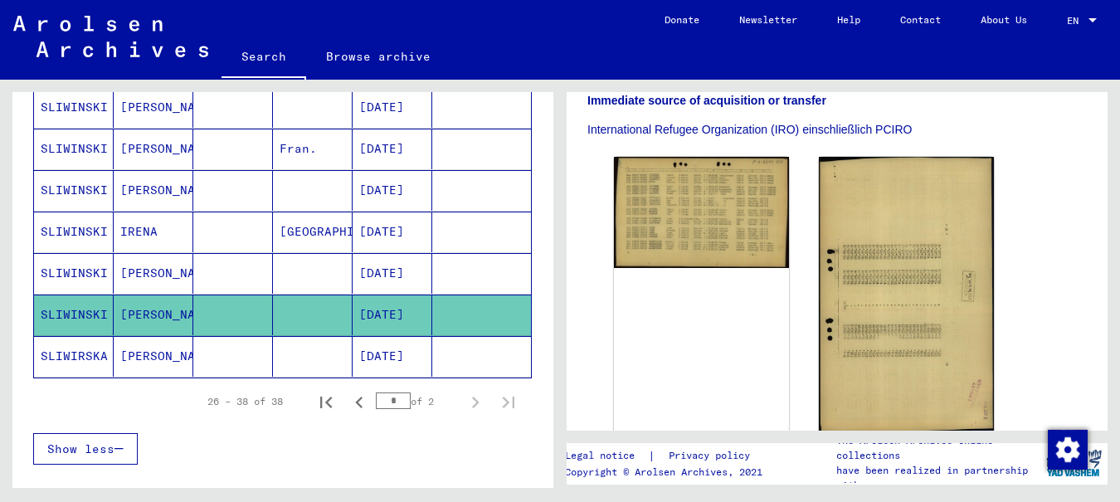
click at [57, 270] on mat-cell "SLIWINSKI" at bounding box center [74, 273] width 80 height 41
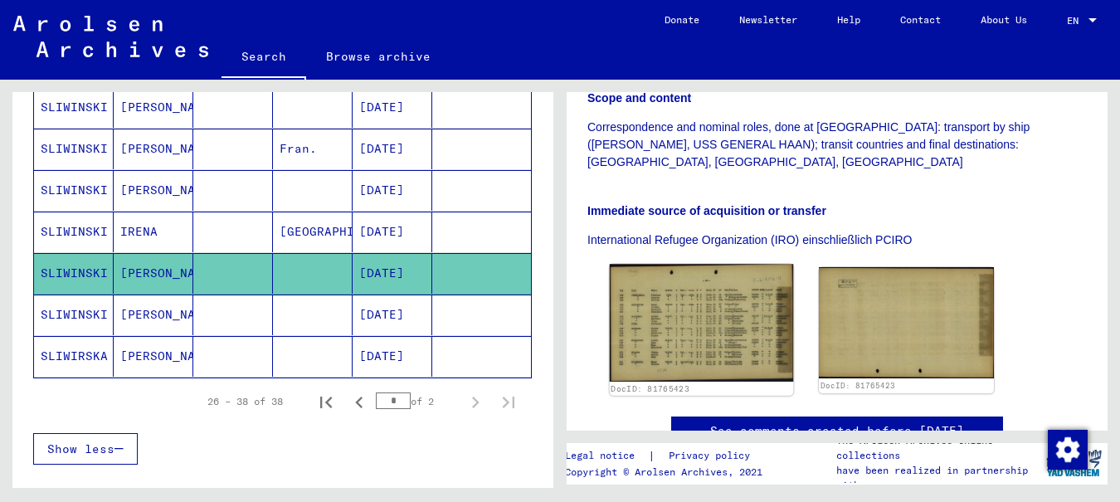
scroll to position [249, 0]
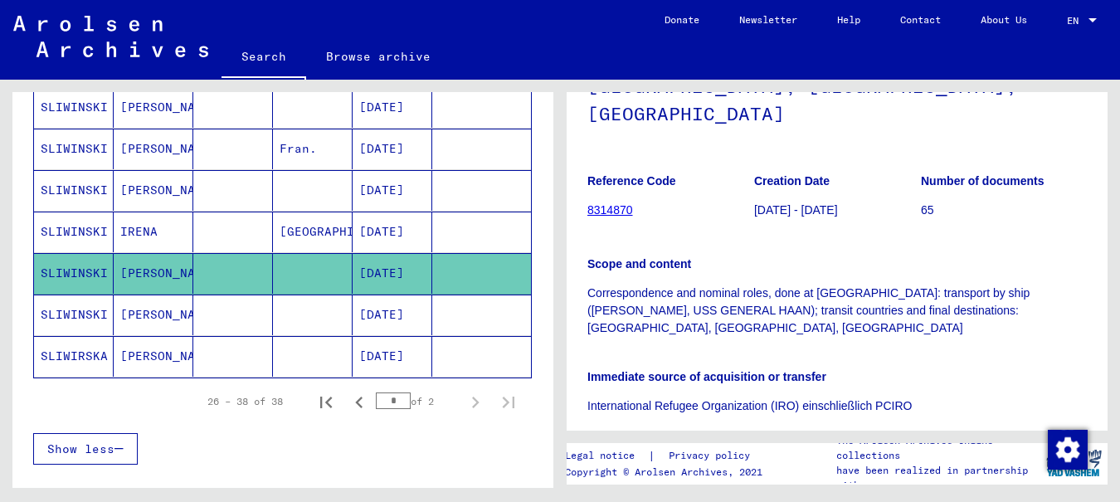
click at [75, 180] on mat-cell "SLIWINSKI" at bounding box center [74, 190] width 80 height 41
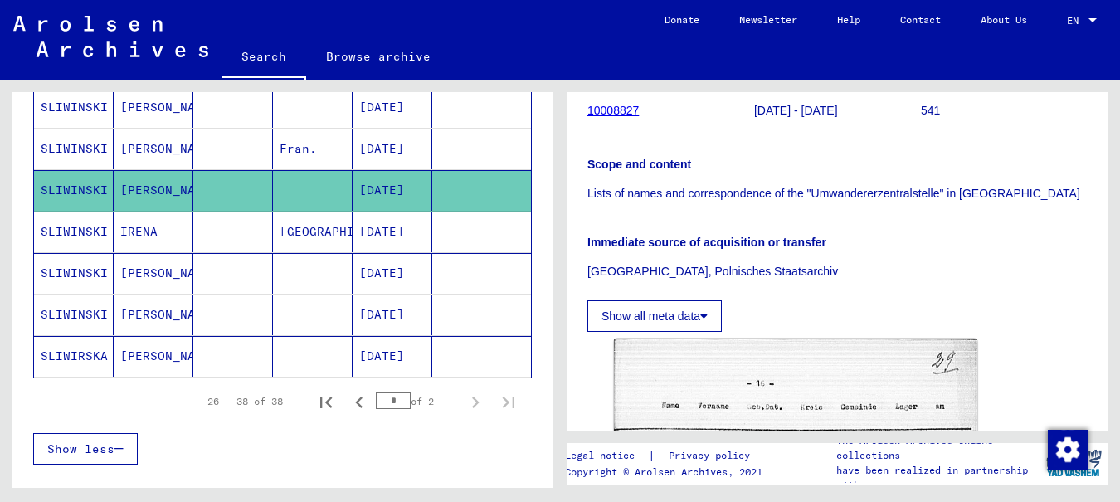
click at [67, 148] on mat-cell "SLIWINSKI" at bounding box center [74, 149] width 80 height 41
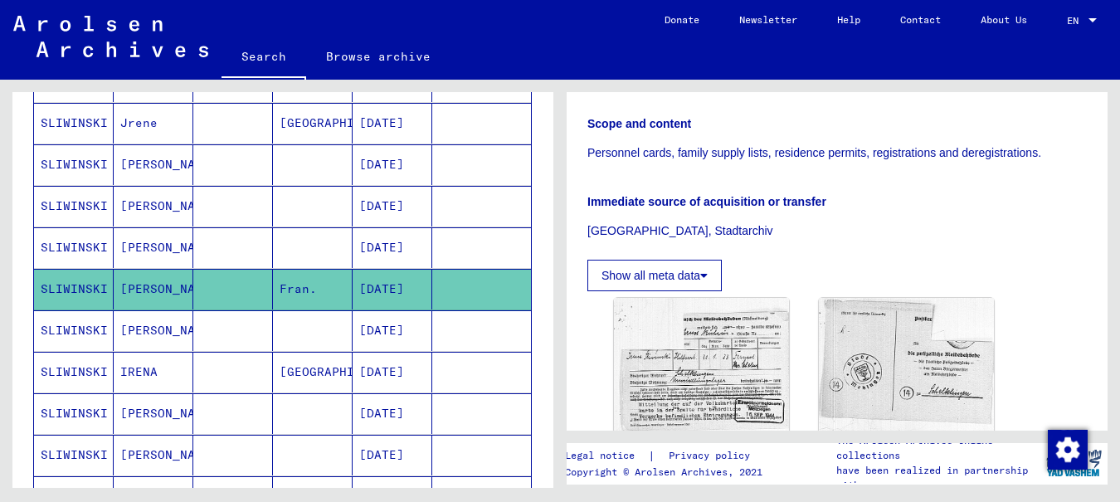
scroll to position [498, 0]
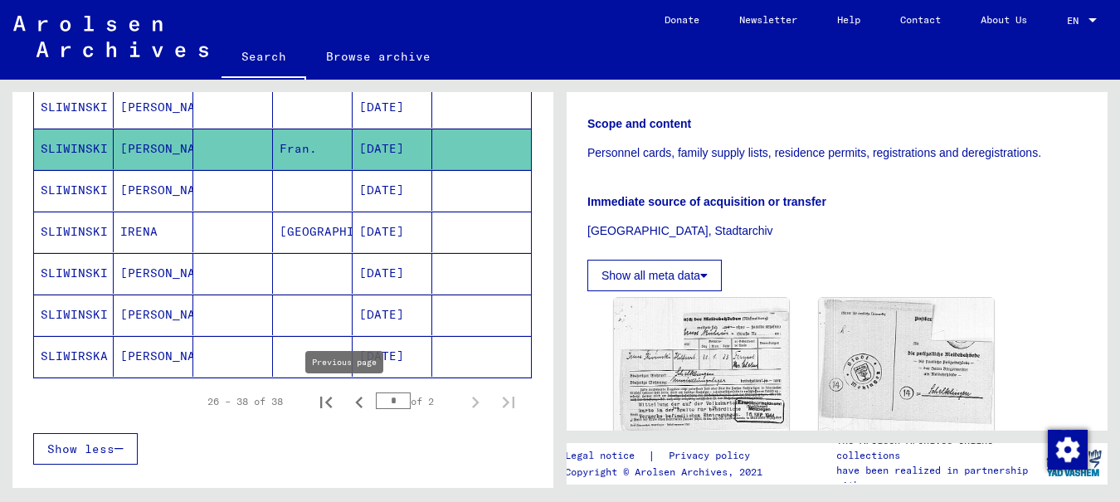
click at [355, 398] on icon "Previous page" at bounding box center [358, 402] width 7 height 12
type input "*"
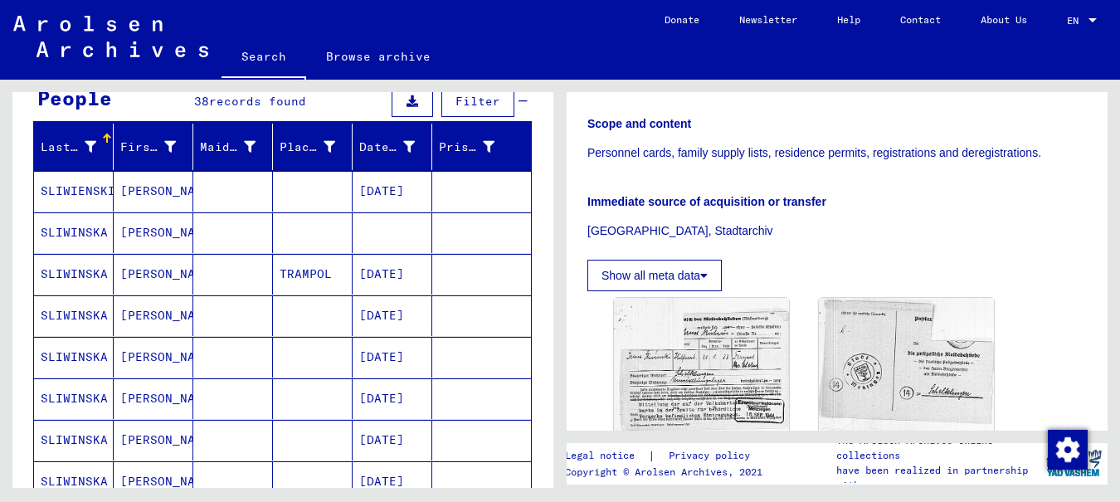
scroll to position [166, 0]
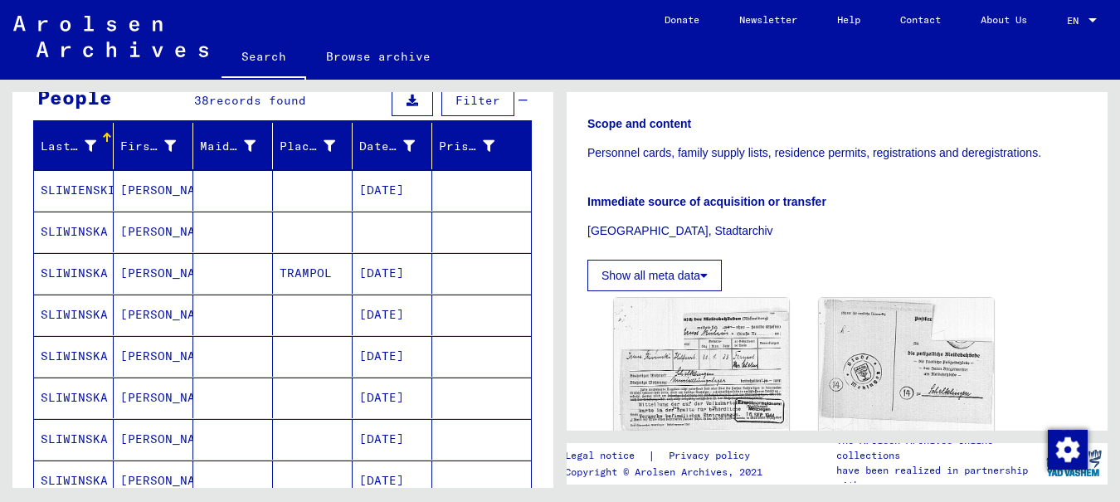
click at [80, 226] on mat-cell "SLIWINSKA" at bounding box center [74, 231] width 80 height 41
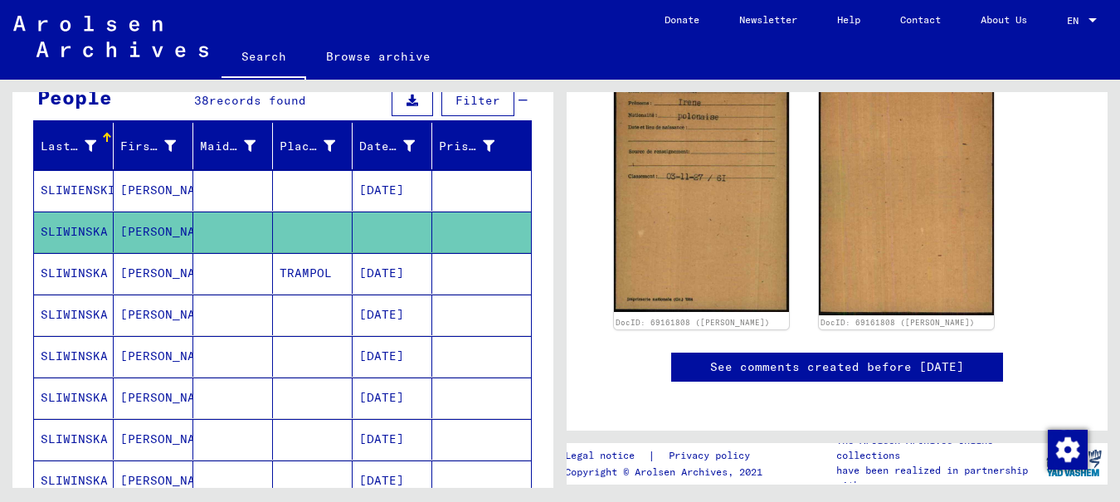
scroll to position [249, 0]
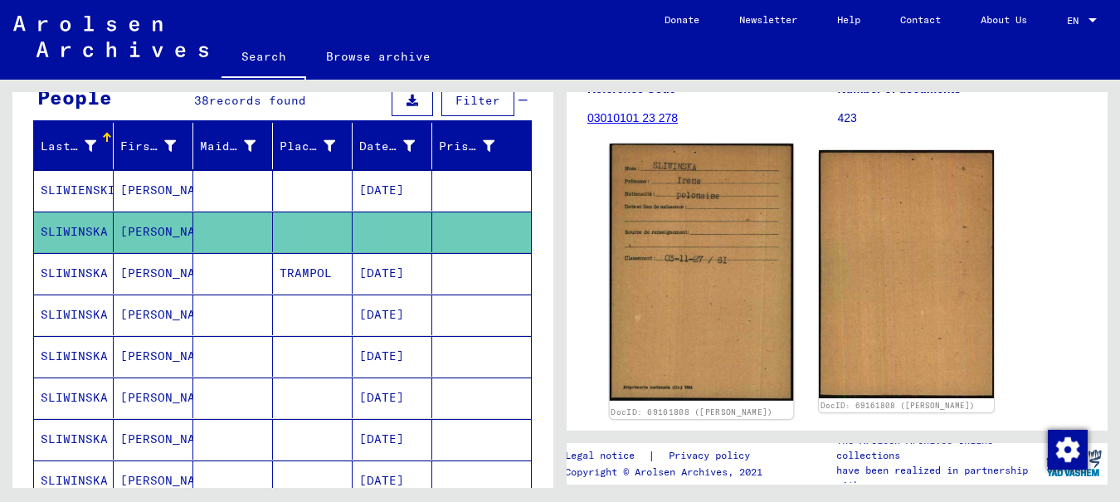
click at [666, 207] on img at bounding box center [702, 271] width 184 height 256
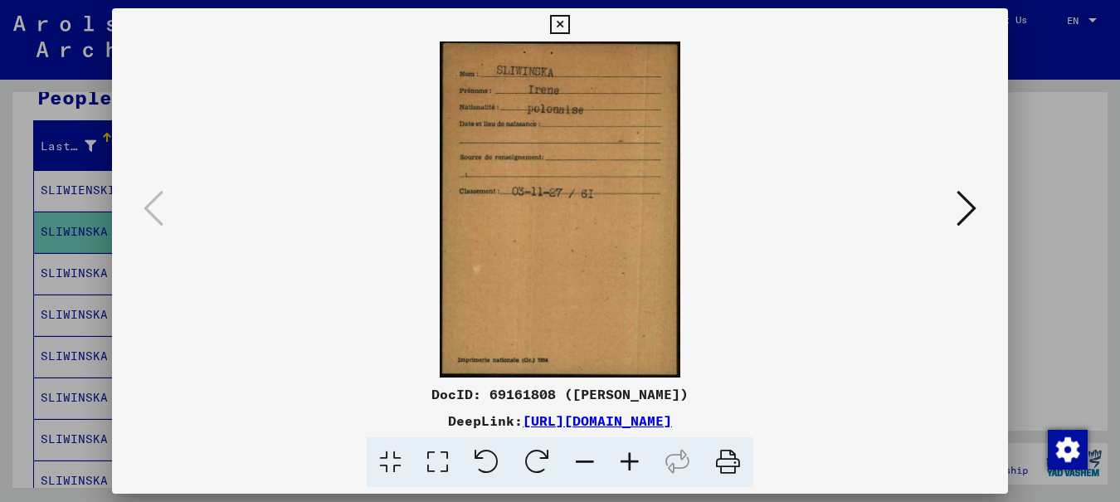
click at [969, 208] on icon at bounding box center [966, 208] width 20 height 40
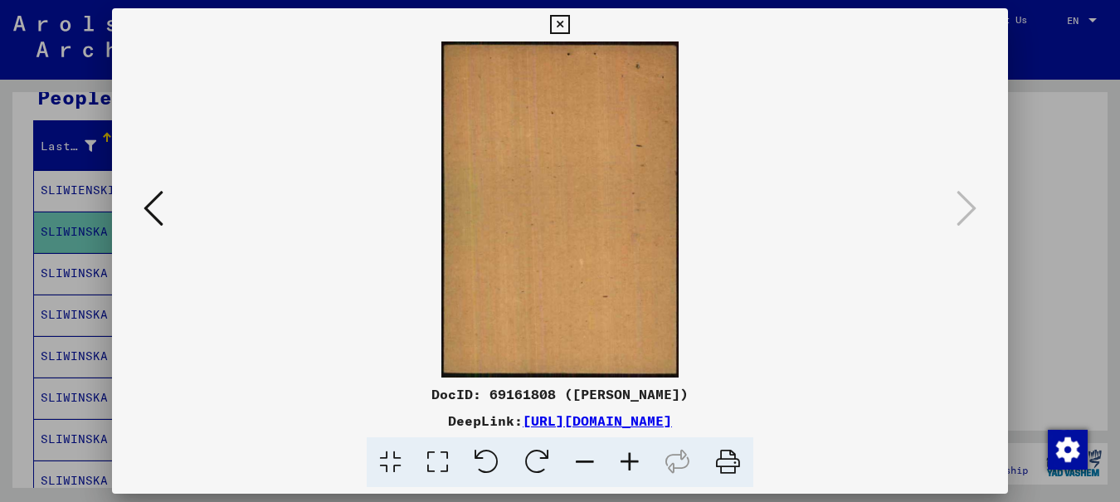
click at [153, 201] on icon at bounding box center [153, 208] width 20 height 40
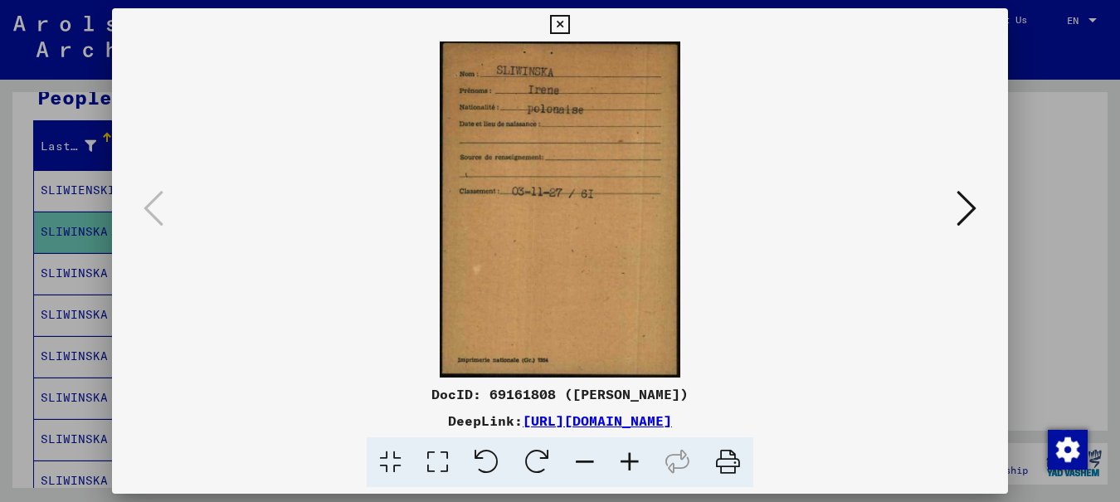
click at [569, 22] on icon at bounding box center [559, 25] width 19 height 20
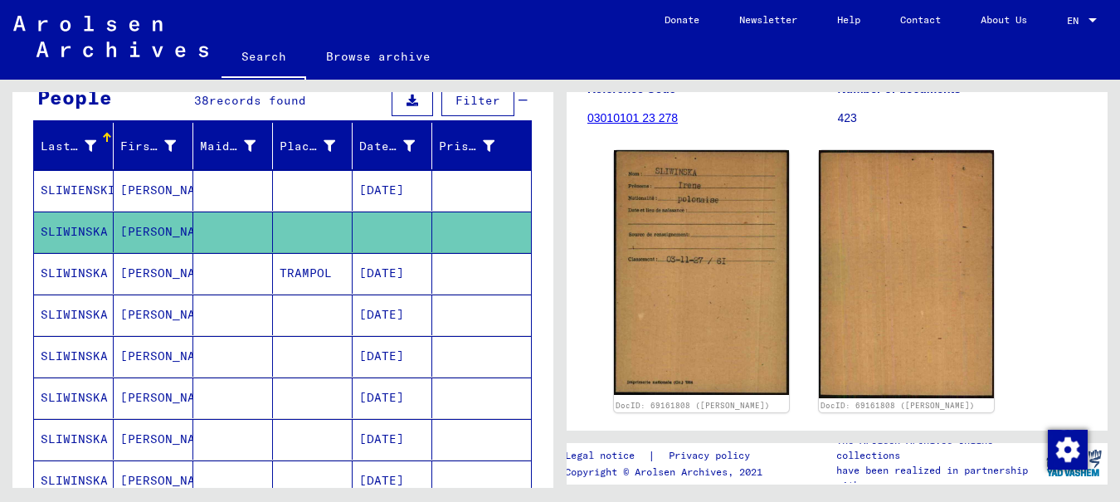
click at [59, 191] on mat-cell "SLIWIENSKI" at bounding box center [74, 190] width 80 height 41
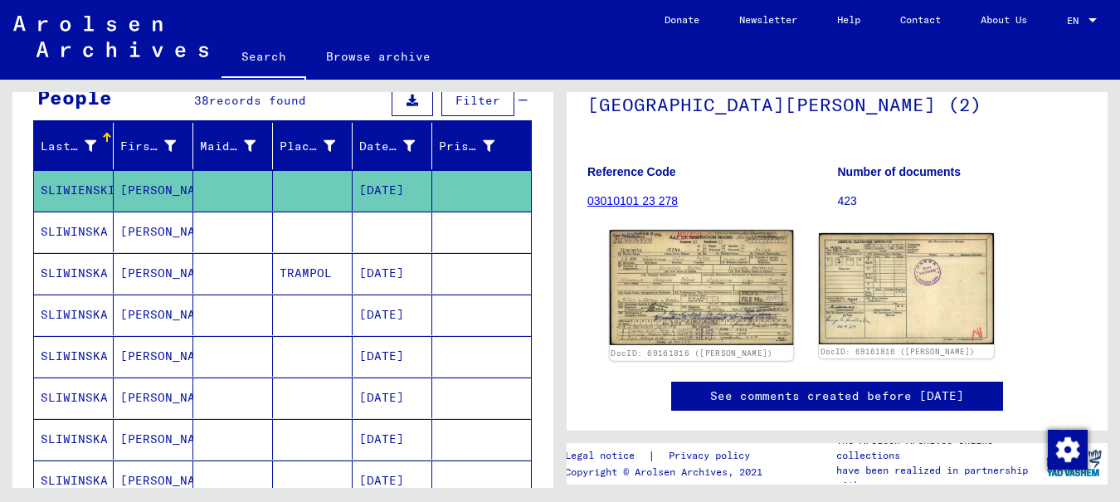
click at [692, 268] on img at bounding box center [702, 287] width 184 height 114
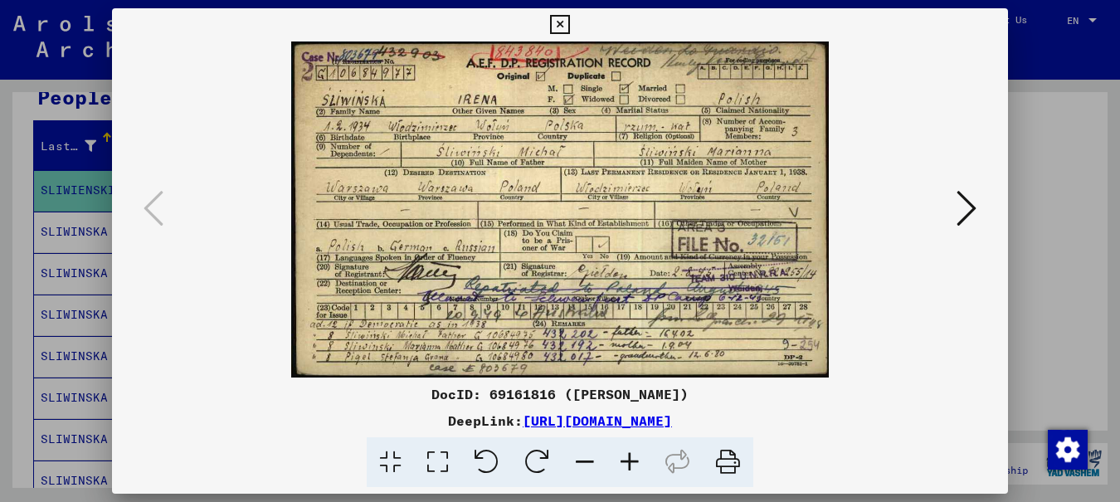
click at [569, 23] on icon at bounding box center [559, 25] width 19 height 20
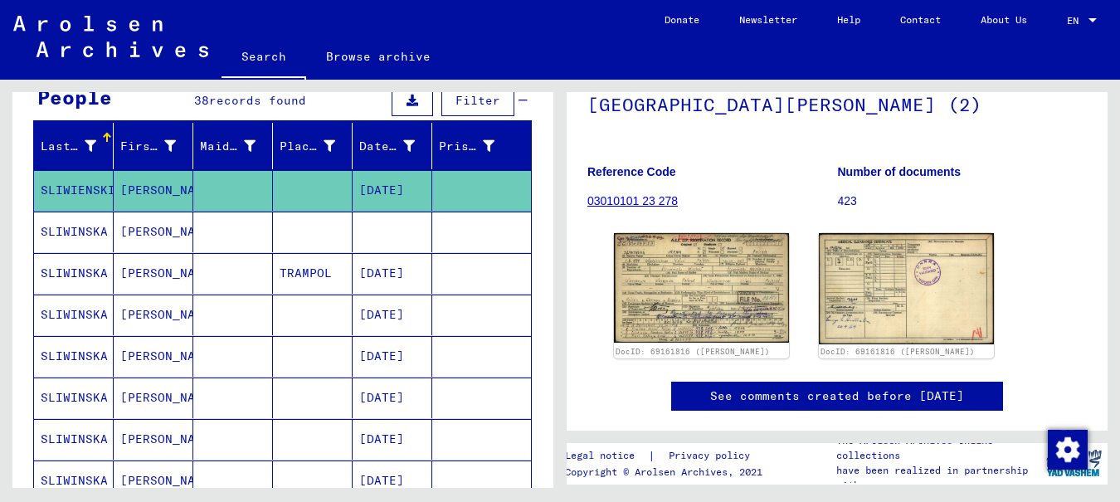
click at [65, 229] on mat-cell "SLIWINSKA" at bounding box center [74, 231] width 80 height 41
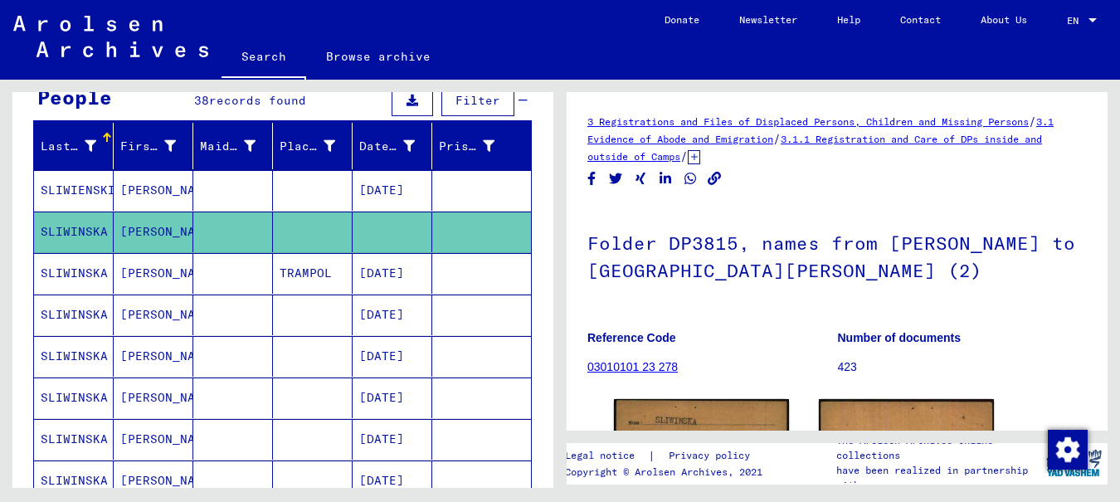
scroll to position [166, 0]
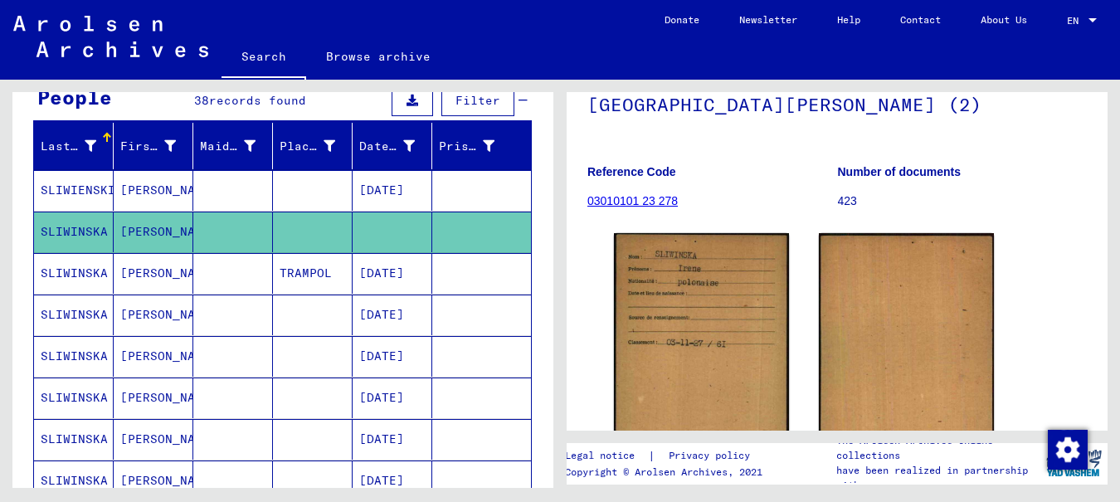
click at [58, 274] on mat-cell "SLIWINSKA" at bounding box center [74, 273] width 80 height 41
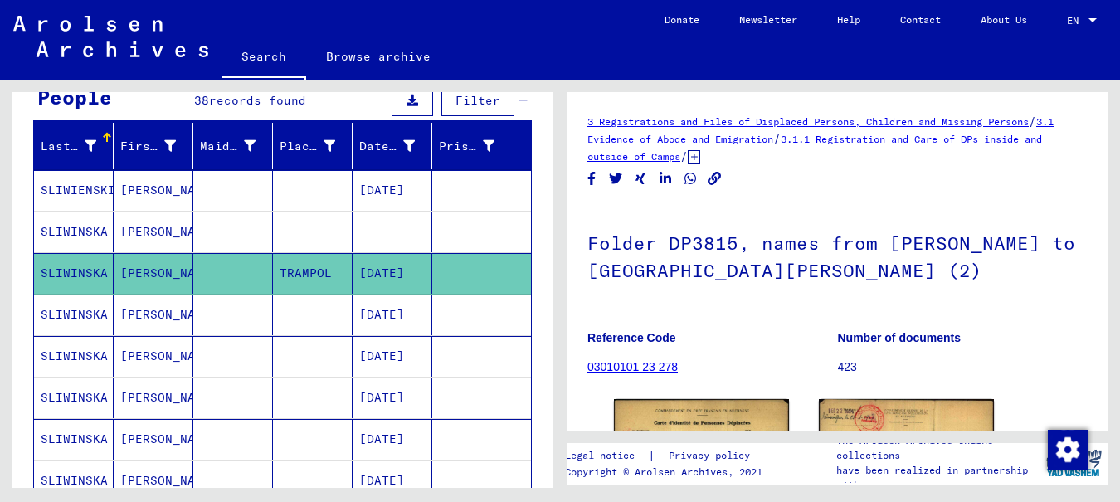
scroll to position [166, 0]
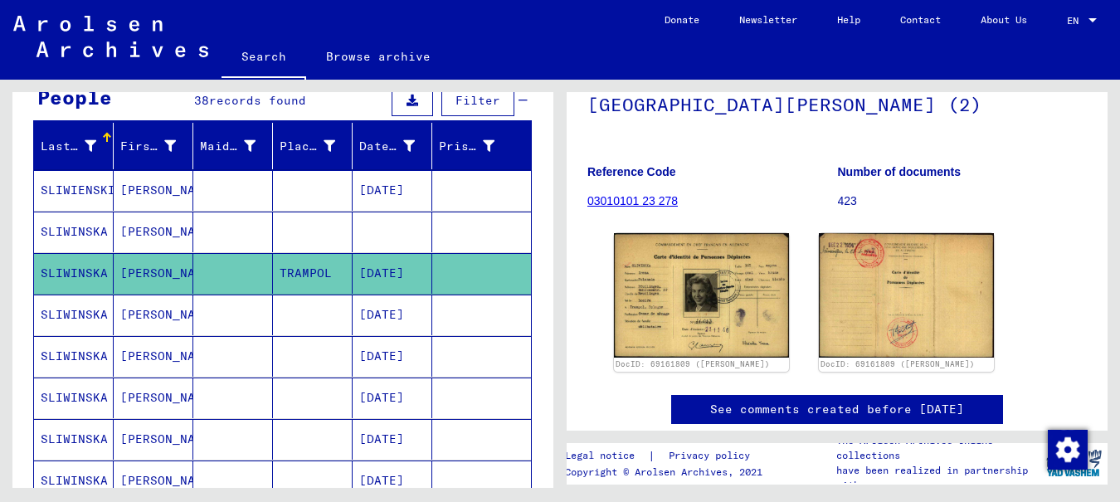
click at [80, 187] on mat-cell "SLIWIENSKI" at bounding box center [74, 190] width 80 height 41
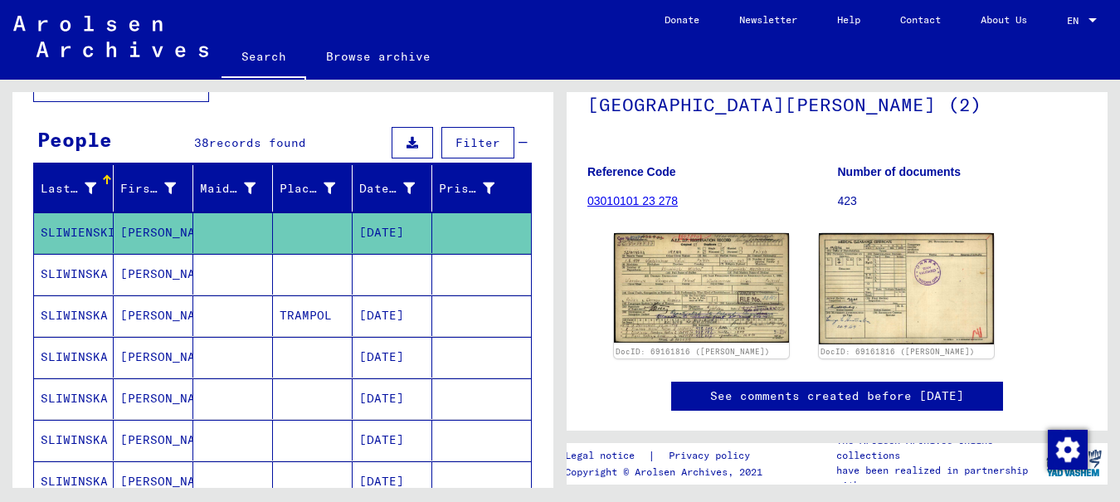
scroll to position [83, 0]
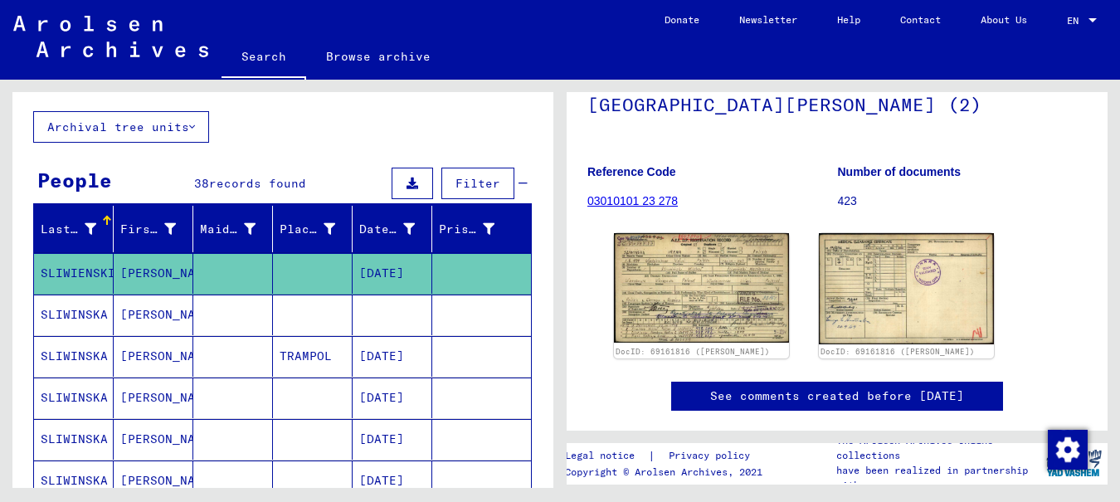
click at [69, 313] on mat-cell "SLIWINSKA" at bounding box center [74, 314] width 80 height 41
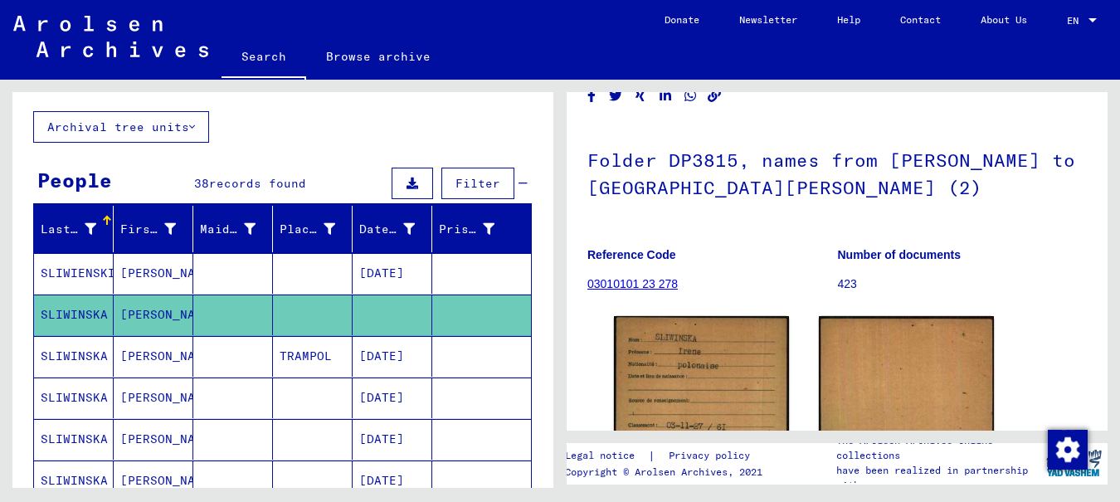
scroll to position [249, 0]
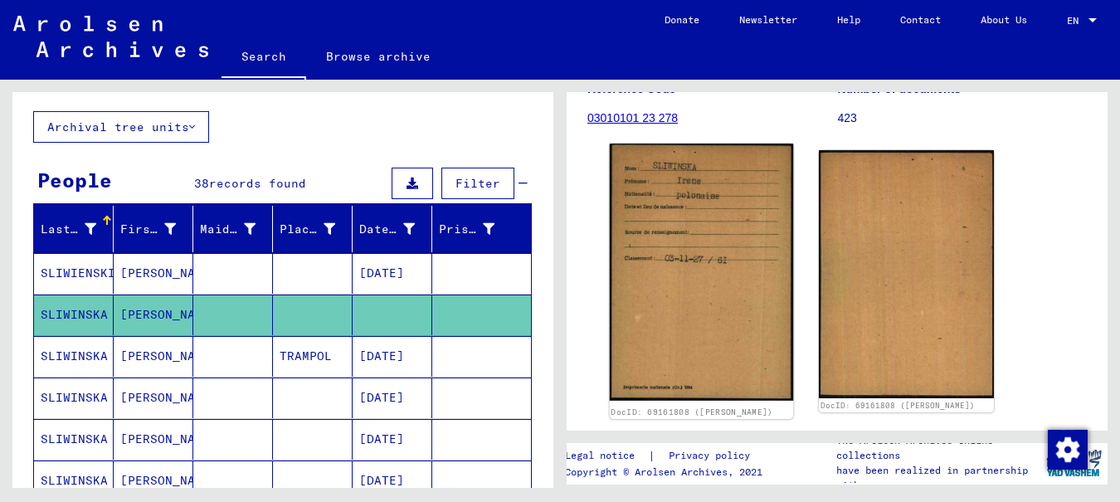
click at [662, 256] on img at bounding box center [702, 271] width 184 height 256
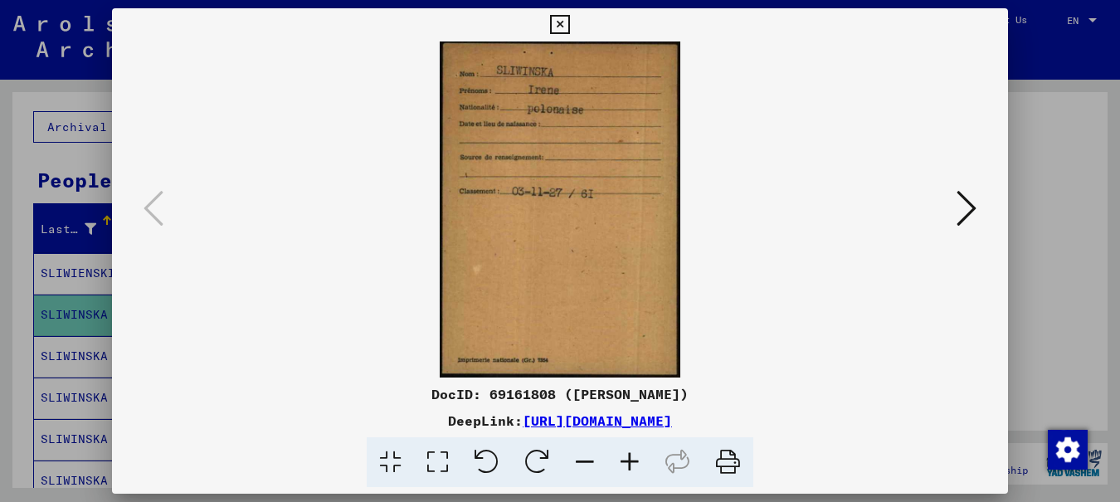
click at [569, 20] on icon at bounding box center [559, 25] width 19 height 20
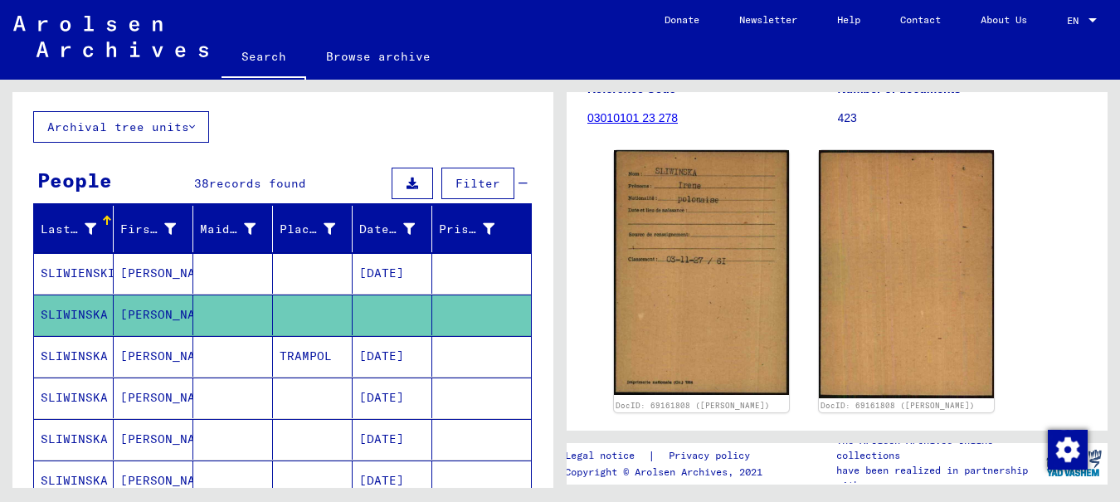
click at [62, 351] on mat-cell "SLIWINSKA" at bounding box center [74, 356] width 80 height 41
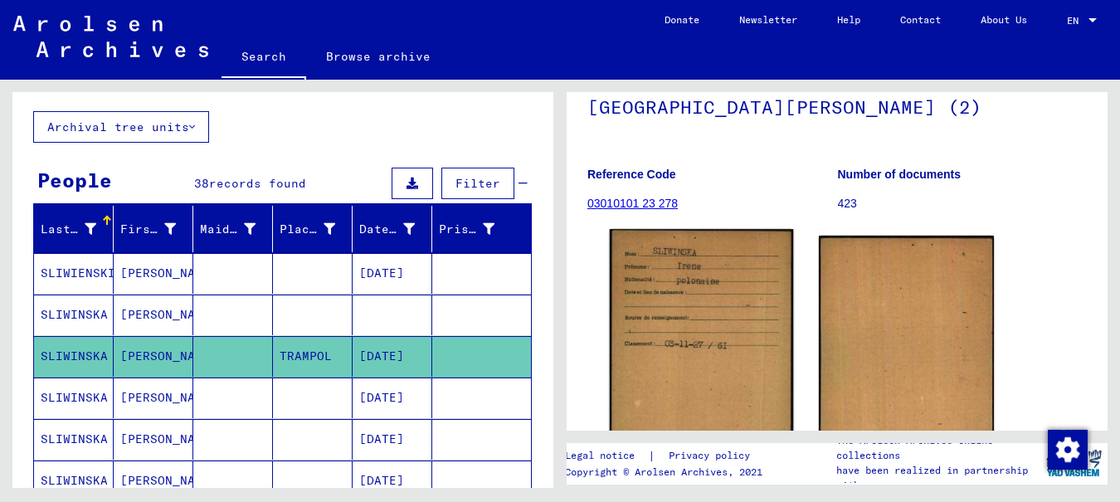
scroll to position [166, 0]
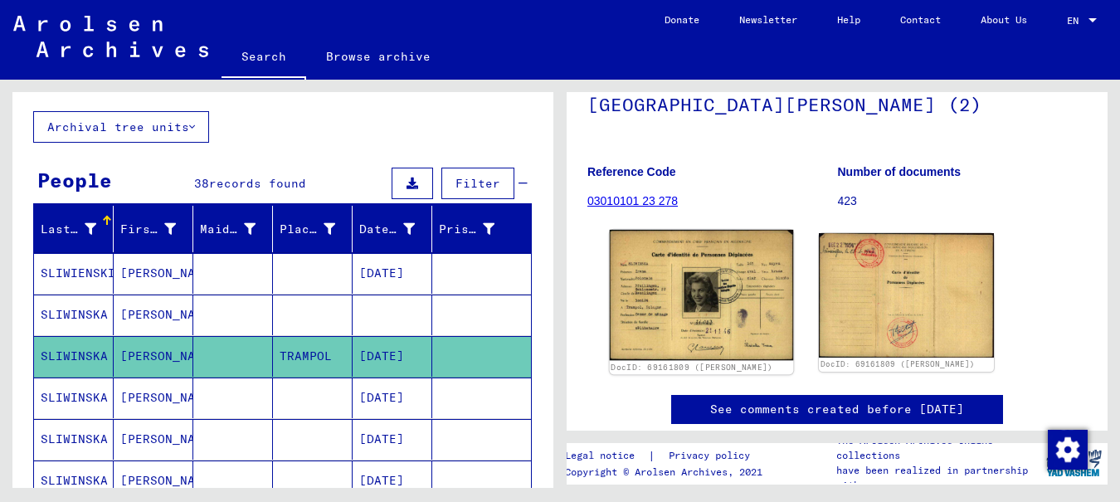
click at [706, 316] on img at bounding box center [702, 295] width 184 height 130
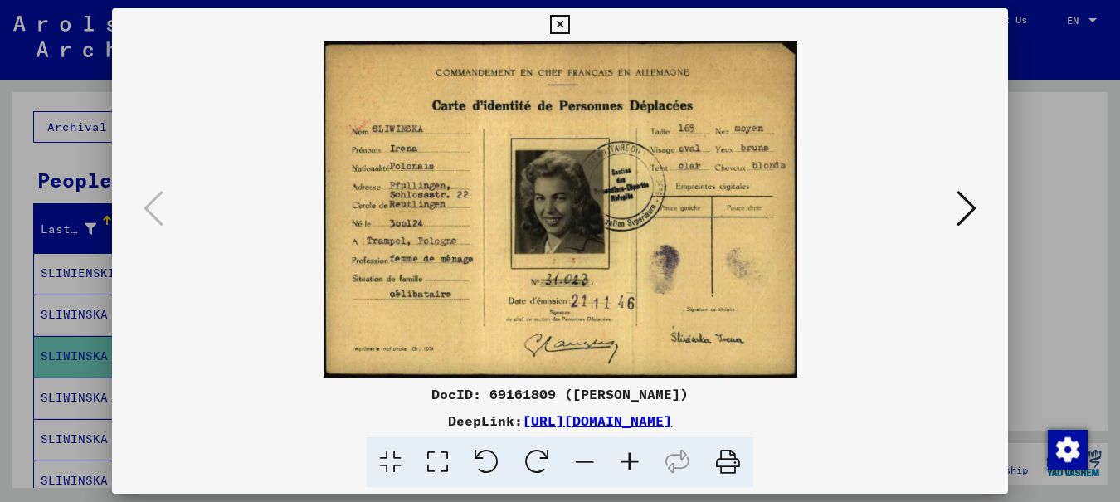
click at [966, 210] on icon at bounding box center [966, 208] width 20 height 40
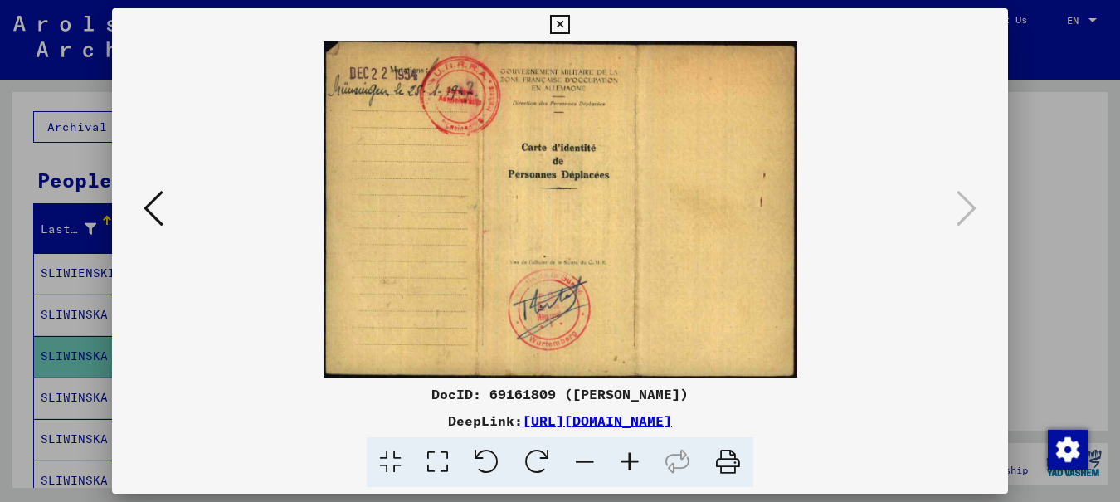
click at [545, 216] on img at bounding box center [559, 209] width 783 height 336
click at [569, 21] on icon at bounding box center [559, 25] width 19 height 20
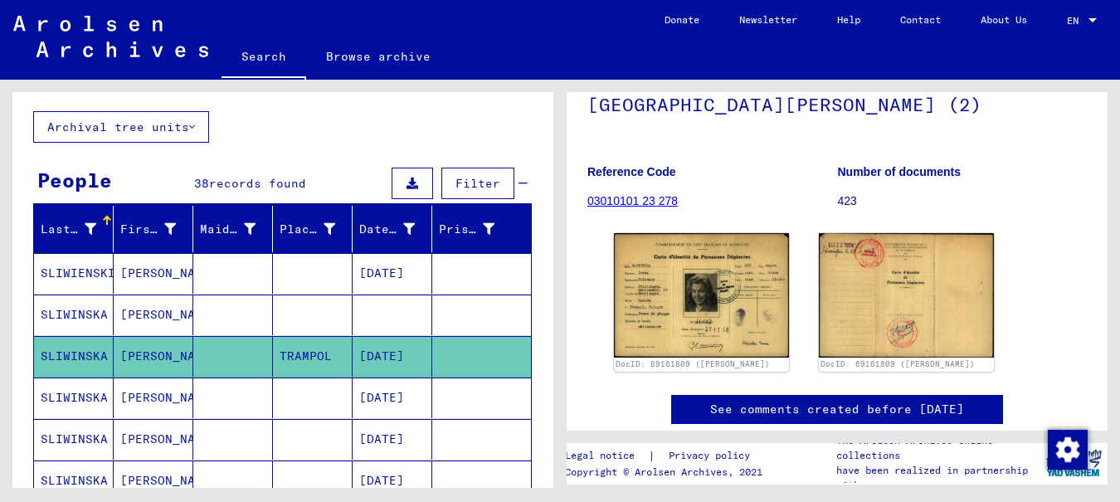
click at [84, 392] on mat-cell "SLIWINSKA" at bounding box center [74, 397] width 80 height 41
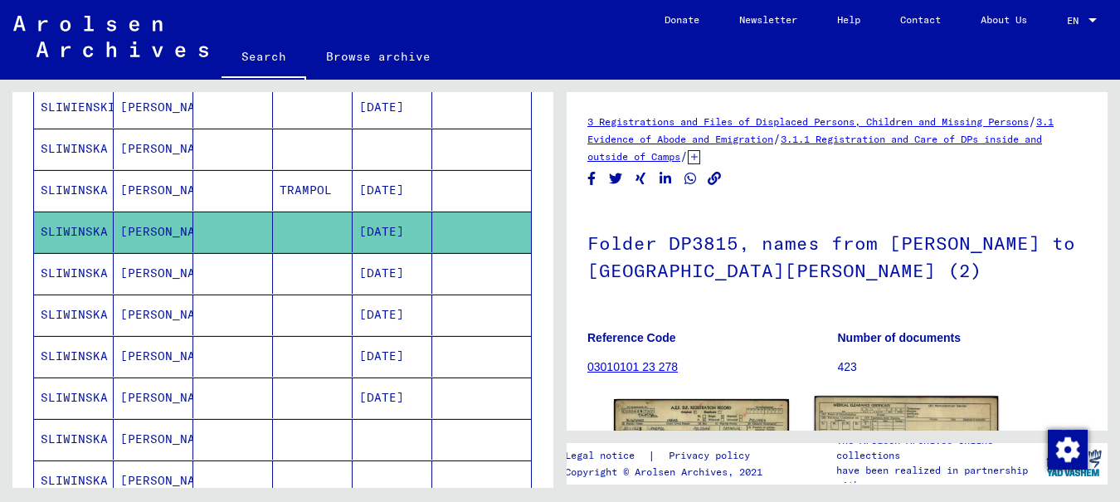
scroll to position [166, 0]
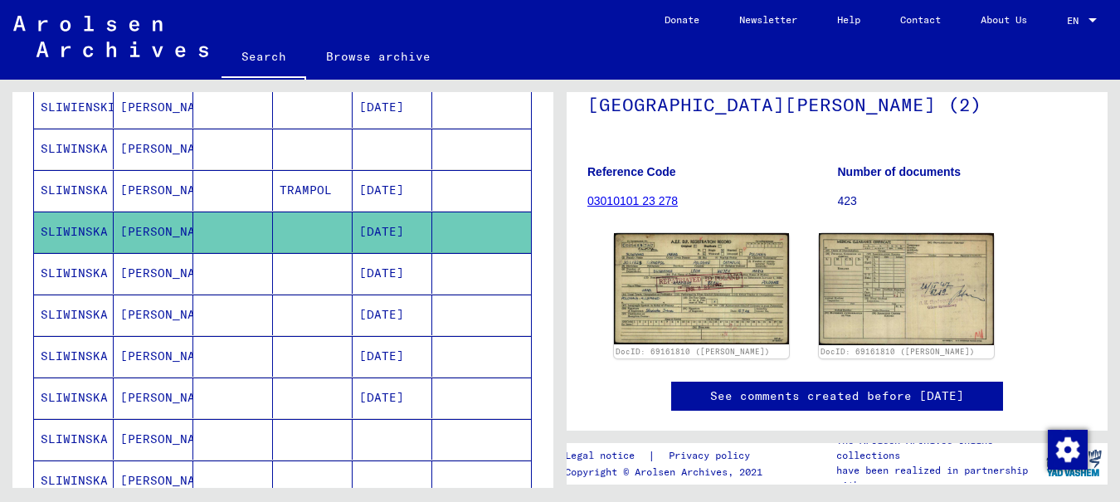
click at [74, 270] on mat-cell "SLIWINSKA" at bounding box center [74, 273] width 80 height 41
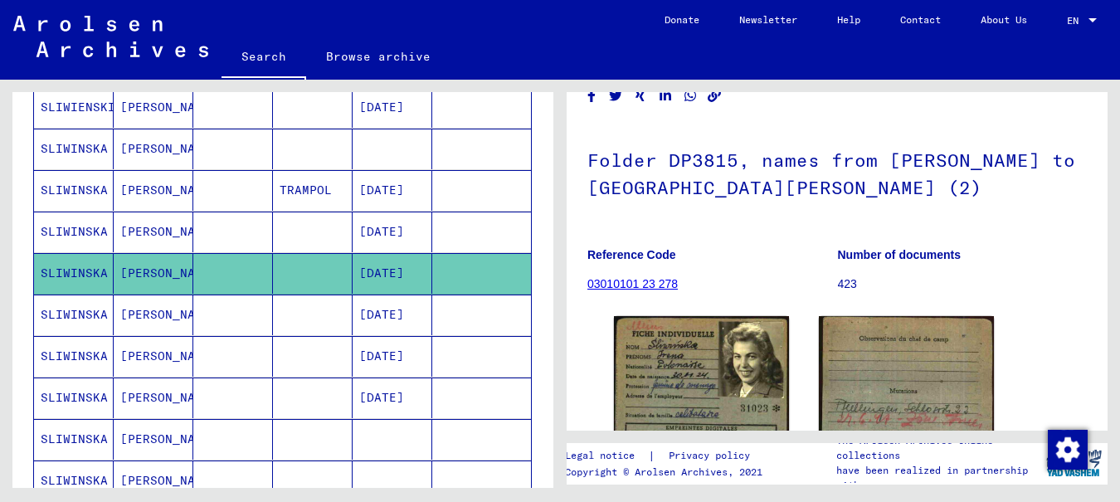
scroll to position [166, 0]
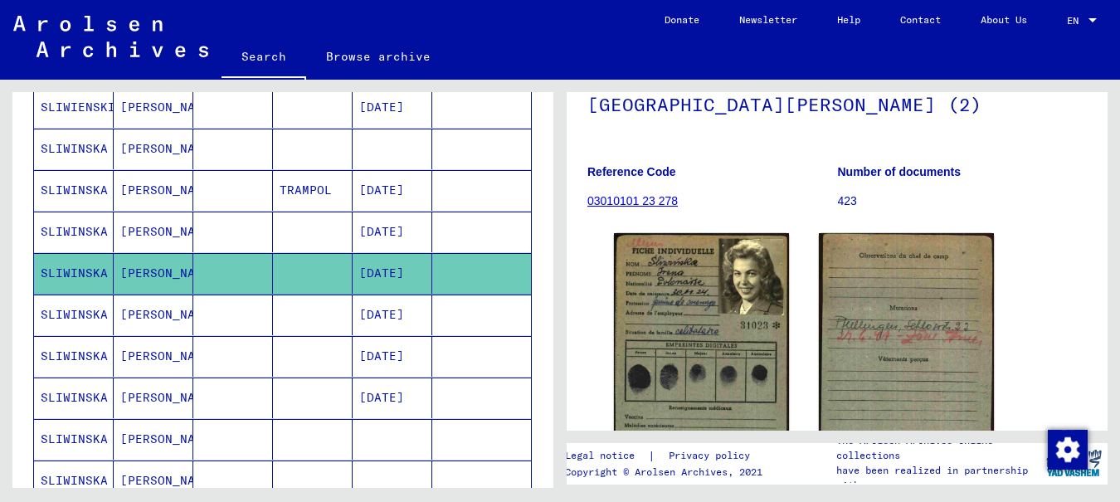
click at [71, 308] on mat-cell "SLIWINSKA" at bounding box center [74, 314] width 80 height 41
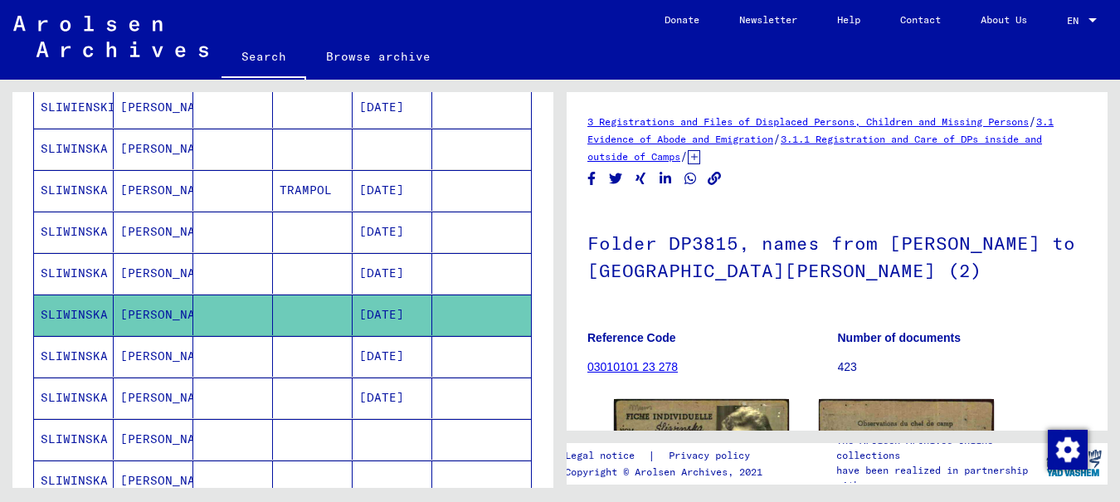
scroll to position [166, 0]
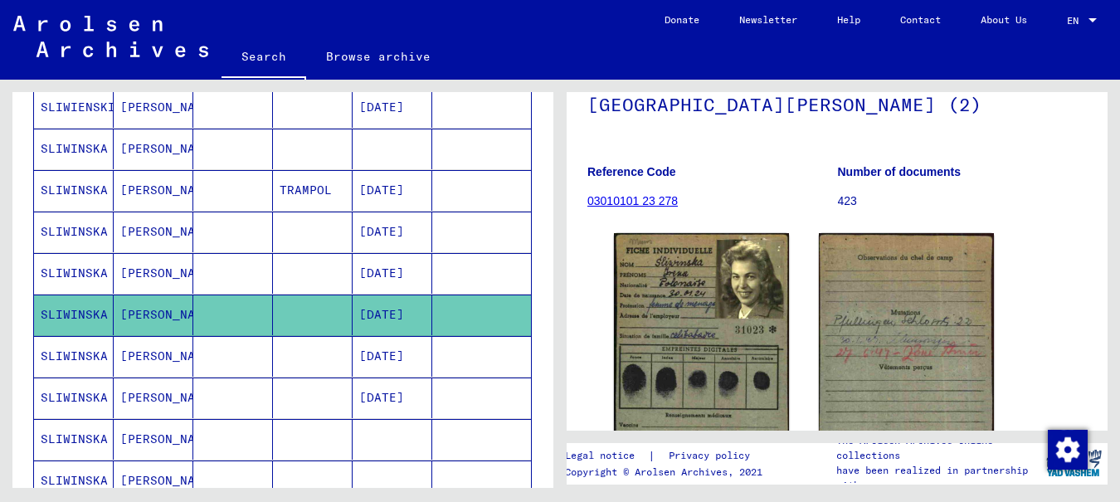
click at [76, 274] on mat-cell "SLIWINSKA" at bounding box center [74, 273] width 80 height 41
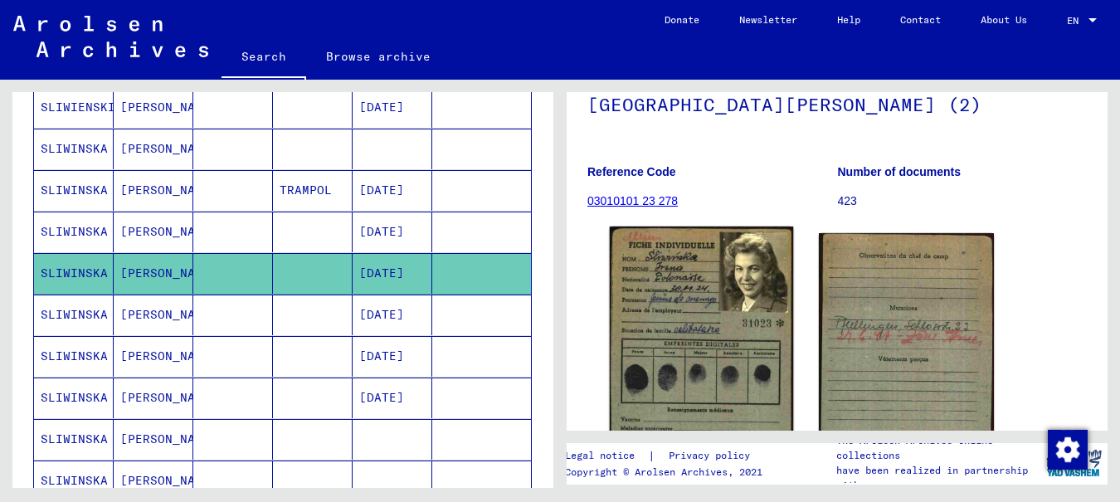
scroll to position [249, 0]
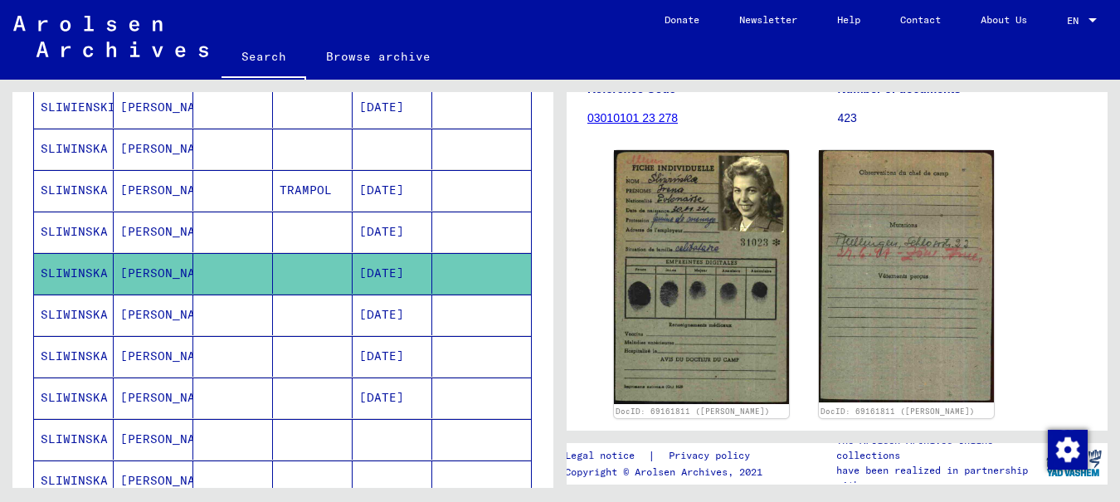
click at [73, 226] on mat-cell "SLIWINSKA" at bounding box center [74, 231] width 80 height 41
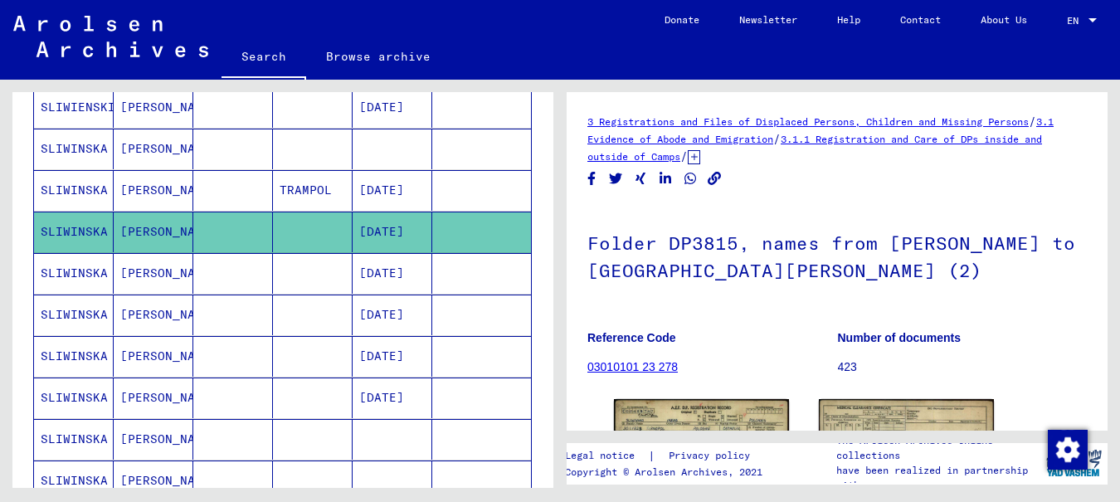
scroll to position [224, 0]
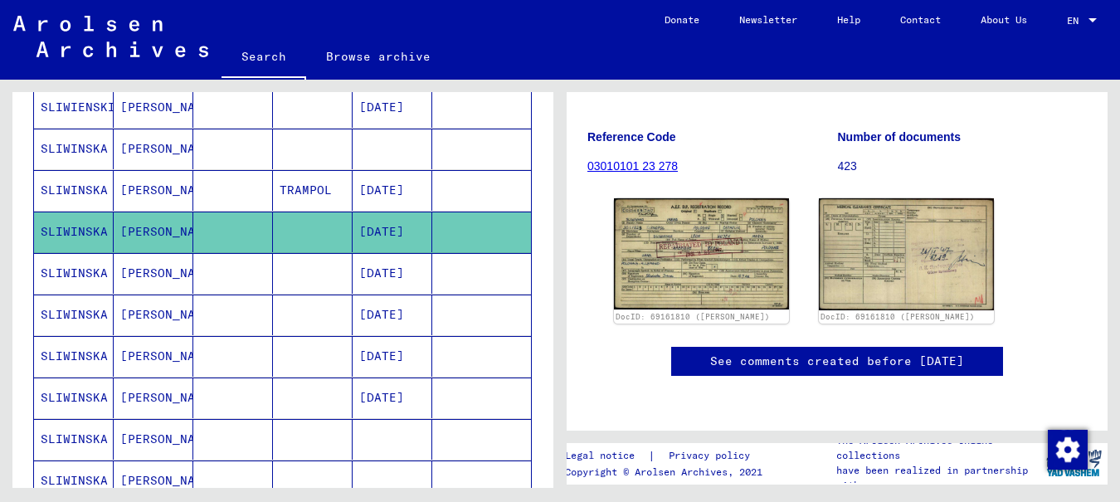
click at [82, 307] on mat-cell "SLIWINSKA" at bounding box center [74, 314] width 80 height 41
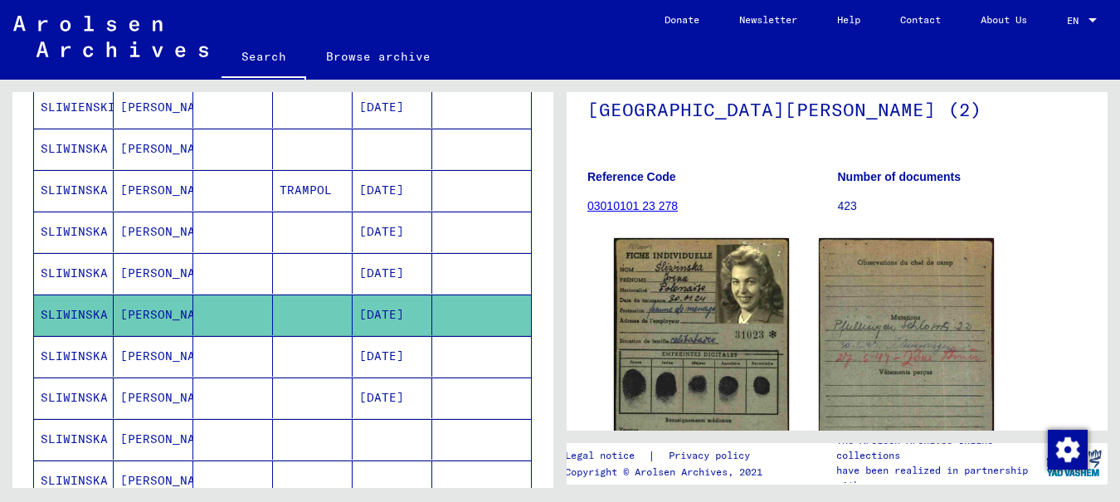
scroll to position [249, 0]
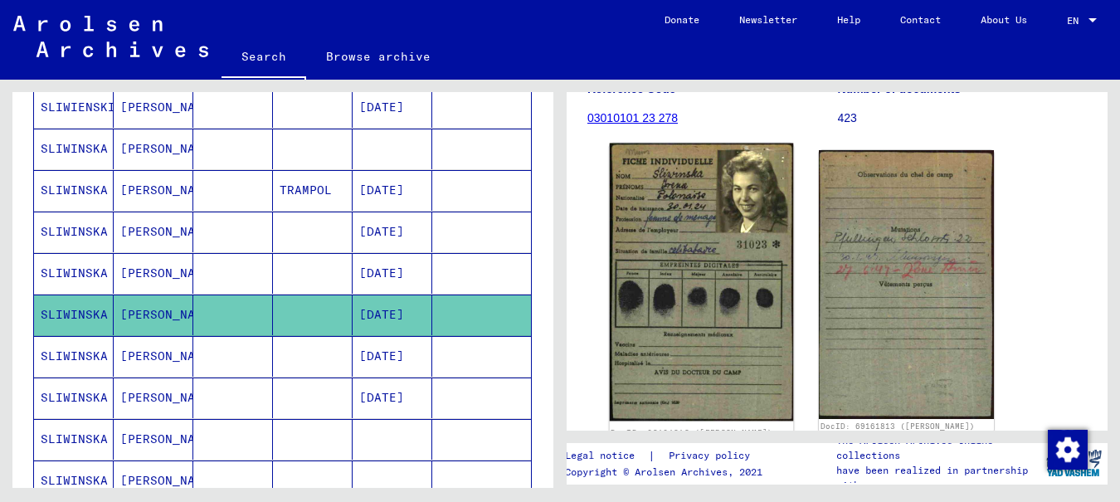
click at [645, 165] on img at bounding box center [702, 282] width 184 height 278
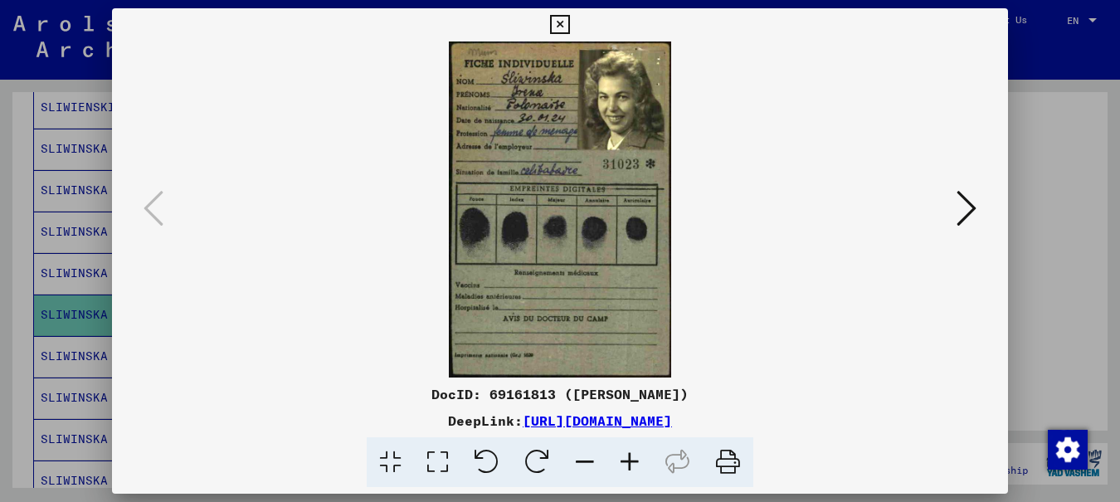
click at [632, 459] on icon at bounding box center [629, 462] width 45 height 51
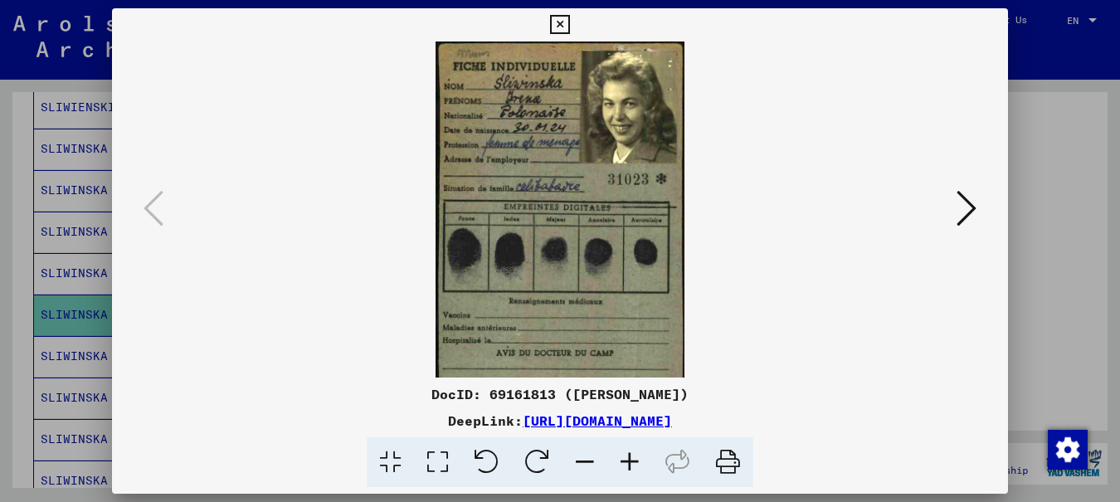
click at [632, 459] on icon at bounding box center [629, 462] width 45 height 51
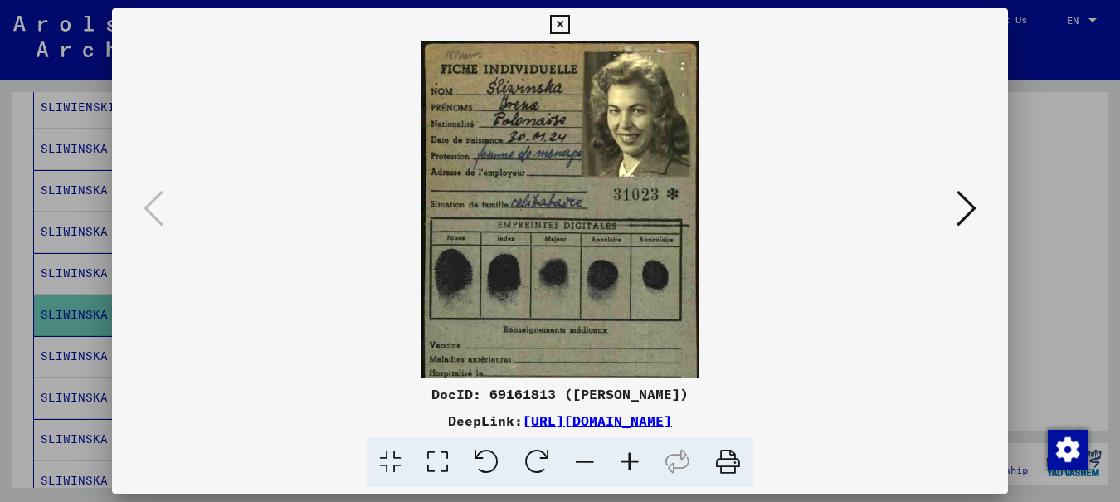
click at [632, 459] on icon at bounding box center [629, 462] width 45 height 51
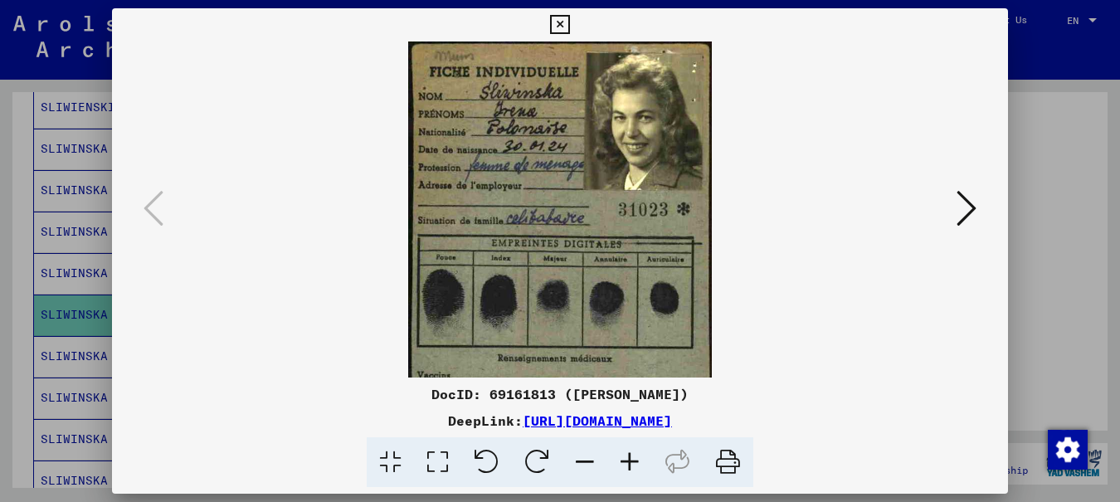
click at [632, 459] on icon at bounding box center [629, 462] width 45 height 51
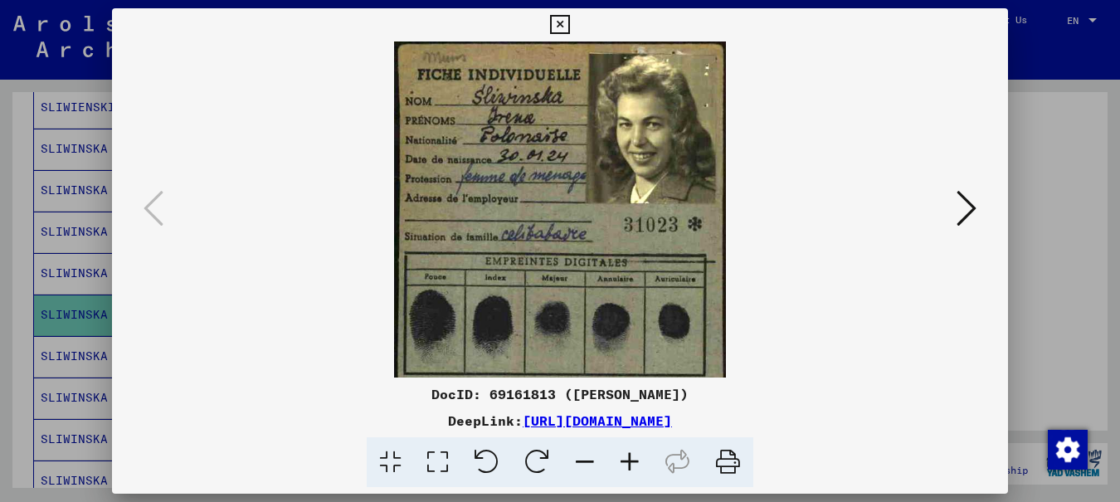
click at [632, 459] on icon at bounding box center [629, 462] width 45 height 51
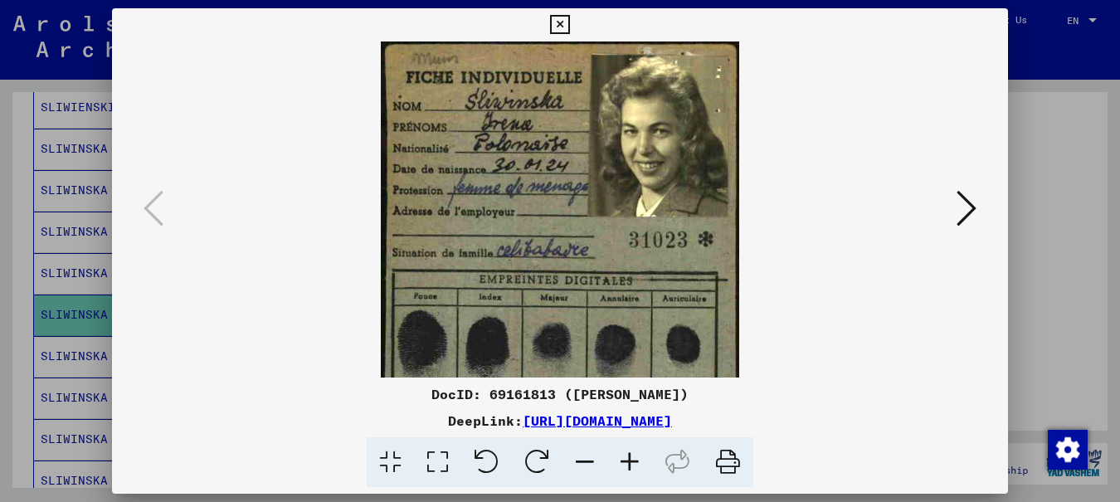
click at [632, 459] on icon at bounding box center [629, 462] width 45 height 51
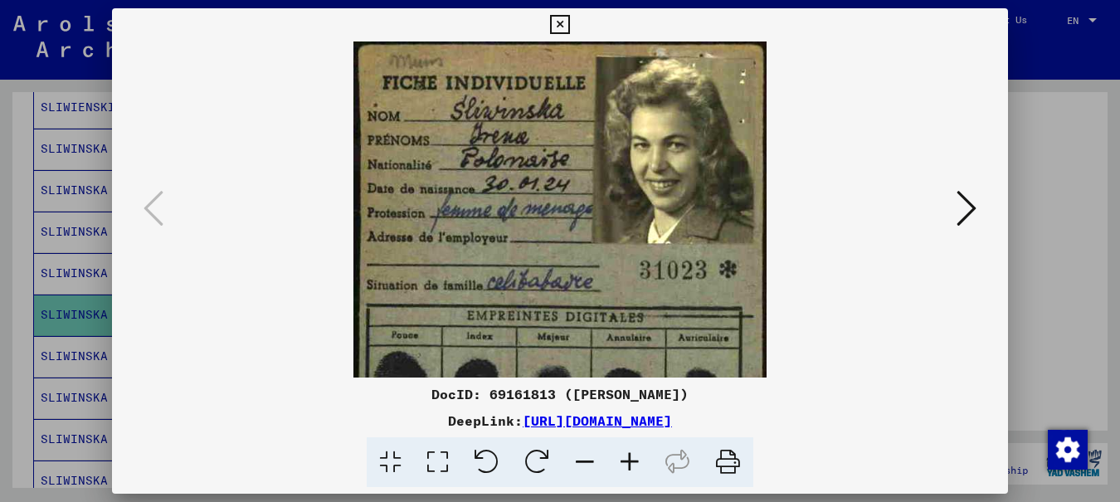
click at [632, 459] on icon at bounding box center [629, 462] width 45 height 51
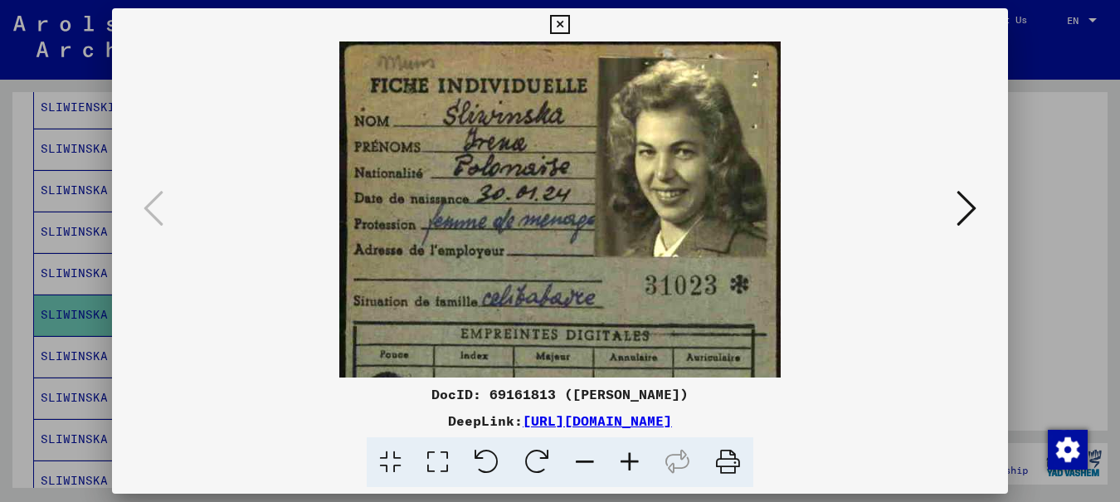
click at [632, 459] on icon at bounding box center [629, 462] width 45 height 51
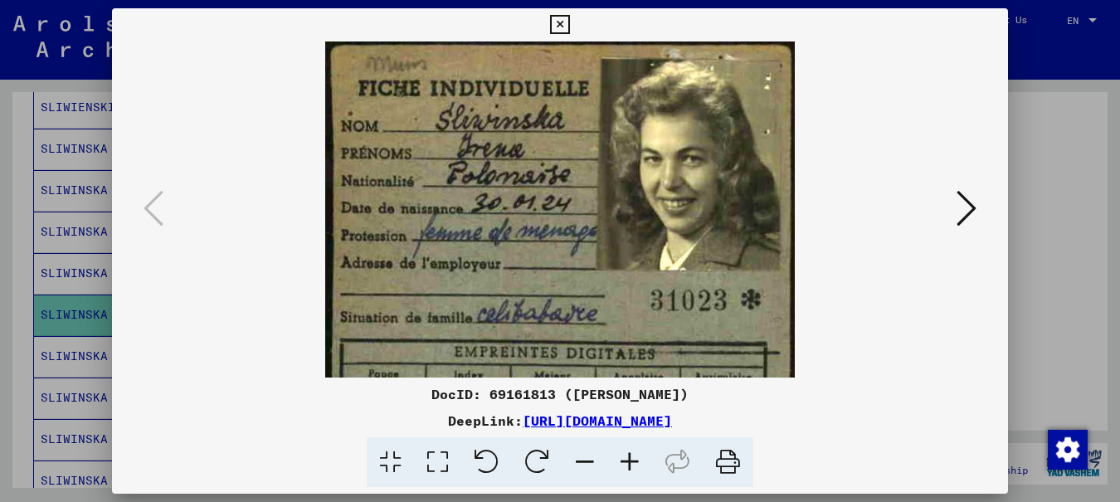
click at [632, 459] on icon at bounding box center [629, 462] width 45 height 51
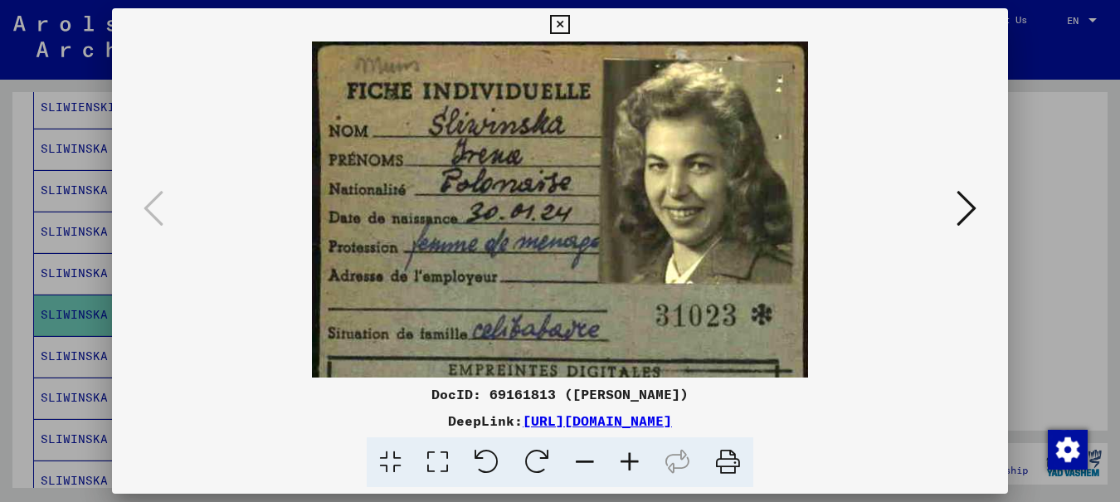
click at [632, 459] on icon at bounding box center [629, 462] width 45 height 51
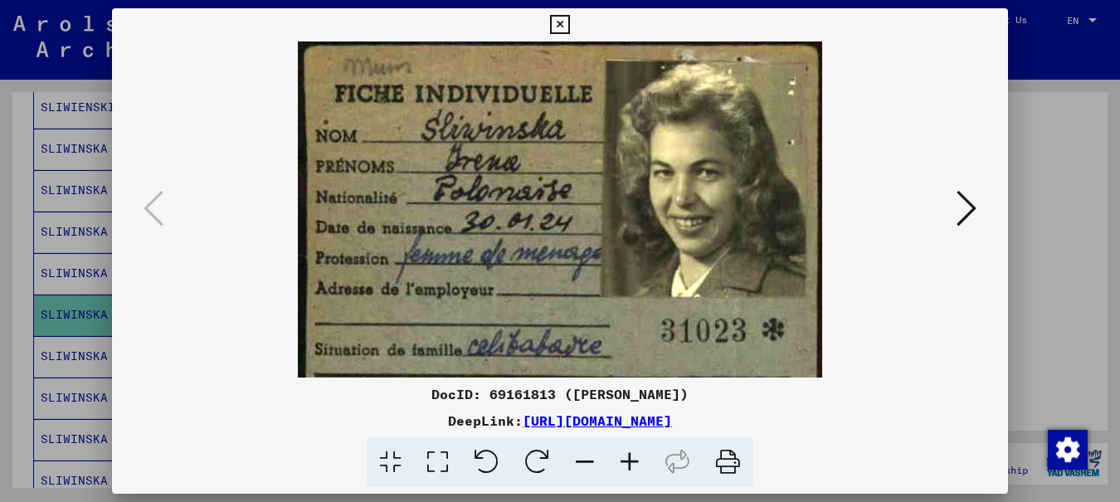
click at [632, 459] on icon at bounding box center [629, 462] width 45 height 51
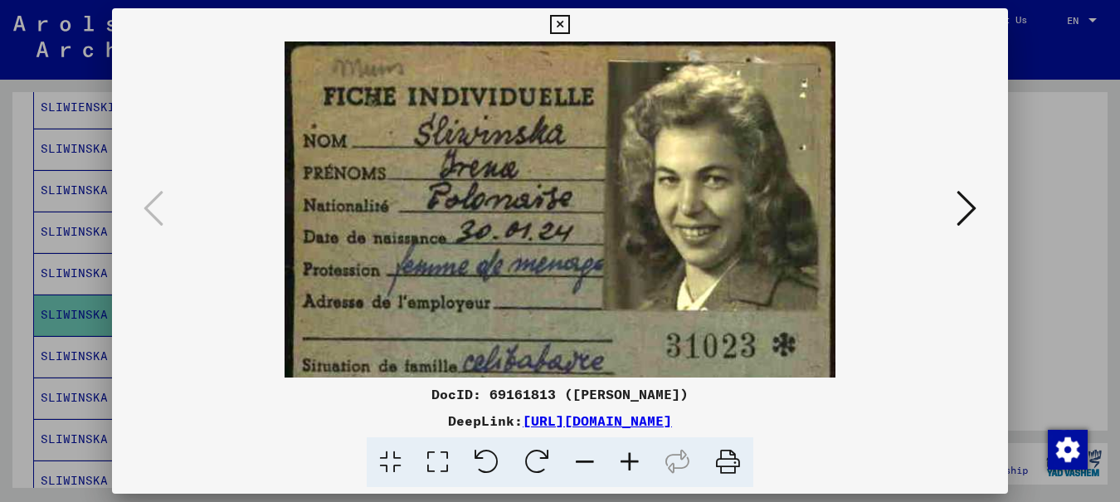
click at [569, 22] on icon at bounding box center [559, 25] width 19 height 20
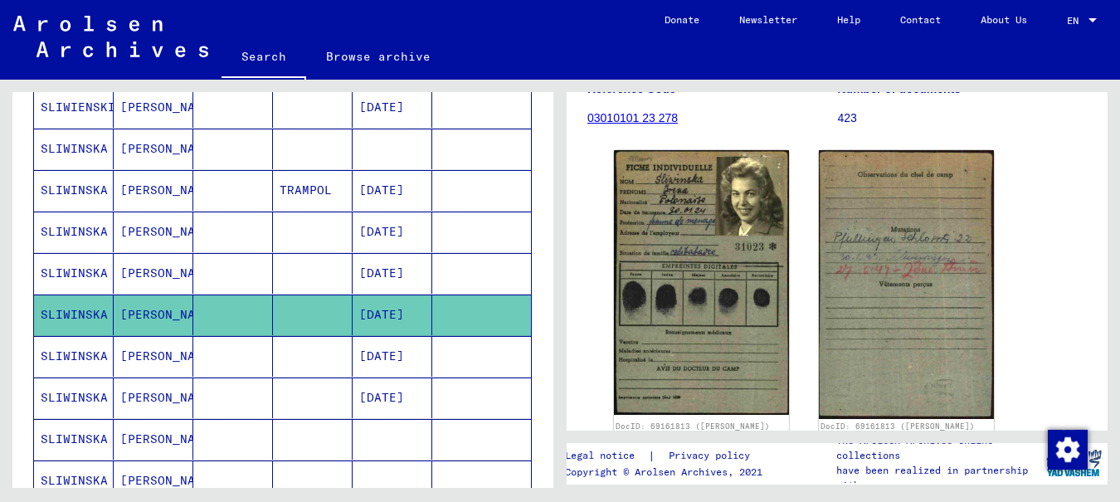
click at [69, 266] on mat-cell "SLIWINSKA" at bounding box center [74, 273] width 80 height 41
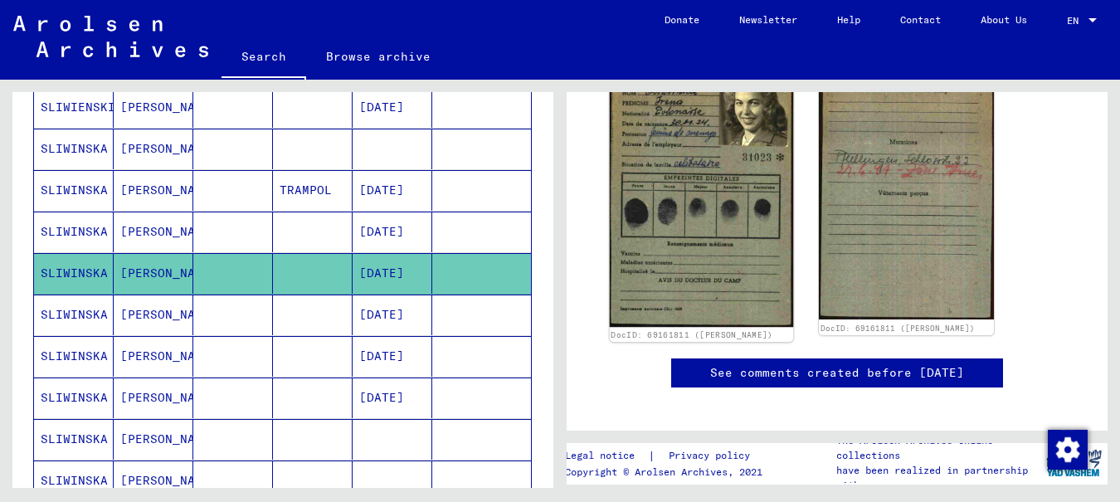
scroll to position [249, 0]
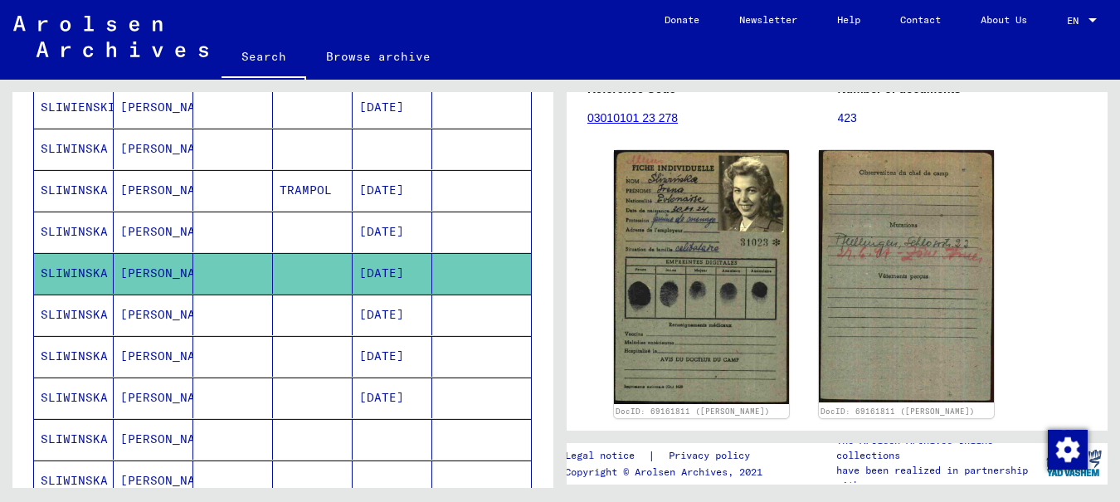
click at [78, 222] on mat-cell "SLIWINSKA" at bounding box center [74, 231] width 80 height 41
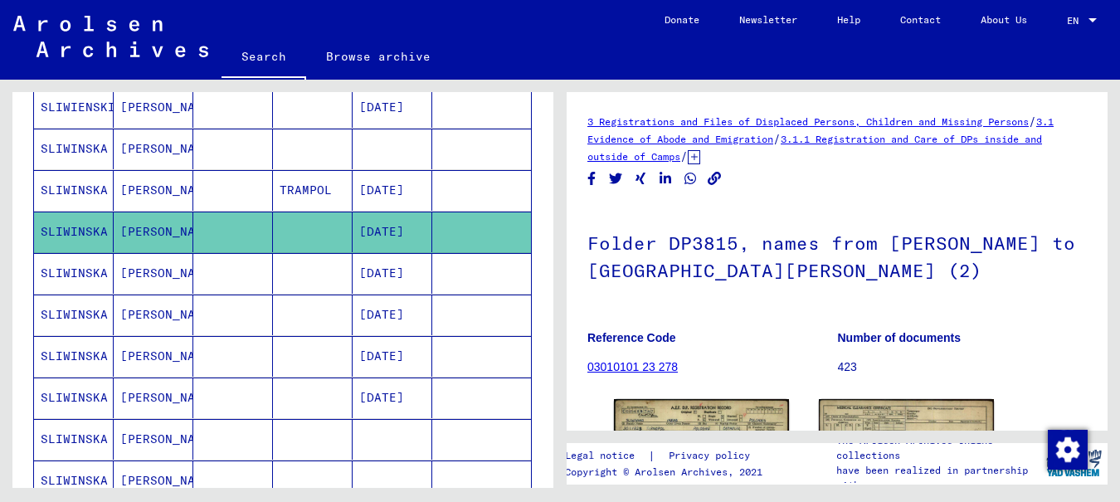
click at [70, 277] on mat-cell "SLIWINSKA" at bounding box center [74, 273] width 80 height 41
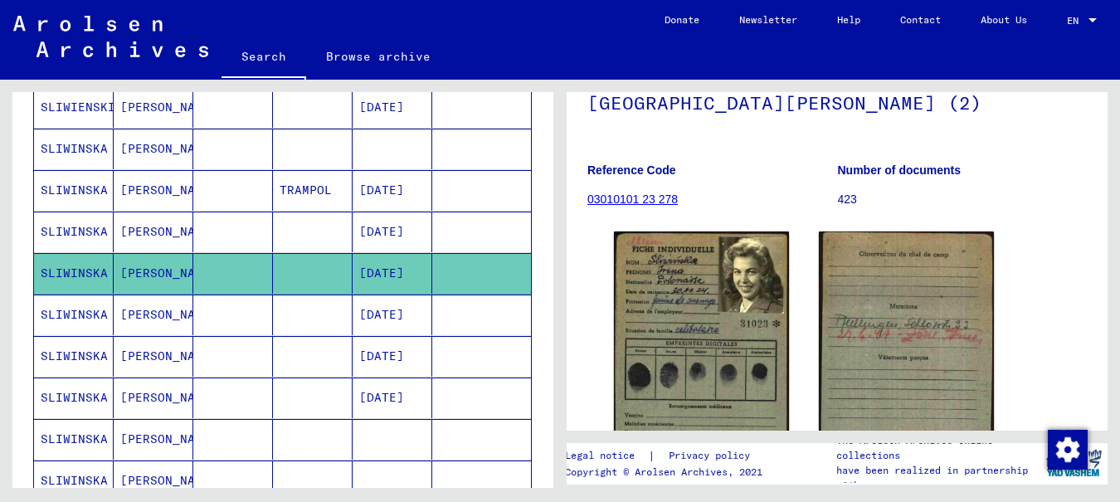
scroll to position [249, 0]
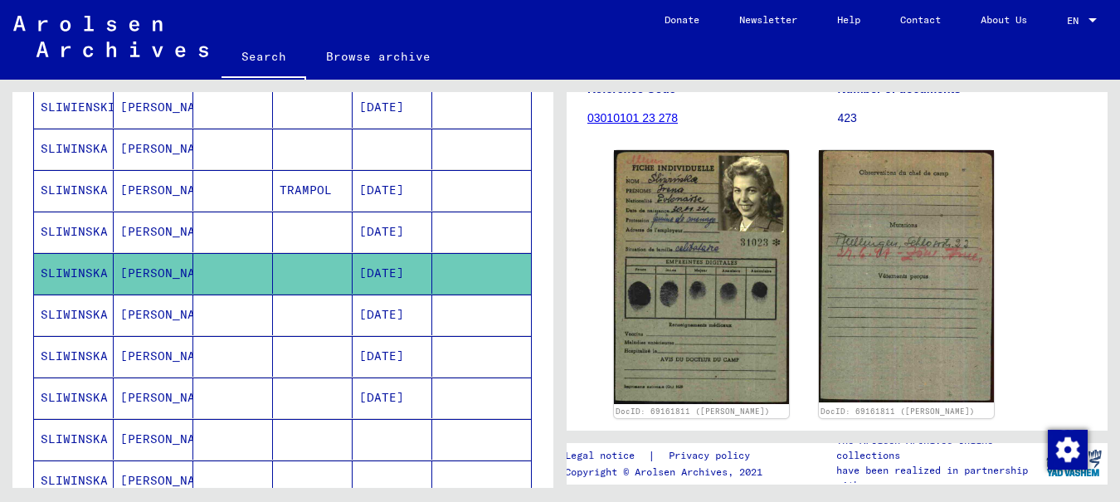
click at [56, 305] on mat-cell "SLIWINSKA" at bounding box center [74, 314] width 80 height 41
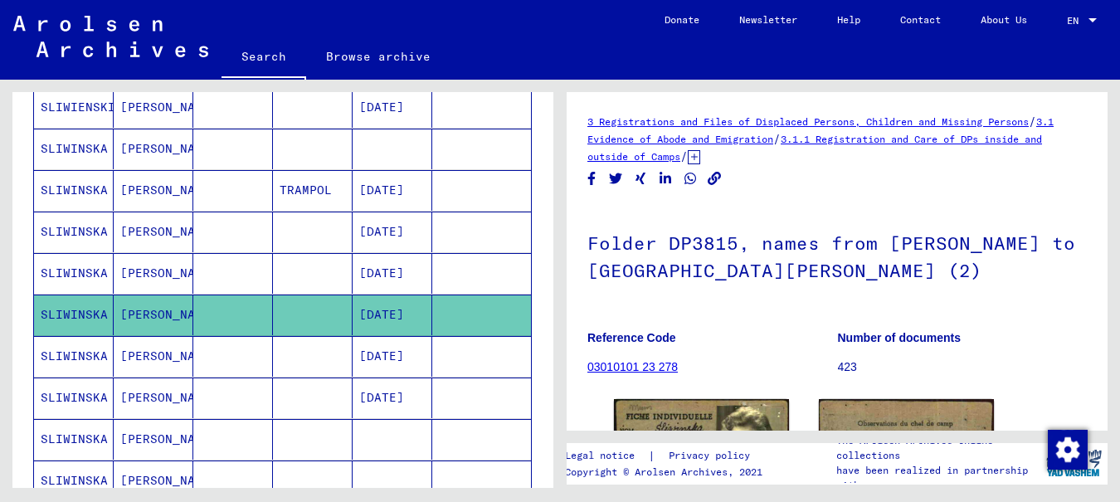
scroll to position [249, 0]
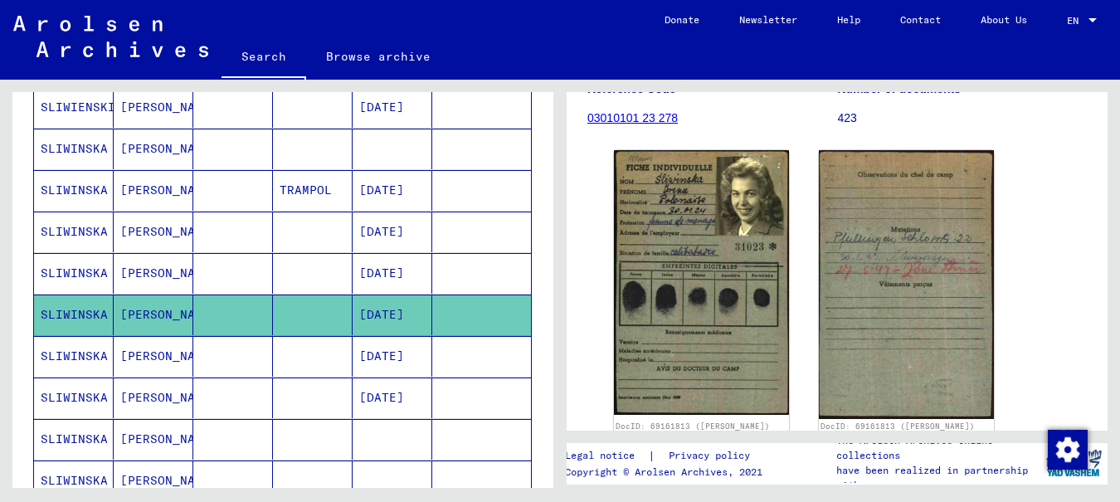
click at [66, 266] on mat-cell "SLIWINSKA" at bounding box center [74, 273] width 80 height 41
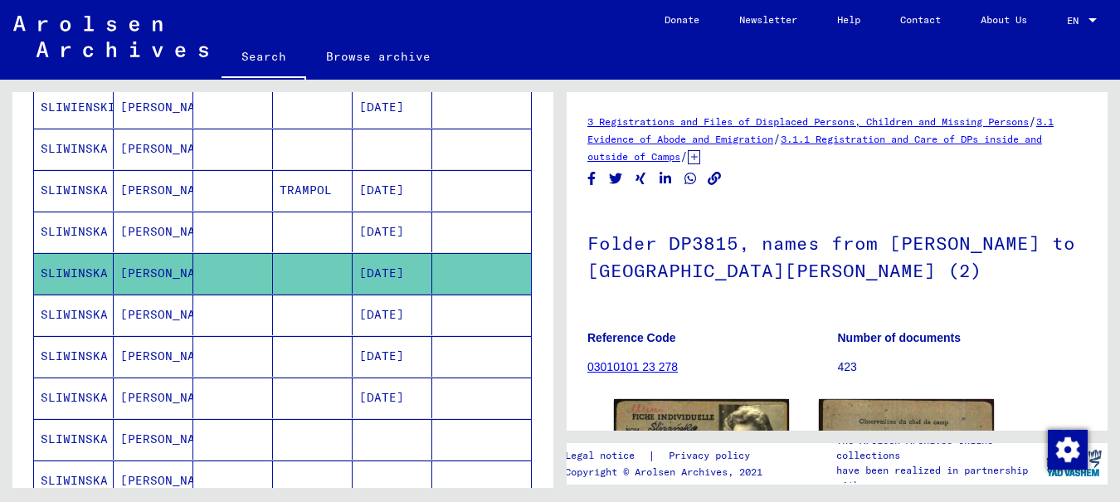
scroll to position [249, 0]
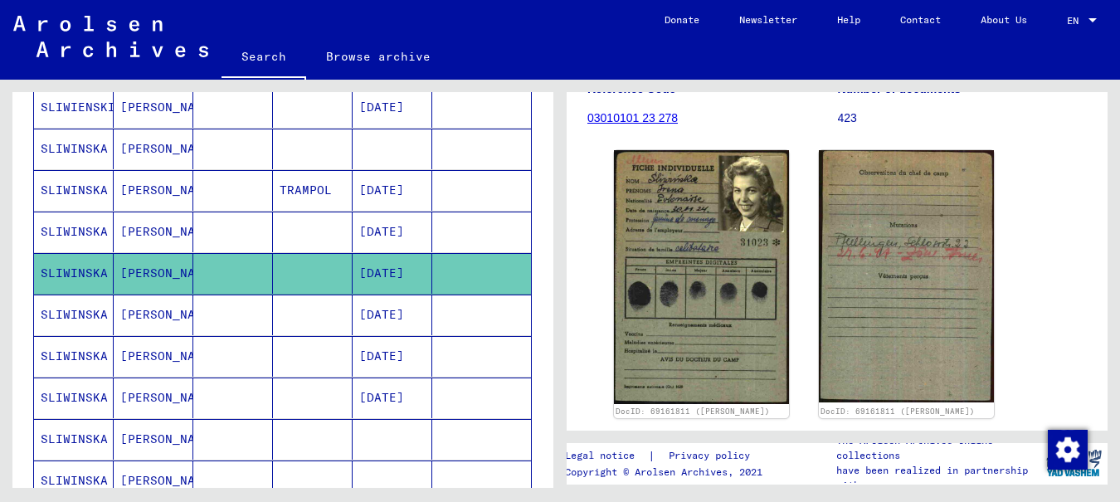
click at [72, 312] on mat-cell "SLIWINSKA" at bounding box center [74, 314] width 80 height 41
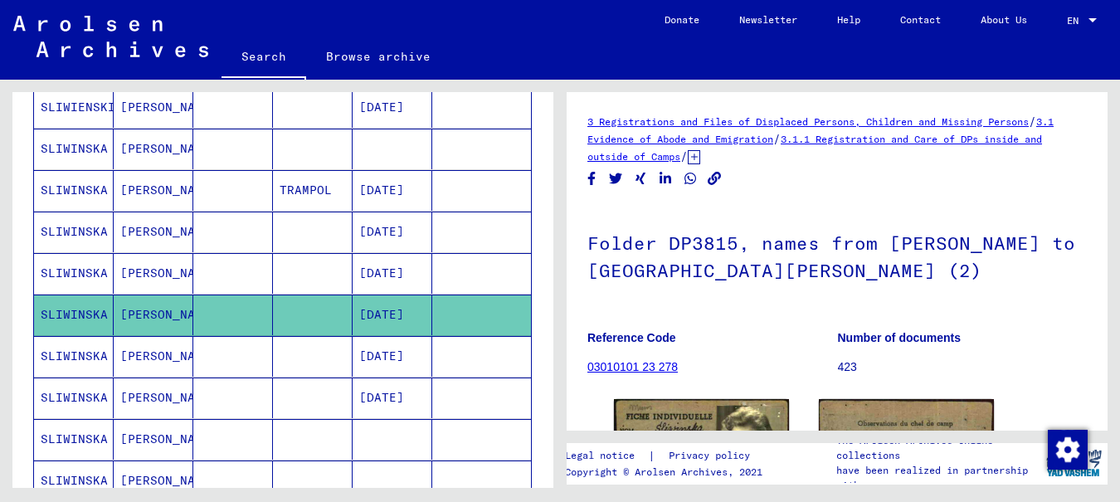
scroll to position [249, 0]
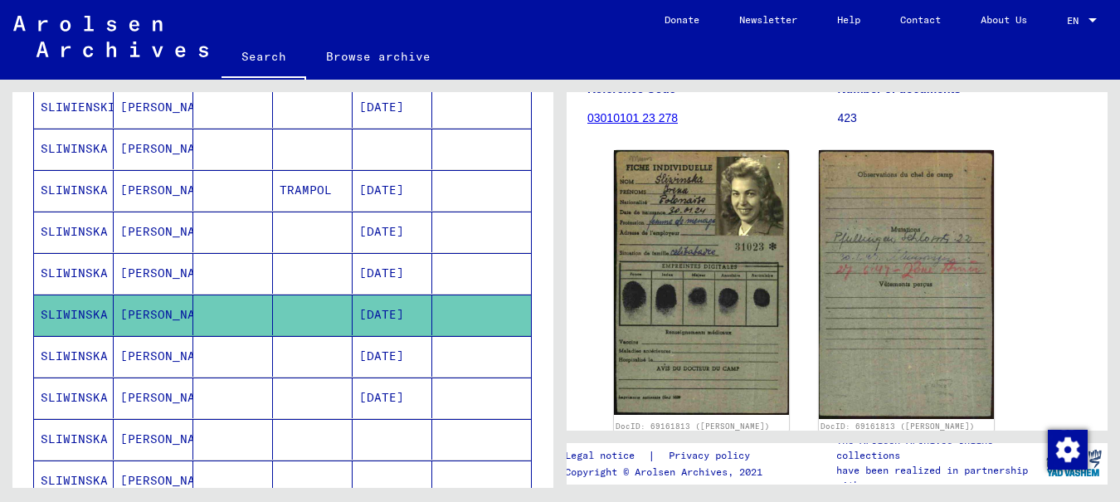
click at [59, 270] on mat-cell "SLIWINSKA" at bounding box center [74, 273] width 80 height 41
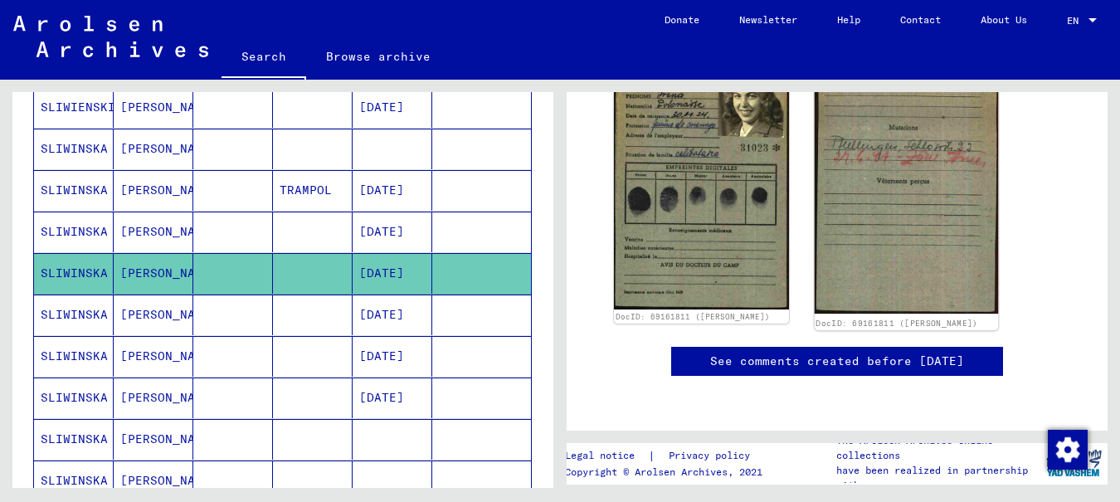
scroll to position [195, 0]
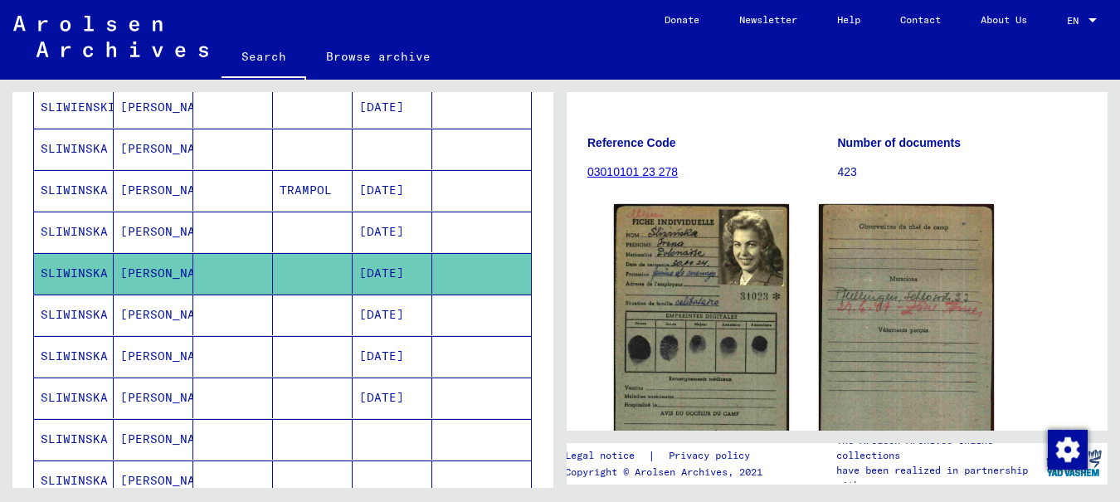
click at [72, 304] on mat-cell "SLIWINSKA" at bounding box center [74, 314] width 80 height 41
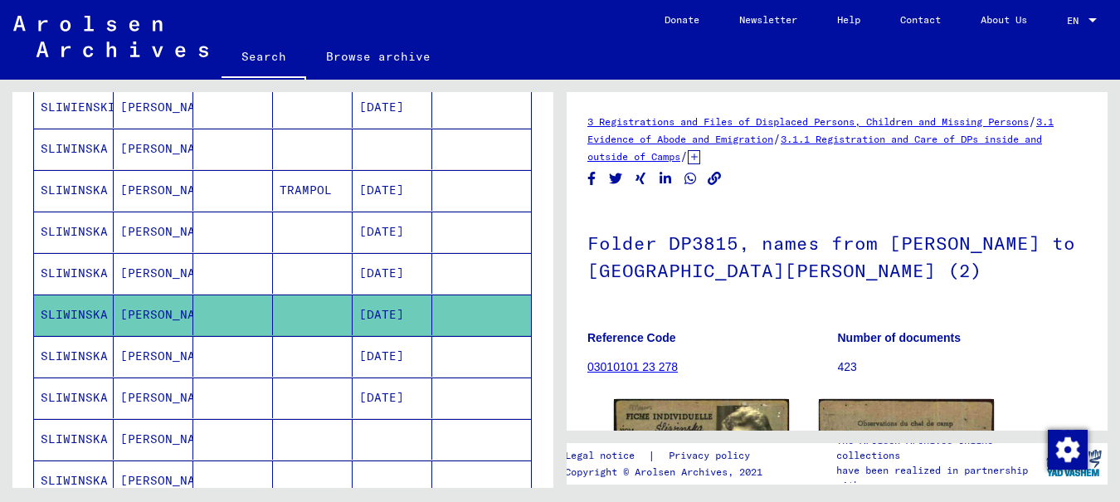
click at [73, 360] on mat-cell "SLIWINSKA" at bounding box center [74, 356] width 80 height 41
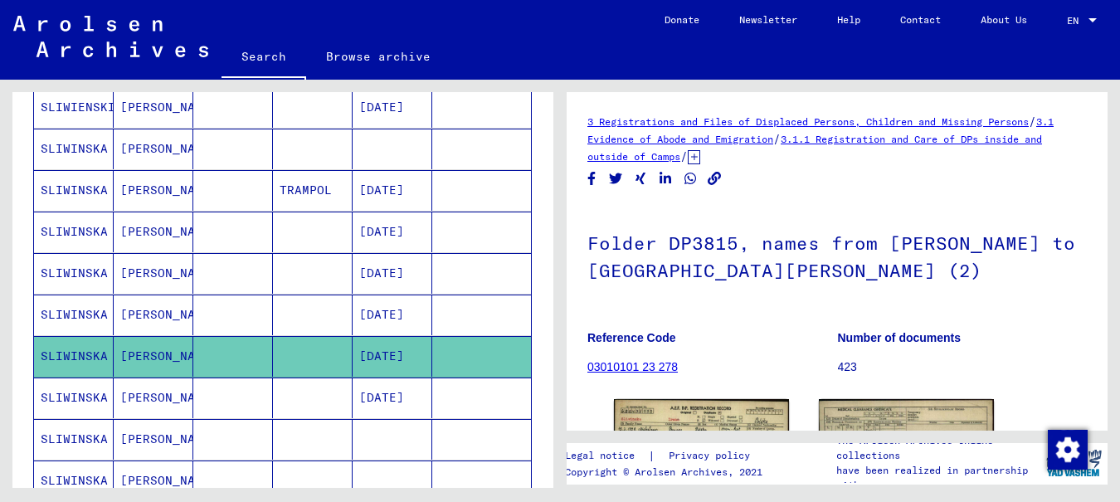
scroll to position [166, 0]
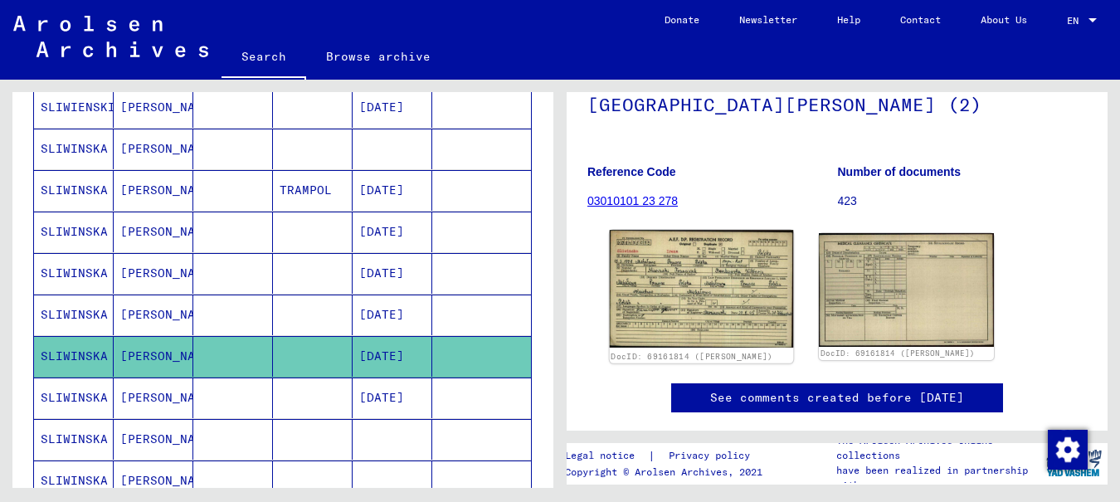
click at [675, 284] on img at bounding box center [702, 288] width 184 height 117
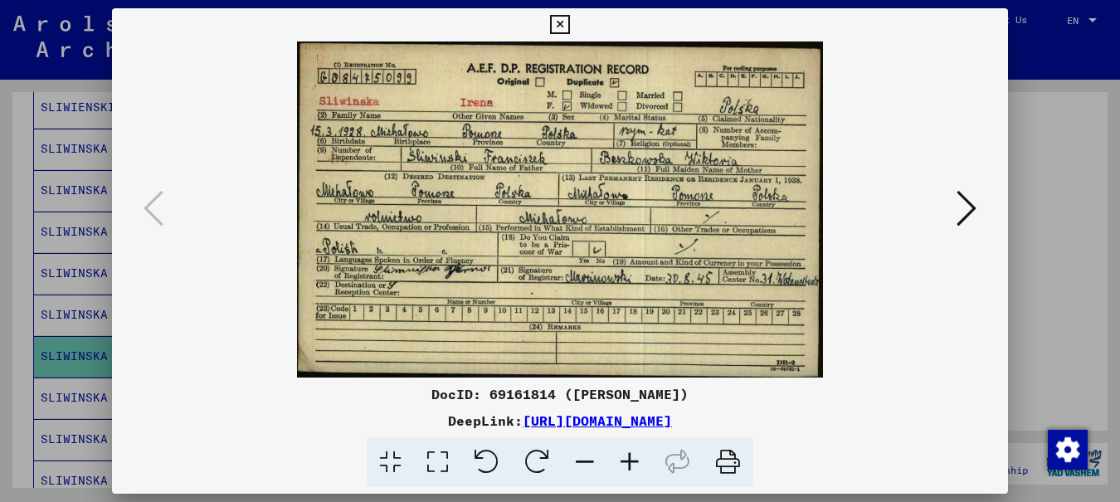
click at [569, 20] on icon at bounding box center [559, 25] width 19 height 20
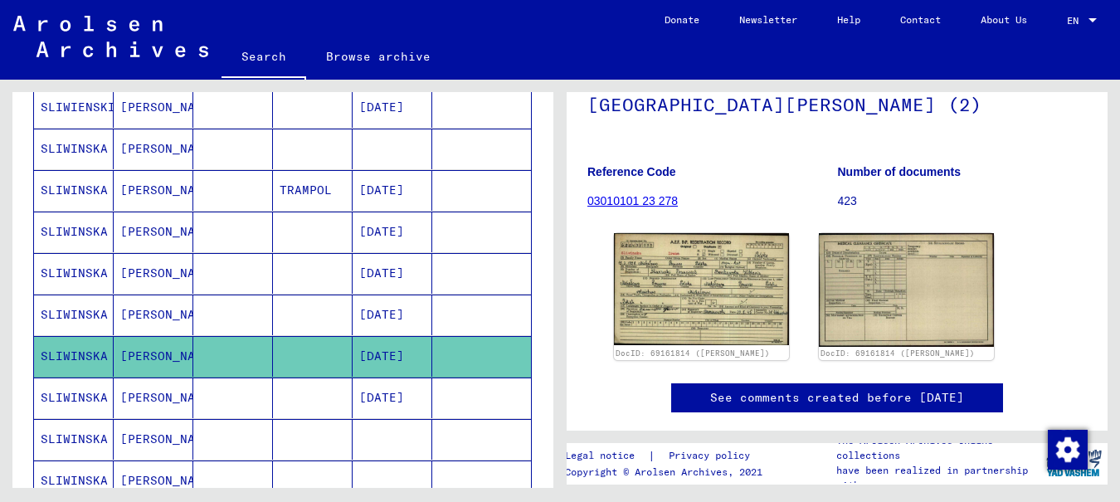
click at [75, 391] on mat-cell "SLIWINSKA" at bounding box center [74, 397] width 80 height 41
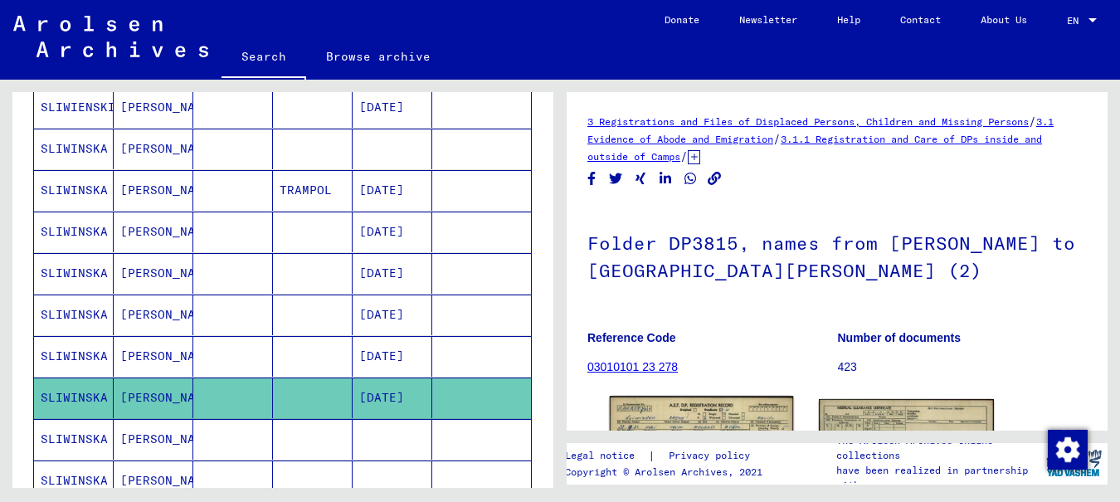
scroll to position [117, 0]
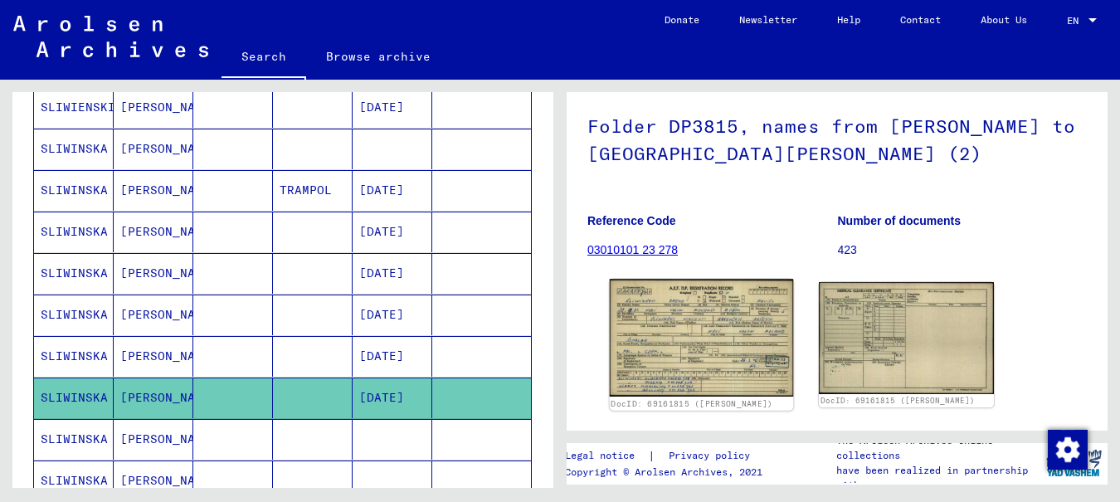
click at [730, 337] on img at bounding box center [702, 337] width 184 height 117
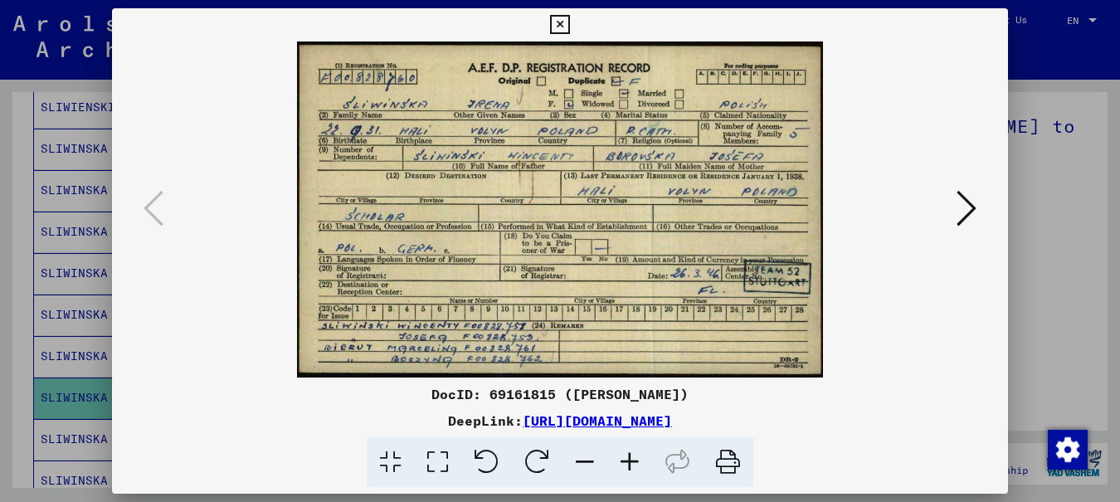
click at [569, 22] on icon at bounding box center [559, 25] width 19 height 20
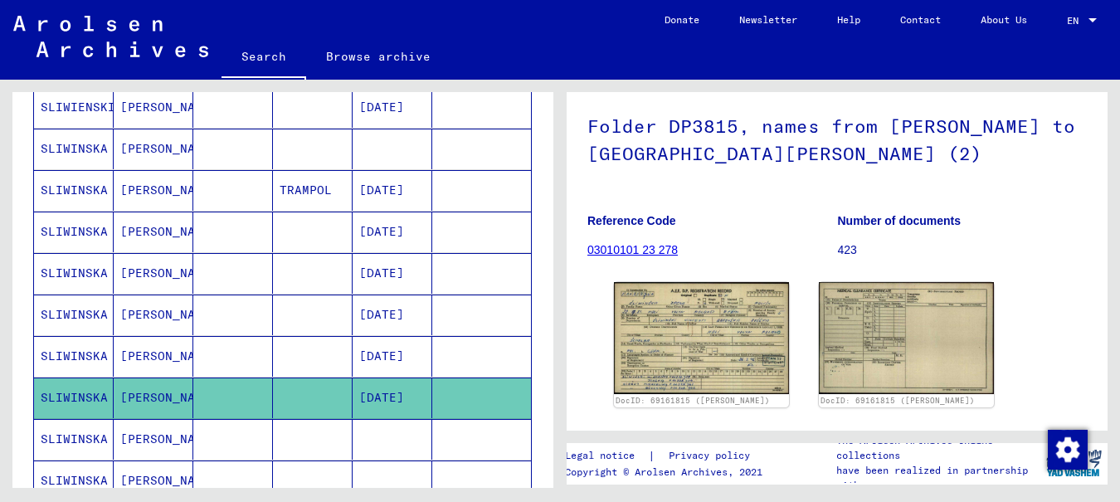
click at [77, 440] on icon at bounding box center [68, 435] width 41 height 66
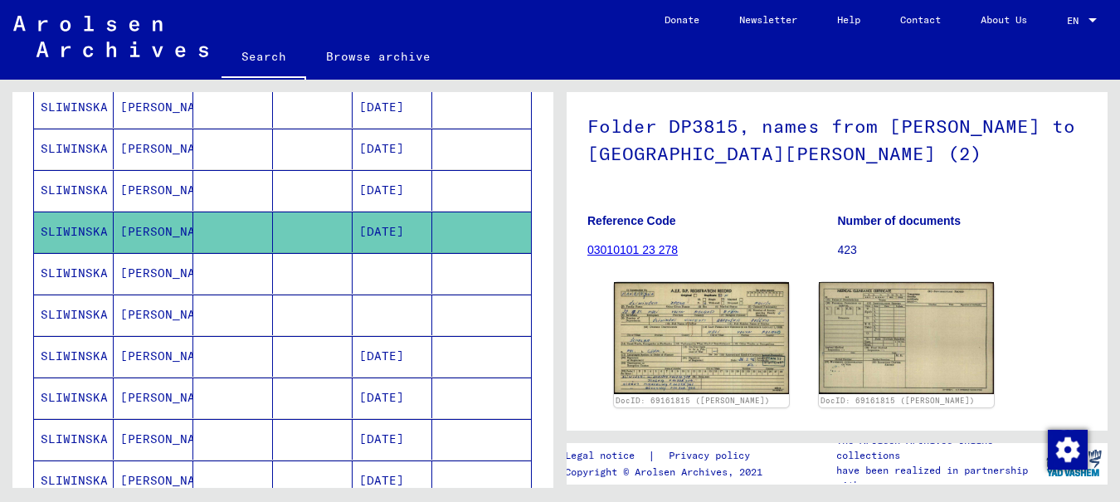
scroll to position [498, 0]
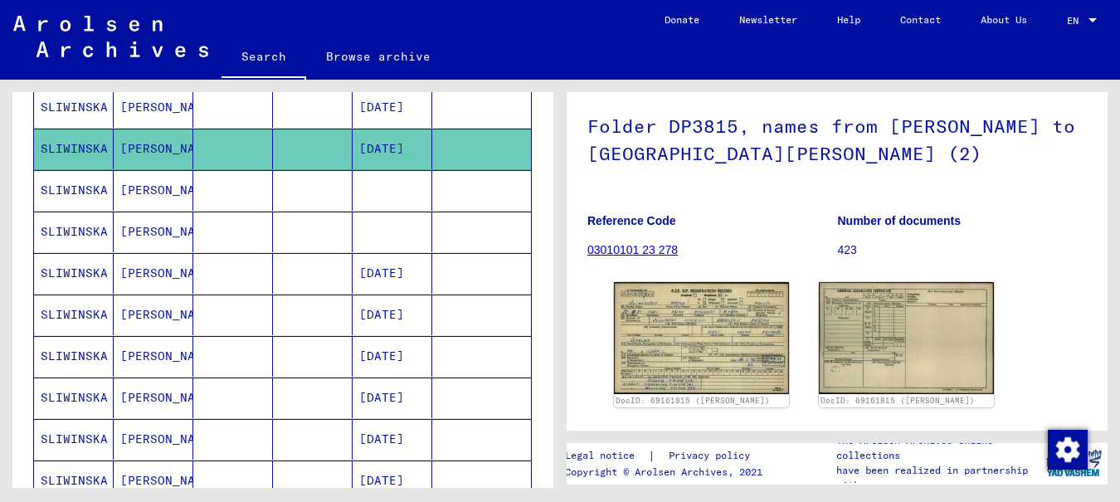
click at [68, 188] on mat-cell "SLIWINSKA" at bounding box center [74, 190] width 80 height 41
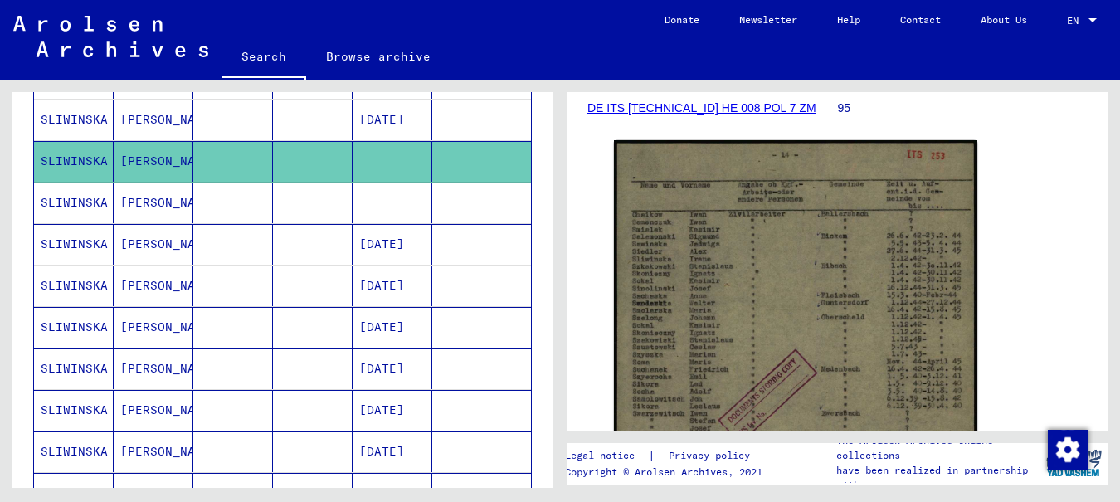
scroll to position [498, 0]
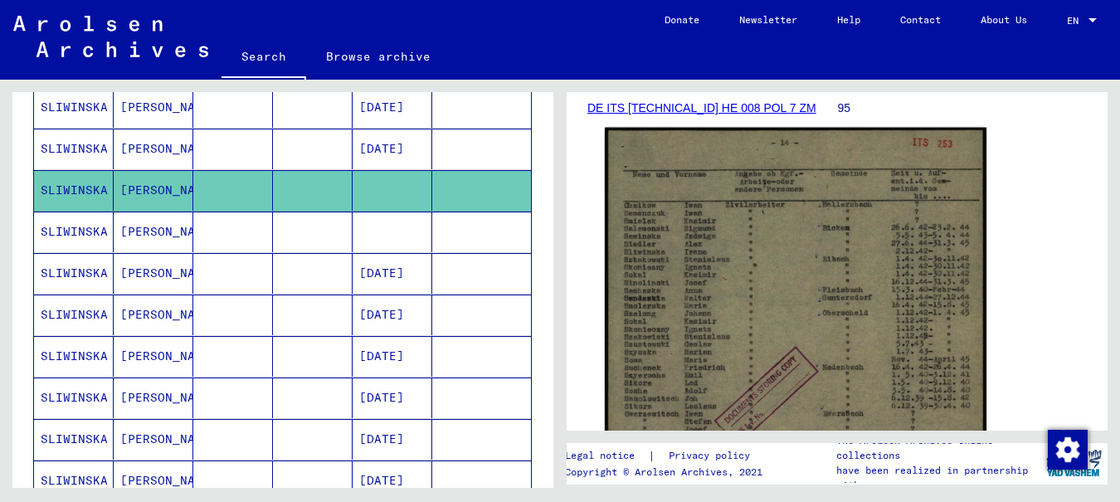
click at [755, 280] on img at bounding box center [795, 390] width 381 height 525
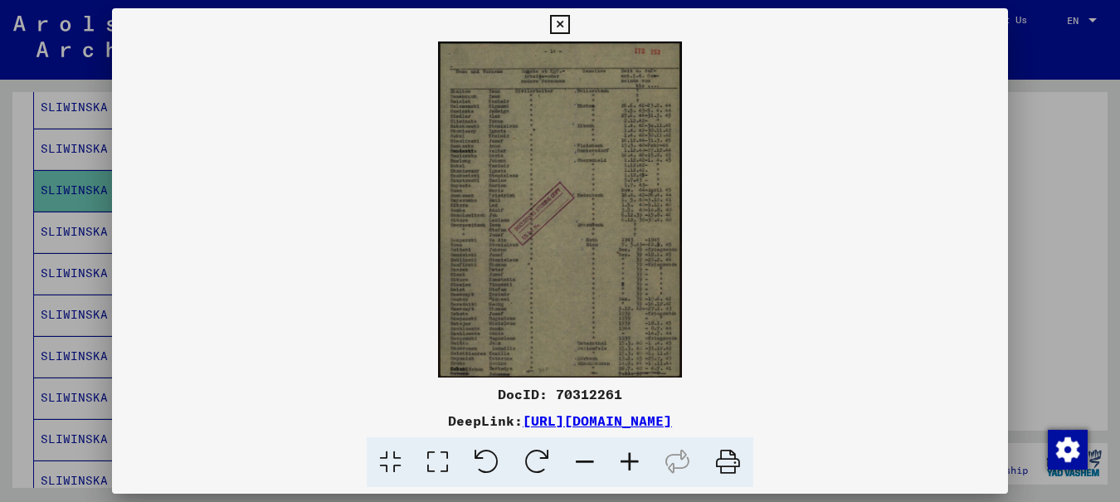
click at [569, 24] on icon at bounding box center [559, 25] width 19 height 20
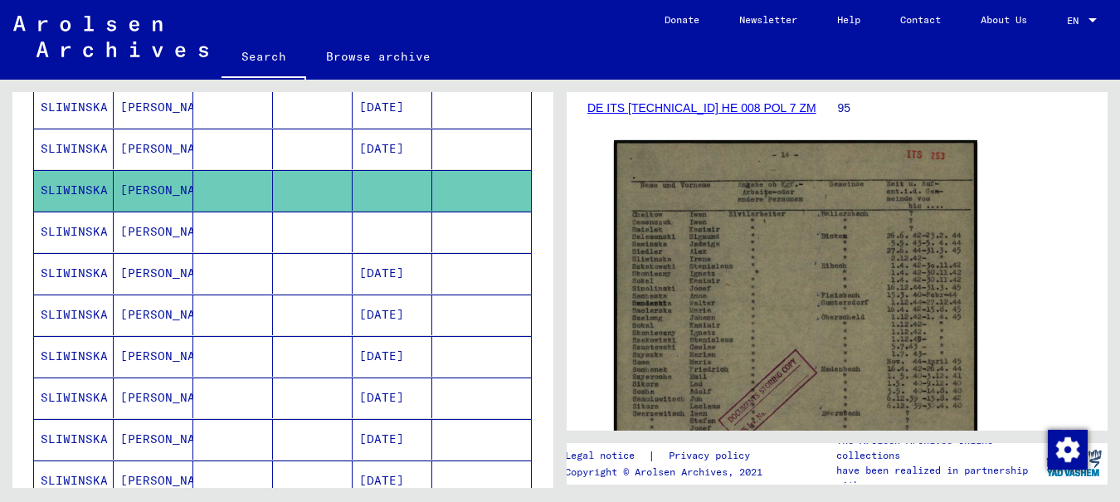
click at [64, 233] on mat-cell "SLIWINSKA" at bounding box center [74, 231] width 80 height 41
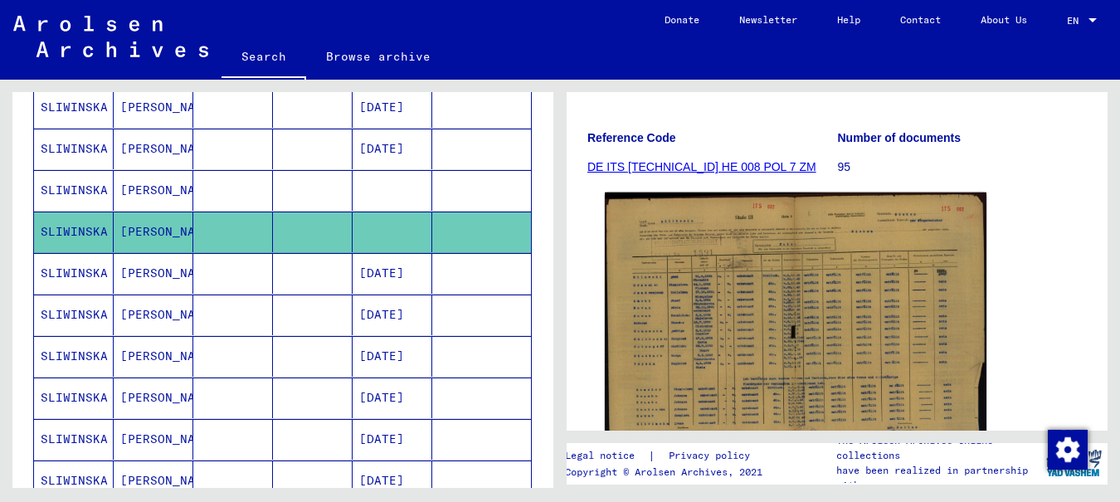
scroll to position [273, 0]
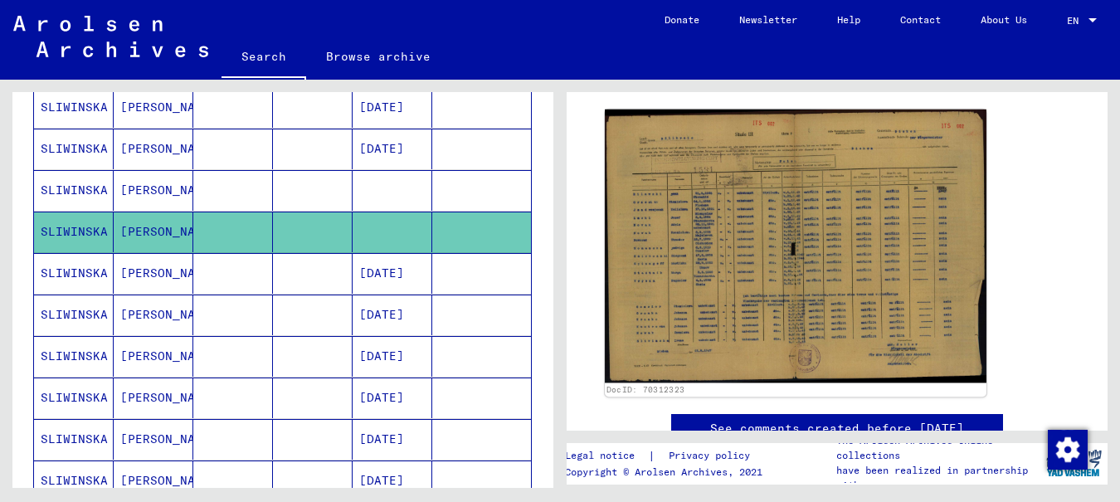
click at [795, 211] on img at bounding box center [795, 245] width 381 height 273
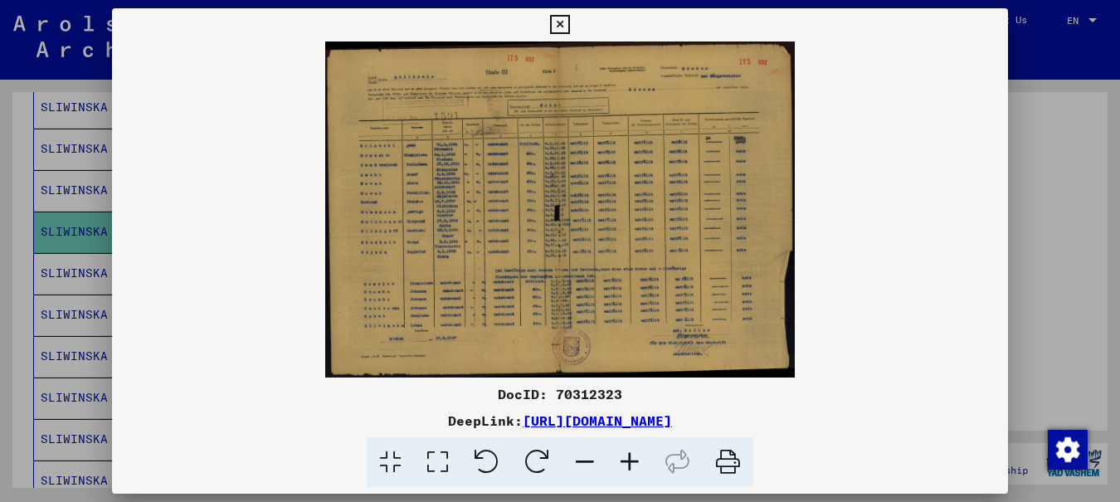
click at [569, 18] on icon at bounding box center [559, 25] width 19 height 20
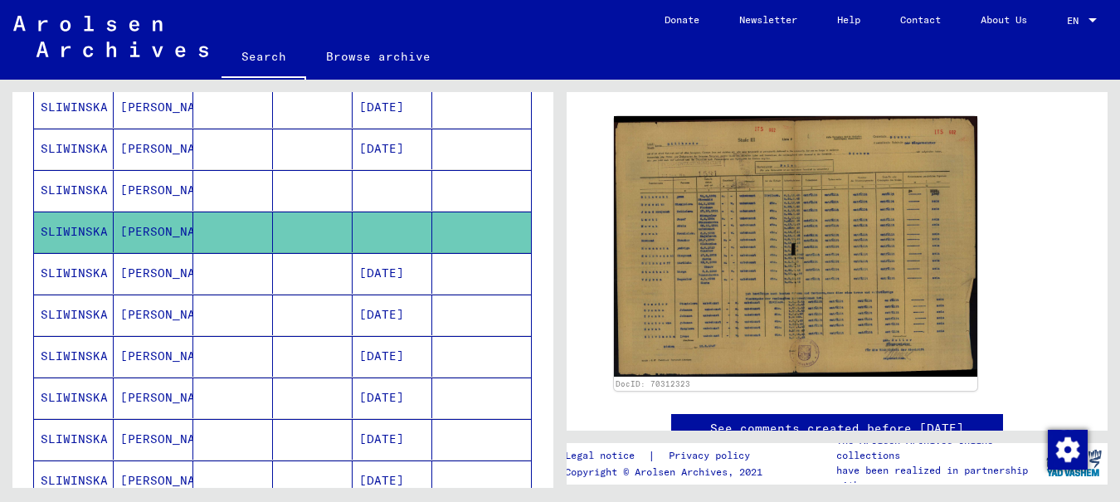
click at [71, 265] on mat-cell "SLIWINSKA" at bounding box center [74, 273] width 80 height 41
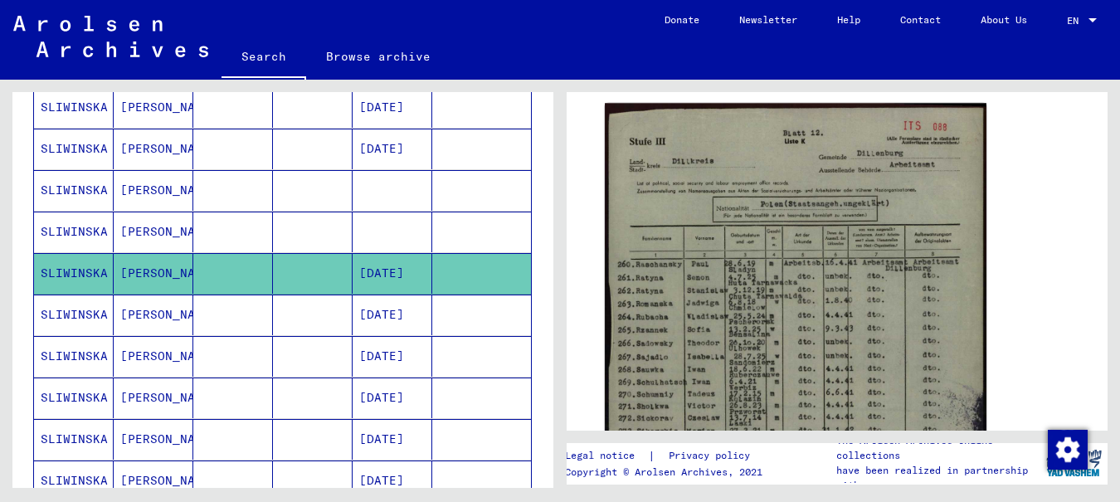
scroll to position [439, 0]
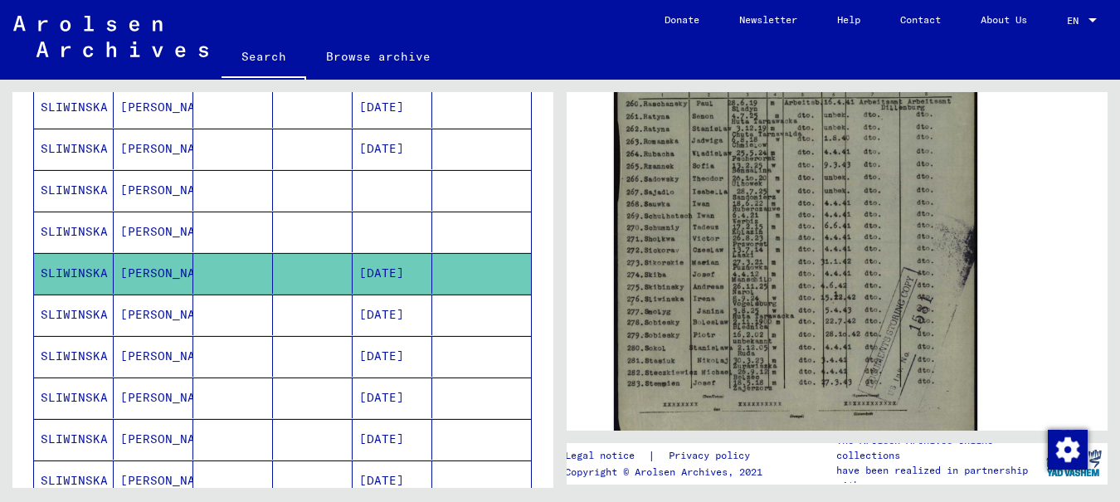
click at [84, 309] on mat-cell "SLIWINSKA" at bounding box center [74, 314] width 80 height 41
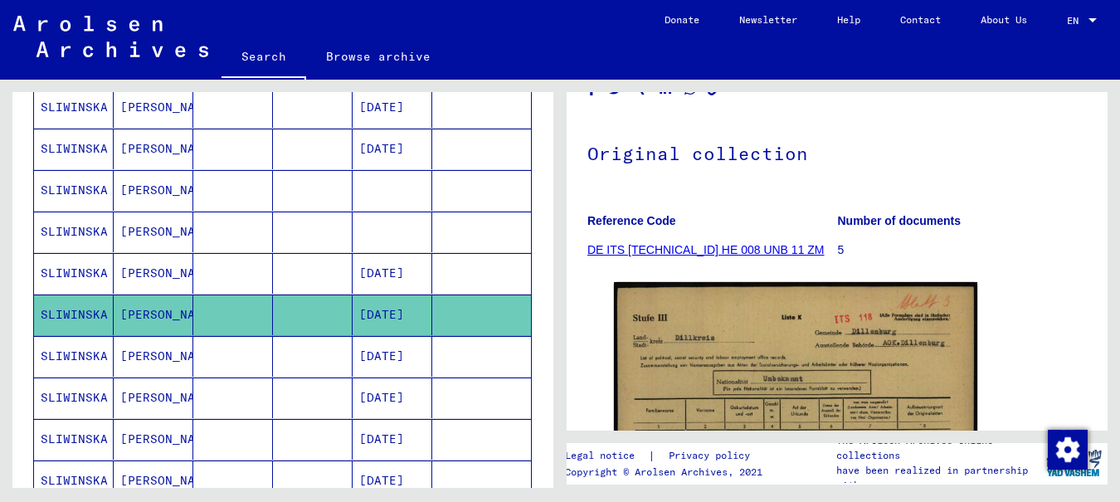
scroll to position [273, 0]
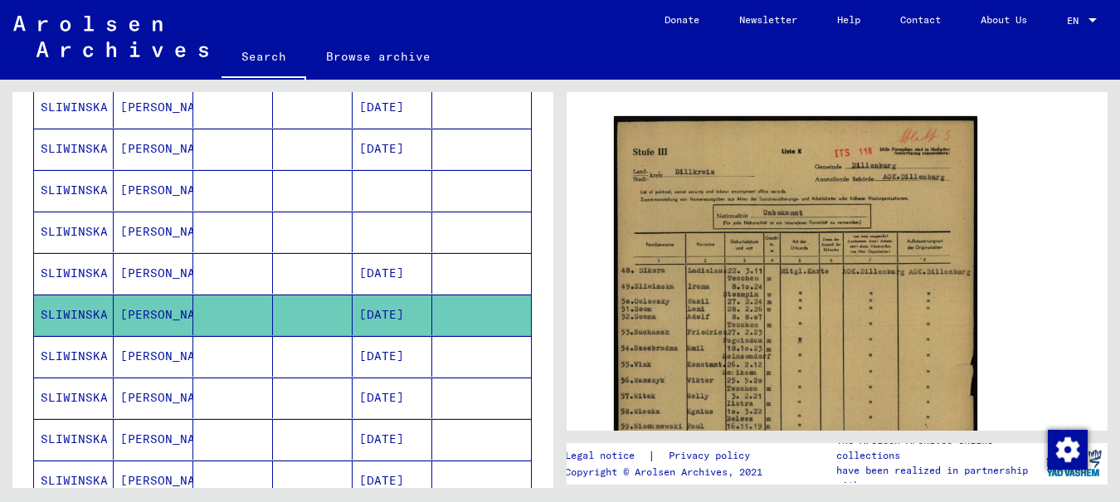
click at [66, 356] on mat-cell "SLIWINSKA" at bounding box center [74, 356] width 80 height 41
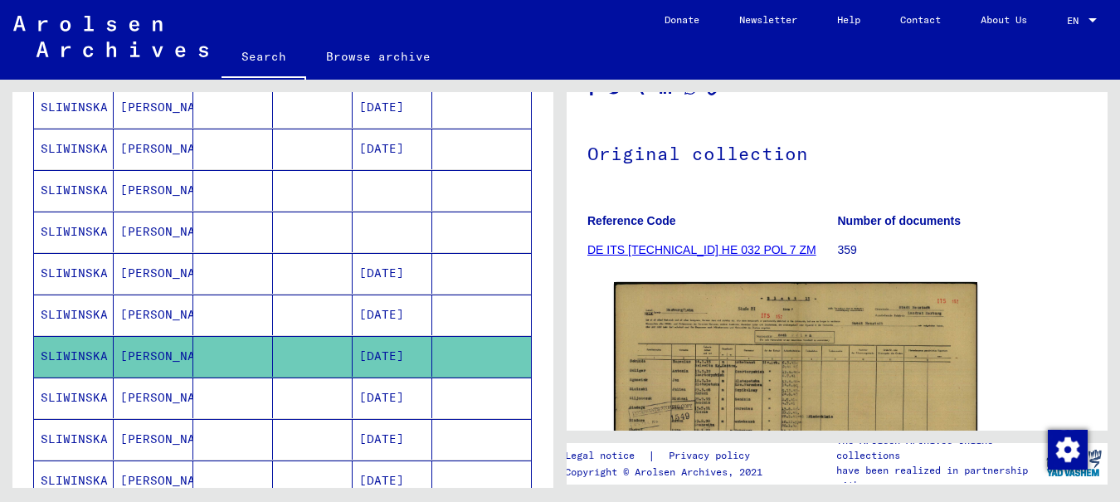
scroll to position [273, 0]
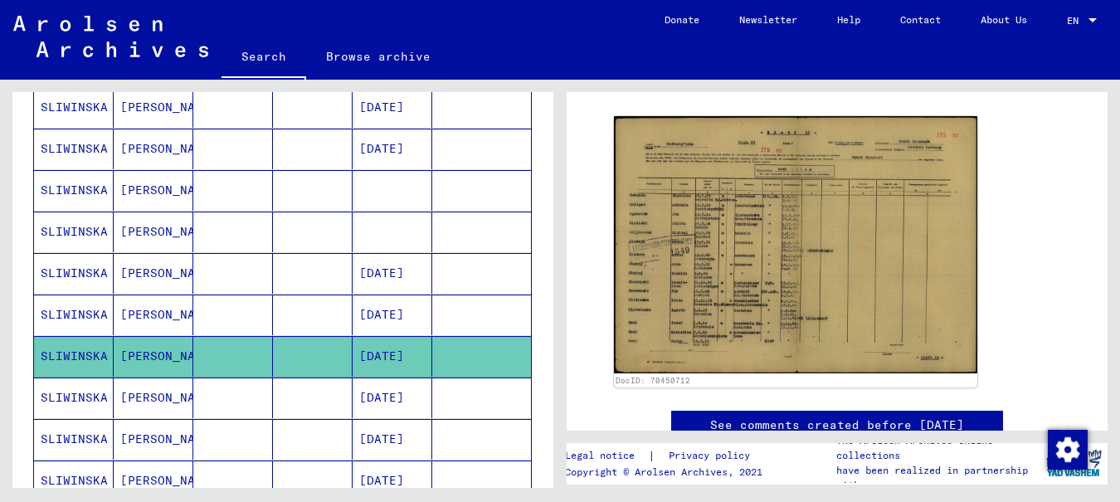
click at [76, 401] on mat-cell "SLIWINSKA" at bounding box center [74, 397] width 80 height 41
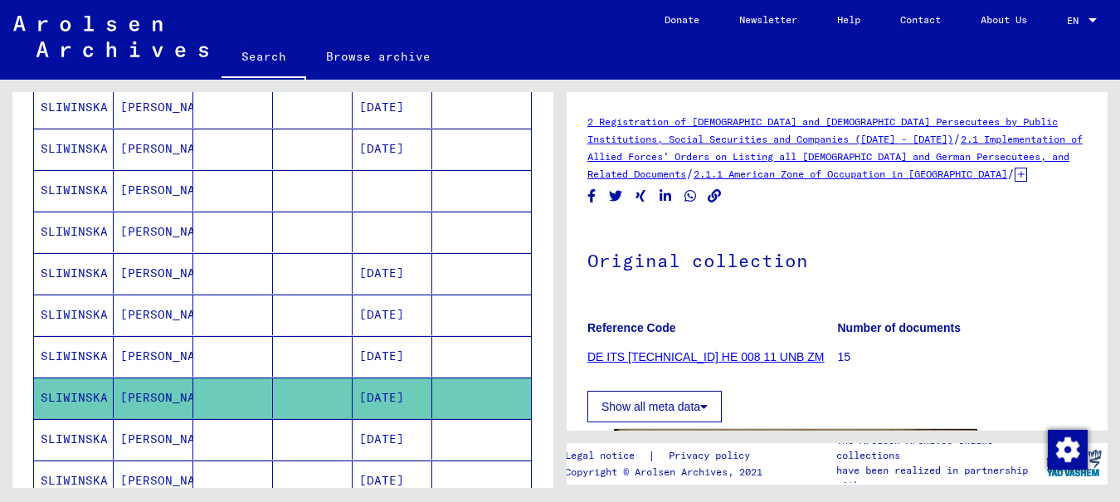
scroll to position [249, 0]
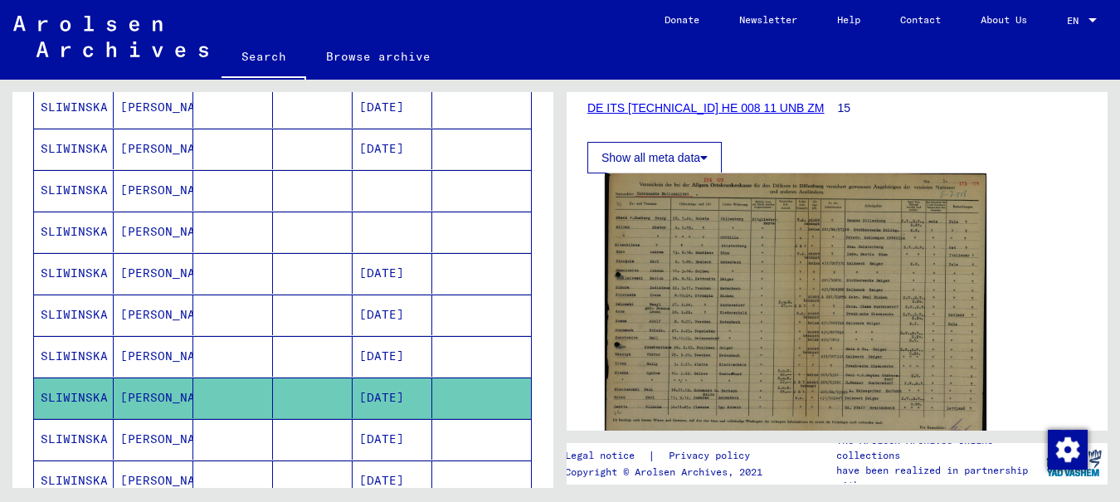
click at [766, 270] on img at bounding box center [795, 305] width 381 height 265
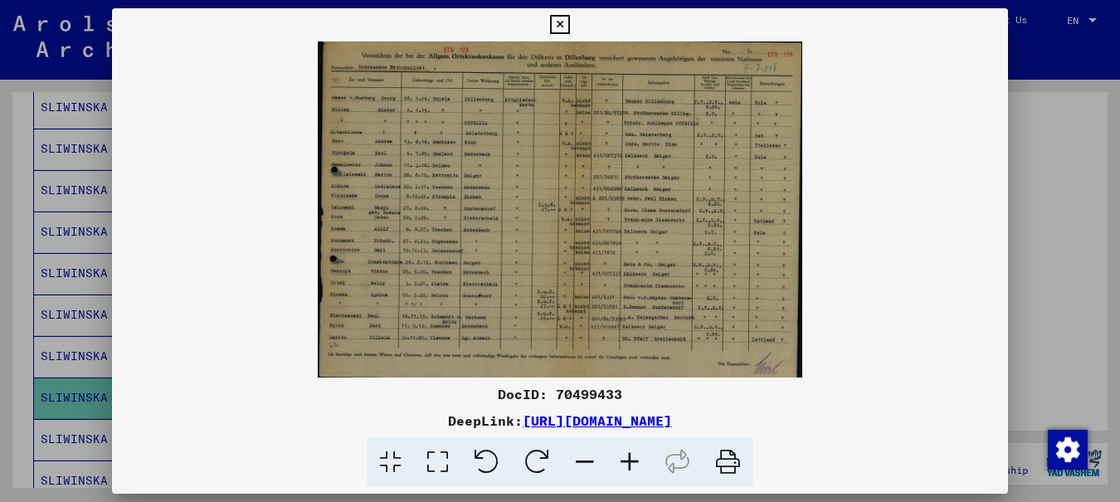
click at [630, 458] on icon at bounding box center [629, 462] width 45 height 51
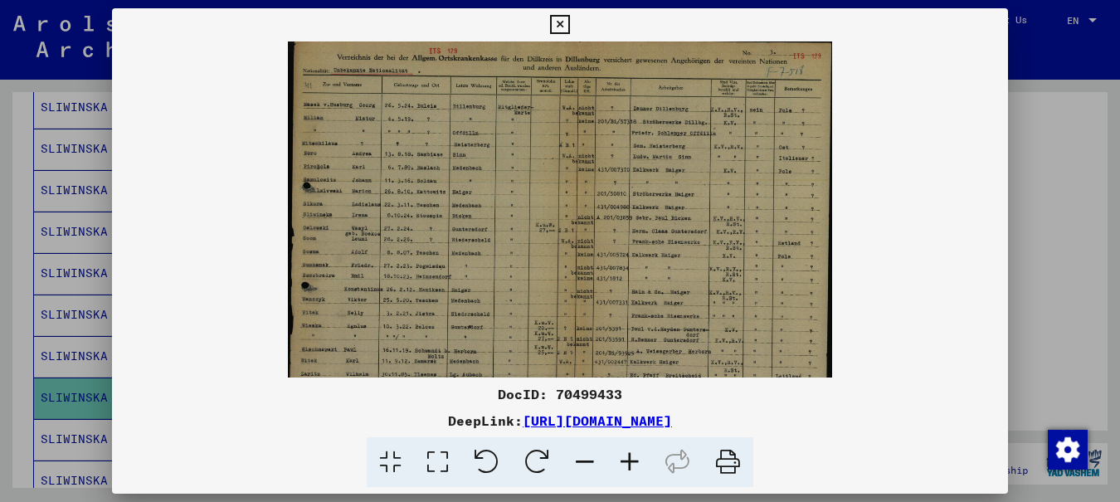
click at [630, 458] on icon at bounding box center [629, 462] width 45 height 51
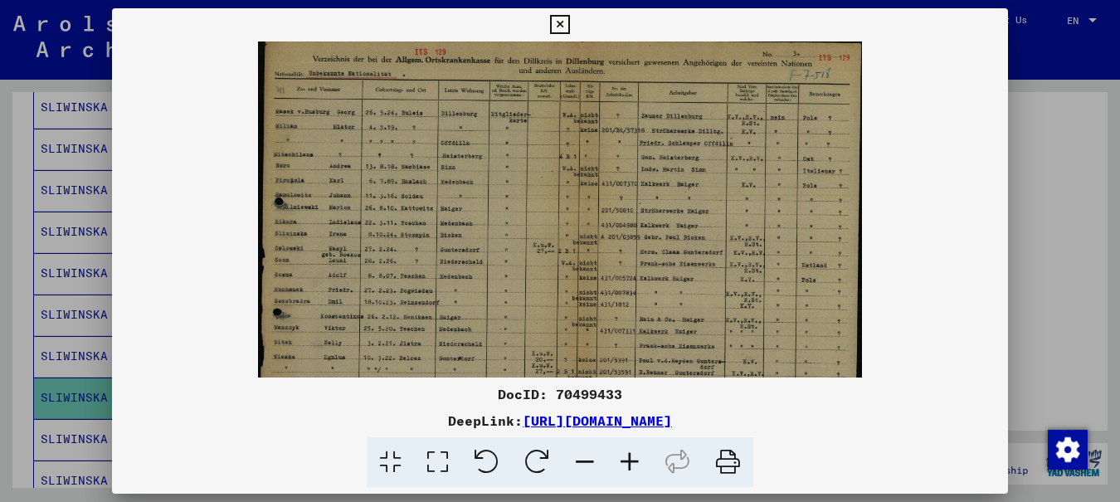
click at [631, 458] on icon at bounding box center [629, 462] width 45 height 51
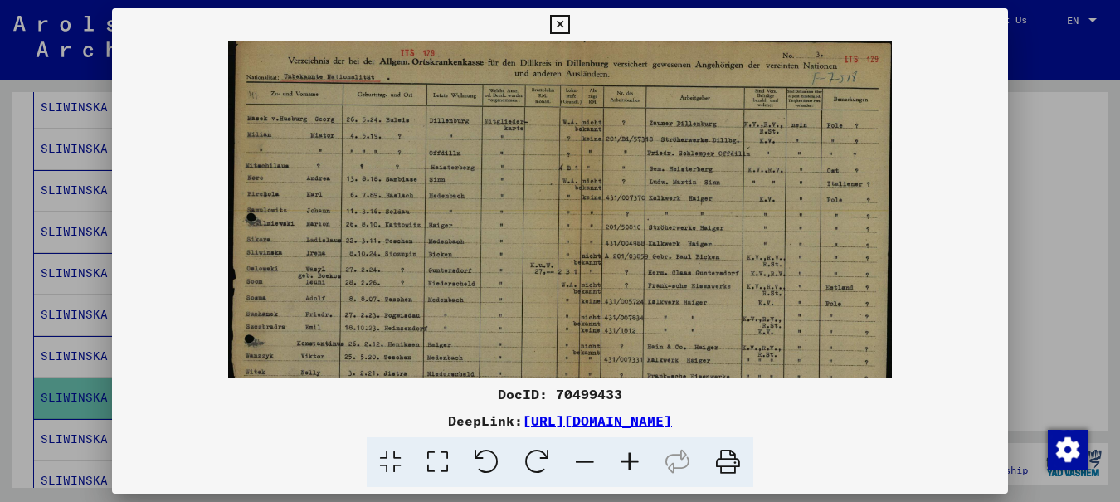
click at [632, 458] on icon at bounding box center [629, 462] width 45 height 51
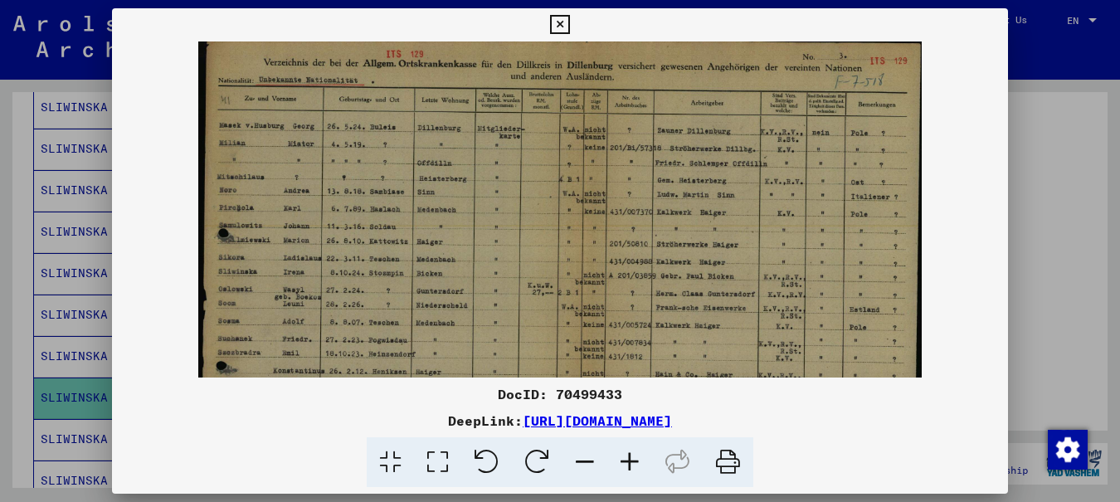
click at [632, 458] on icon at bounding box center [629, 462] width 45 height 51
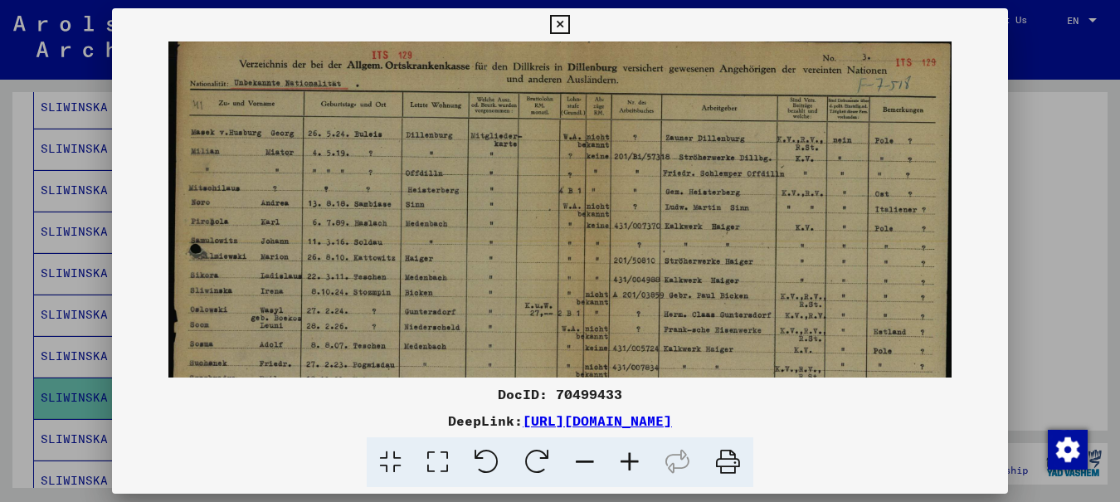
click at [632, 458] on icon at bounding box center [629, 462] width 45 height 51
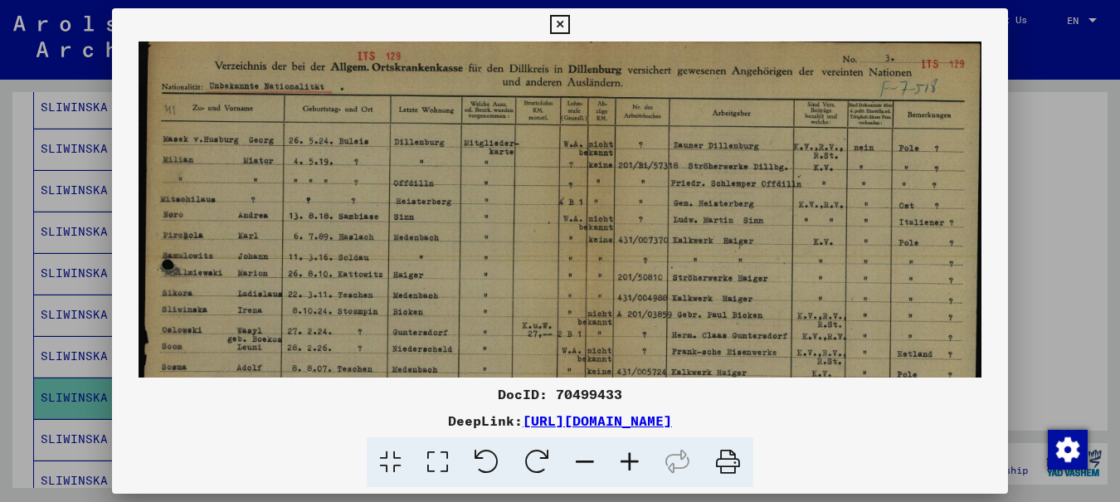
click at [632, 458] on icon at bounding box center [629, 462] width 45 height 51
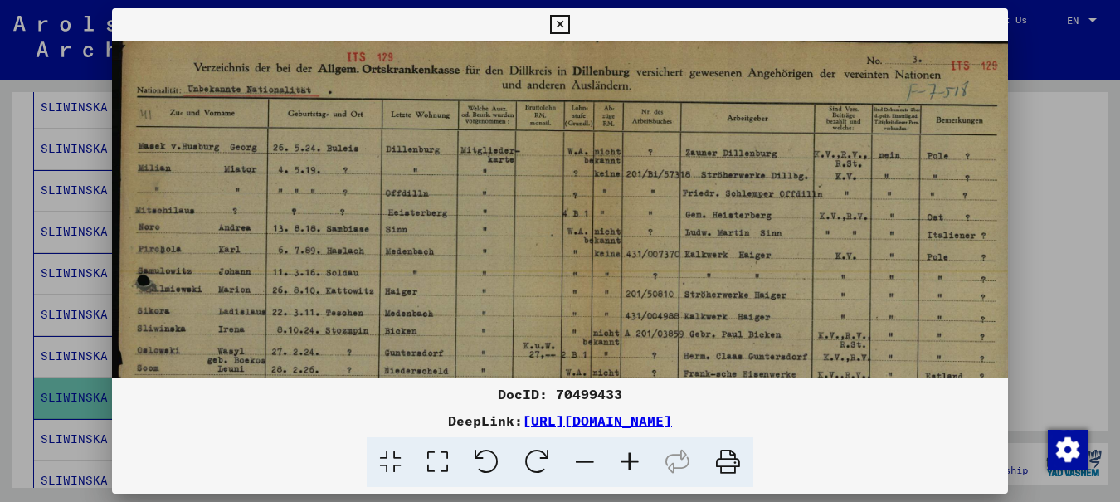
click at [632, 458] on icon at bounding box center [629, 462] width 45 height 51
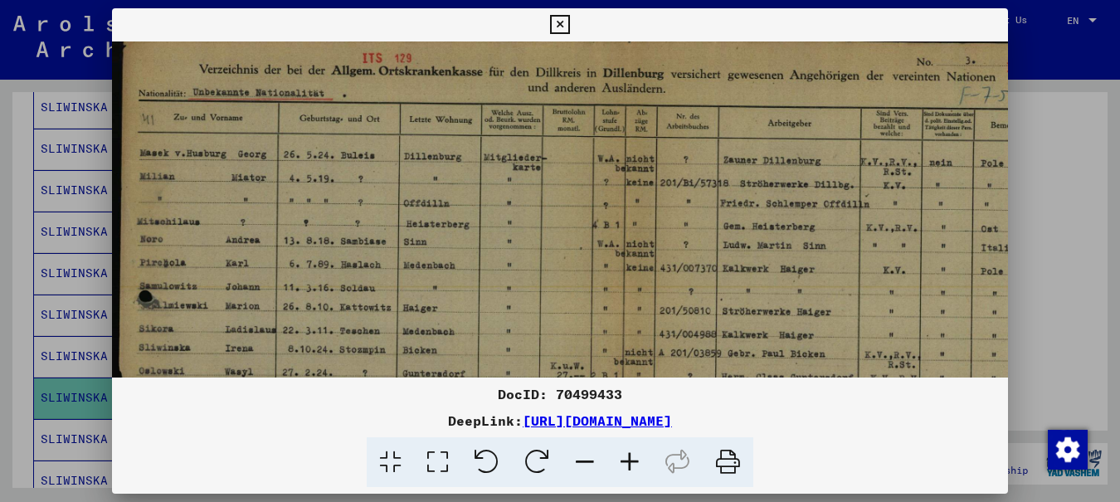
click at [632, 458] on icon at bounding box center [629, 462] width 45 height 51
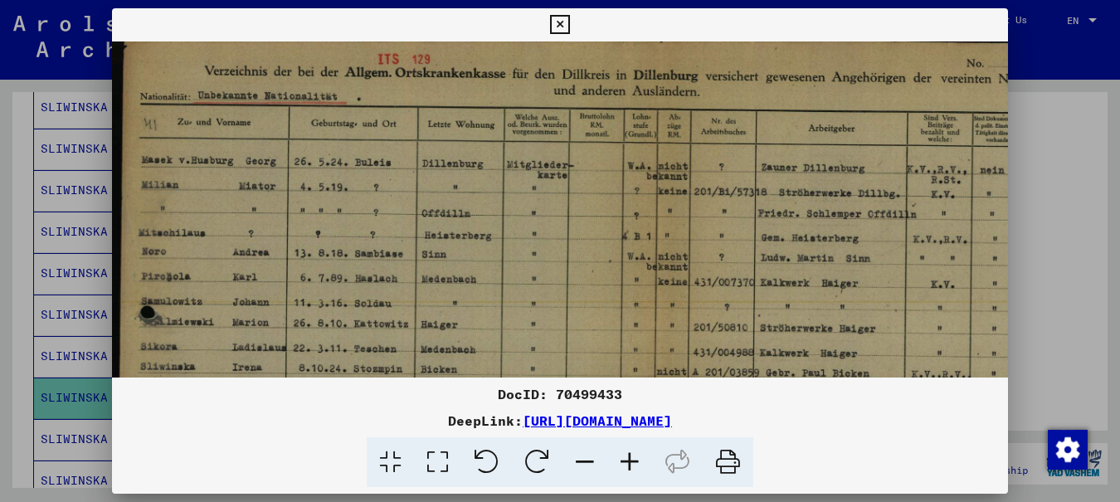
click at [632, 458] on icon at bounding box center [629, 462] width 45 height 51
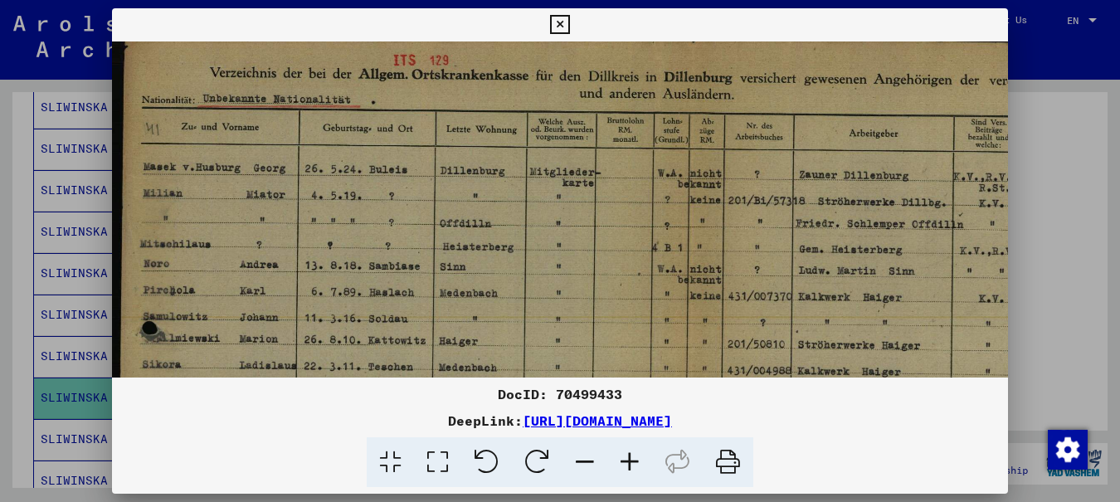
click at [632, 458] on icon at bounding box center [629, 462] width 45 height 51
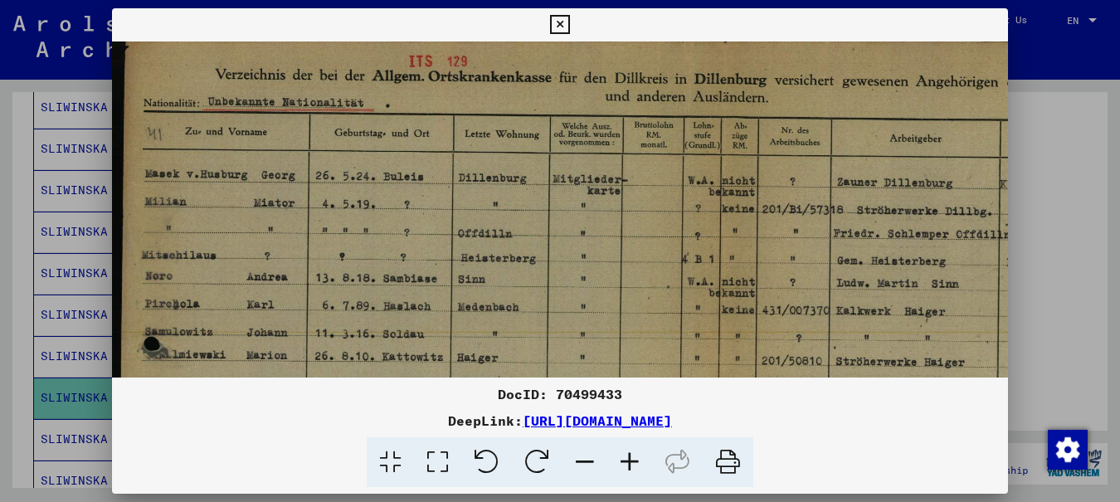
click at [632, 458] on icon at bounding box center [629, 462] width 45 height 51
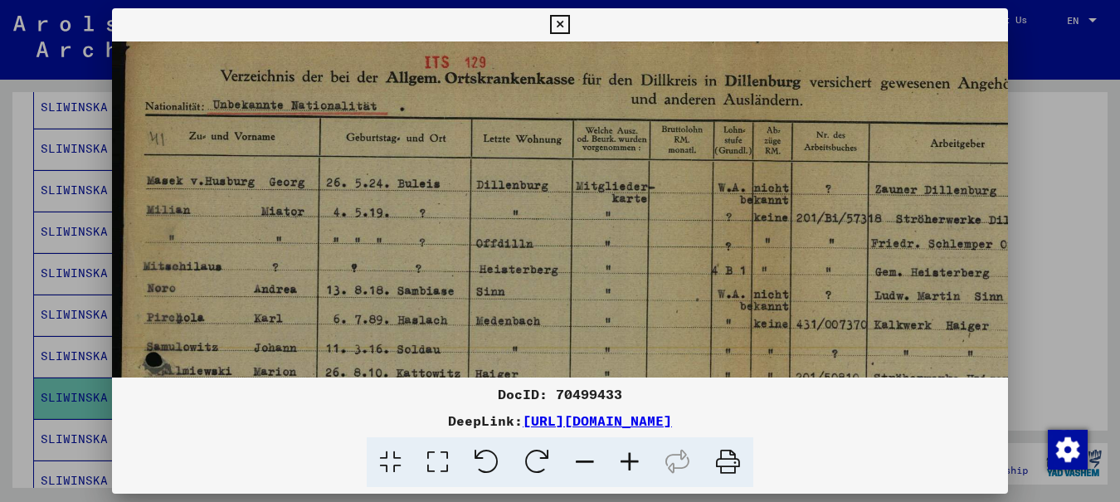
click at [632, 458] on icon at bounding box center [629, 462] width 45 height 51
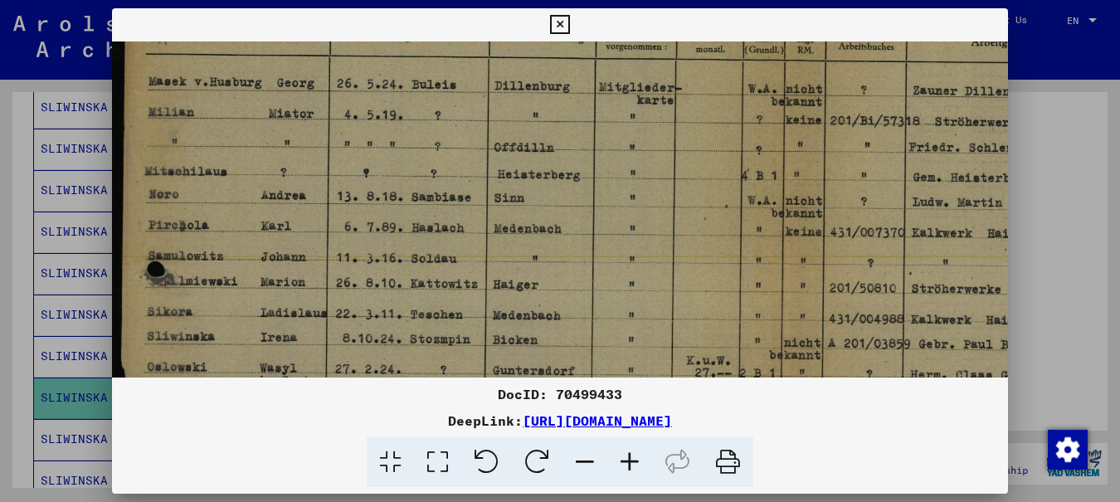
scroll to position [148, 0]
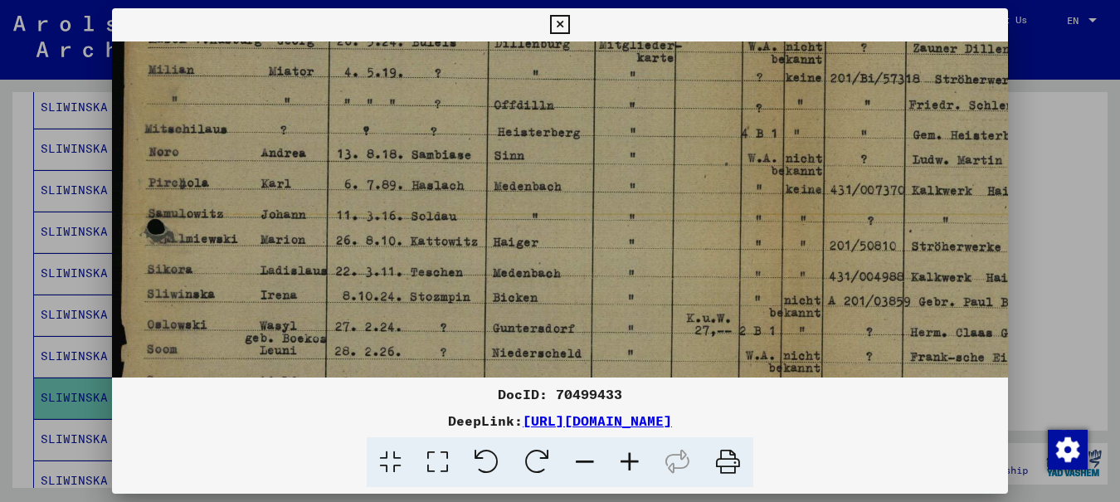
drag, startPoint x: 572, startPoint y: 321, endPoint x: 602, endPoint y: 172, distance: 151.4
click at [602, 172] on img at bounding box center [742, 330] width 1261 height 875
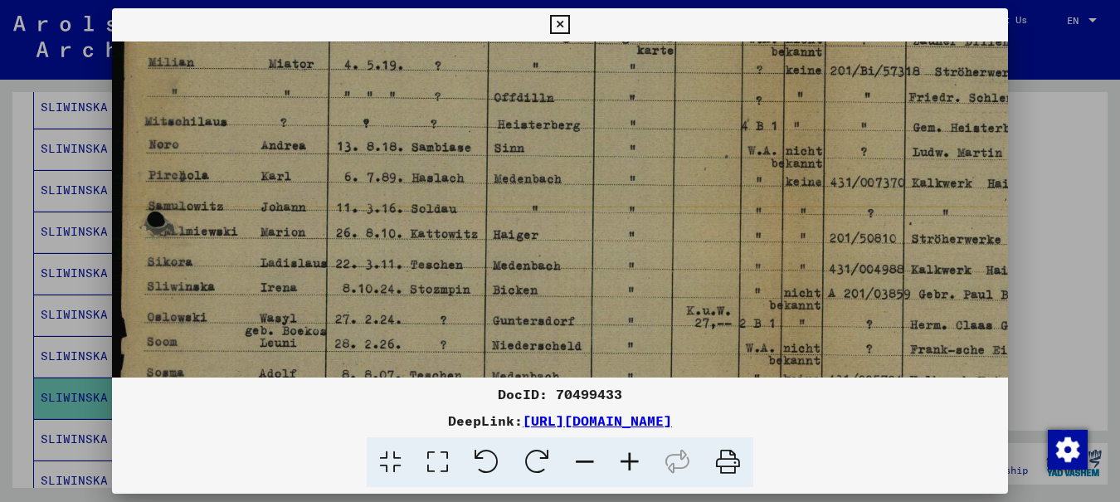
drag, startPoint x: 594, startPoint y: 316, endPoint x: 599, endPoint y: 308, distance: 9.0
click at [599, 308] on img at bounding box center [742, 323] width 1261 height 875
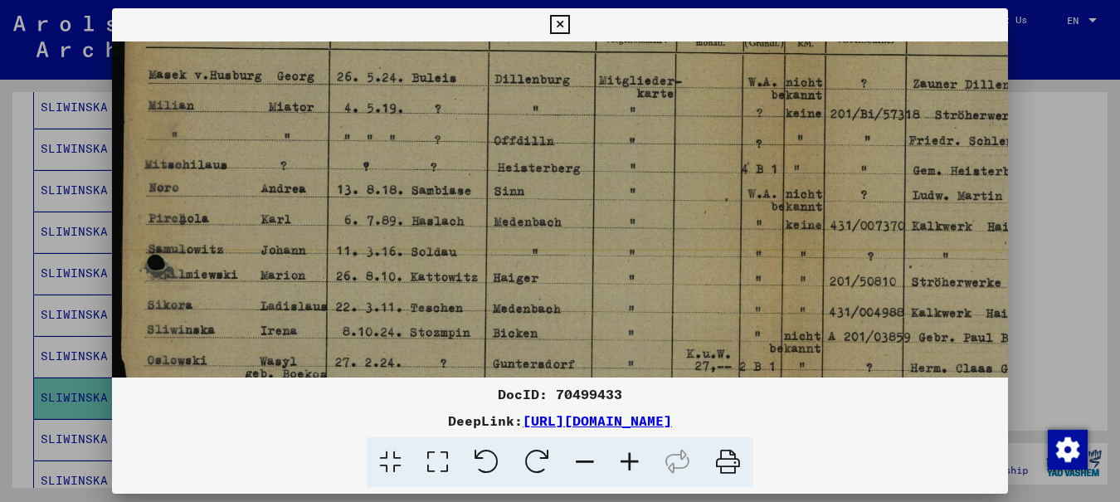
scroll to position [59, 0]
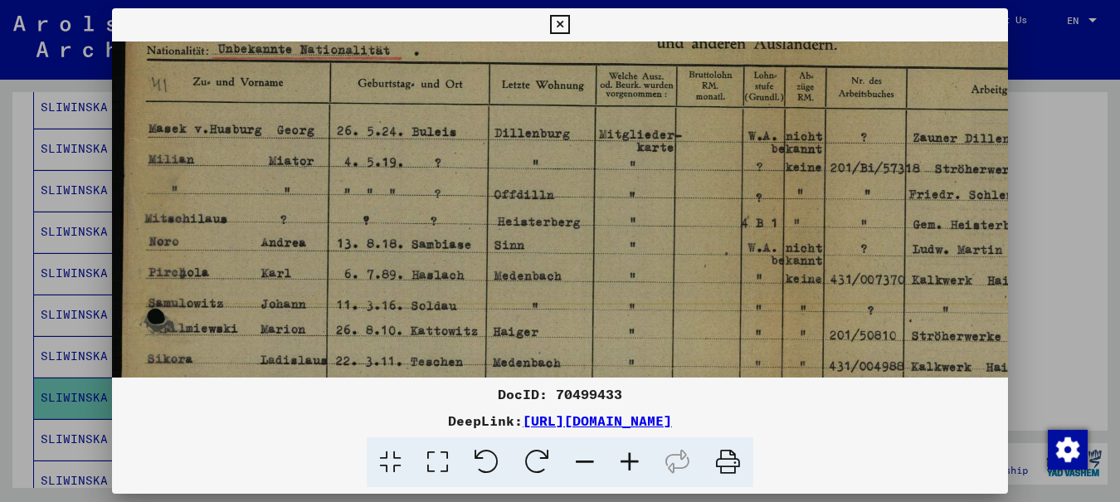
drag, startPoint x: 668, startPoint y: 203, endPoint x: 671, endPoint y: 250, distance: 46.5
click at [668, 295] on img at bounding box center [742, 420] width 1261 height 875
